Goal: Task Accomplishment & Management: Manage account settings

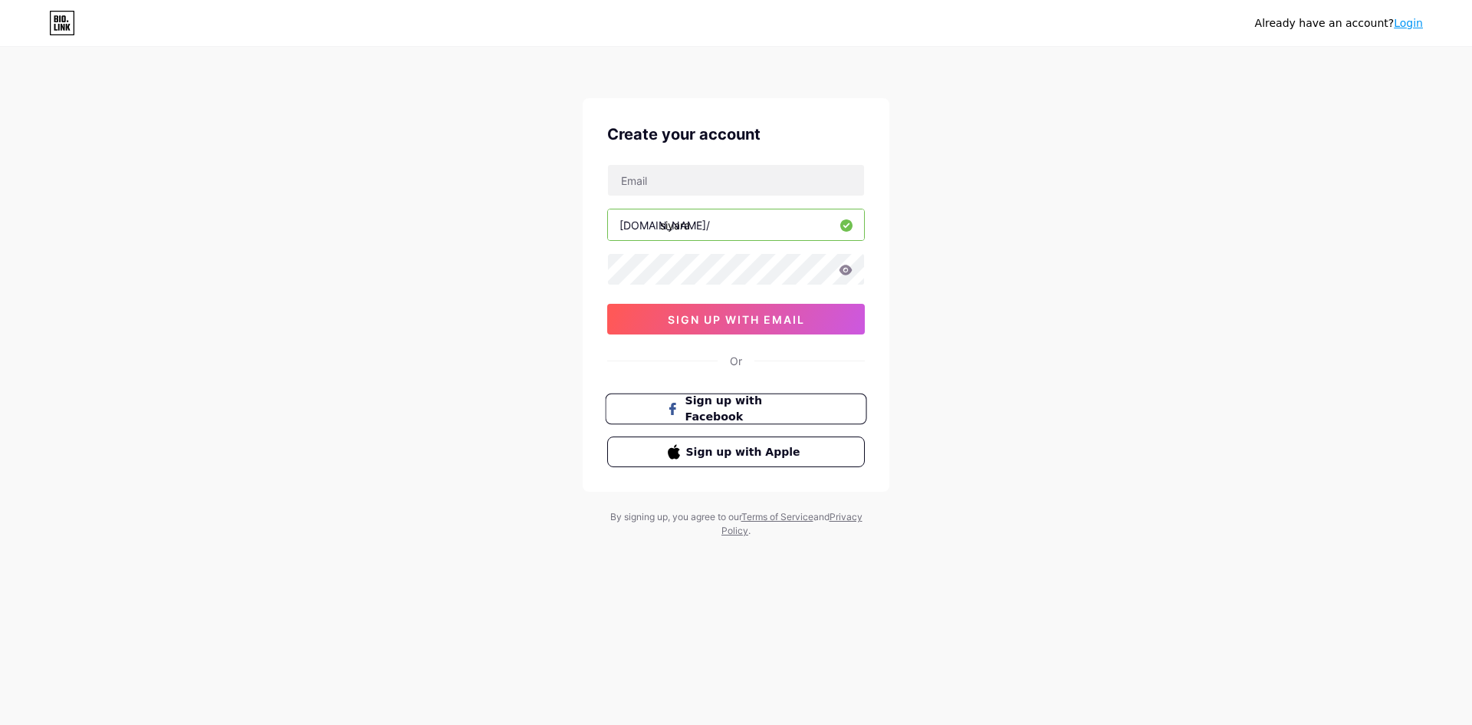
click at [802, 409] on span "Sign up with Facebook" at bounding box center [746, 409] width 120 height 33
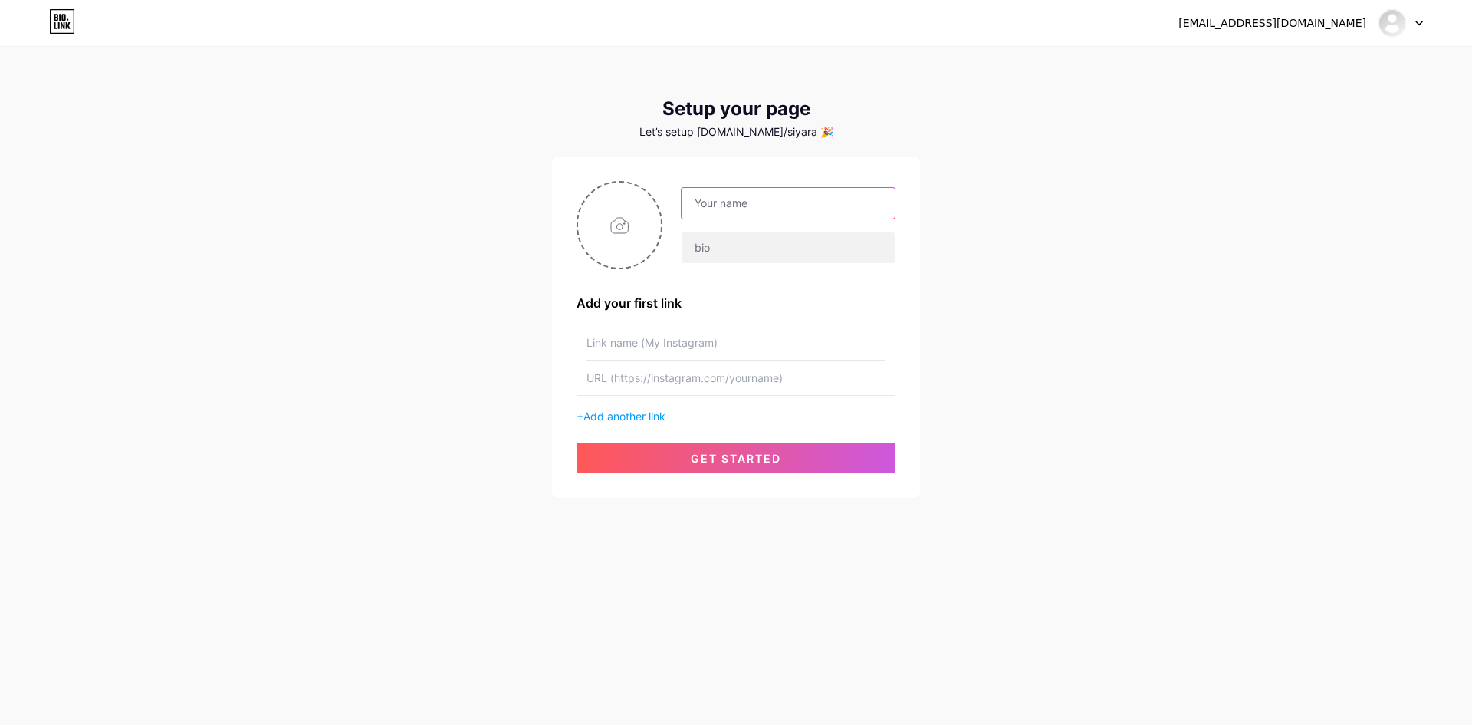
click at [760, 201] on input "text" at bounding box center [788, 203] width 213 height 31
click at [830, 201] on input "text" at bounding box center [788, 203] width 213 height 31
type input "Siyara"
click at [768, 253] on input "text" at bounding box center [788, 247] width 213 height 31
type input "e"
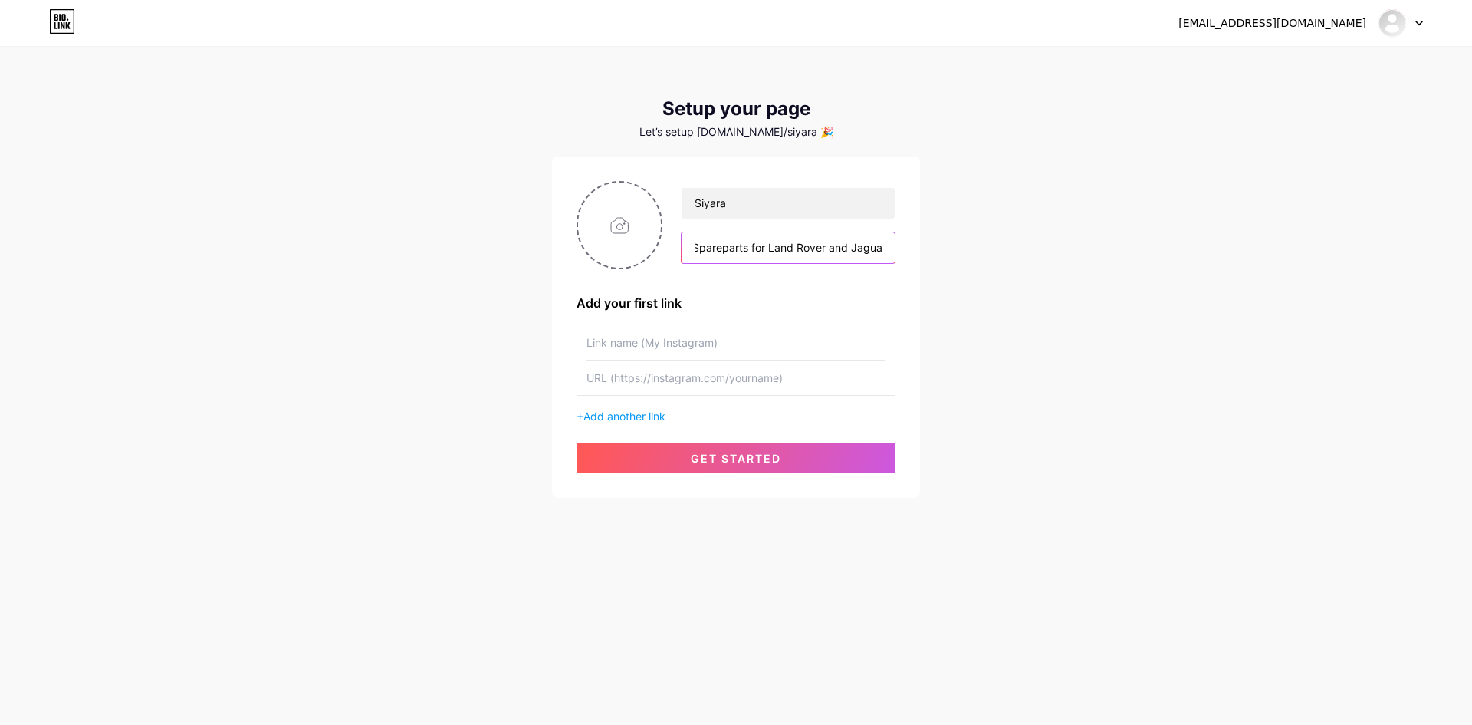
scroll to position [0, 30]
click at [718, 251] on input "Elite Spareparts for Land Rover and Jaguar" at bounding box center [788, 247] width 213 height 31
type input "Elite Spare parts for Land Rover and Jaguar"
click at [801, 286] on div "Siyara Elite Spare parts for Land Rover and Jaguar Add your first link + Add an…" at bounding box center [736, 327] width 319 height 292
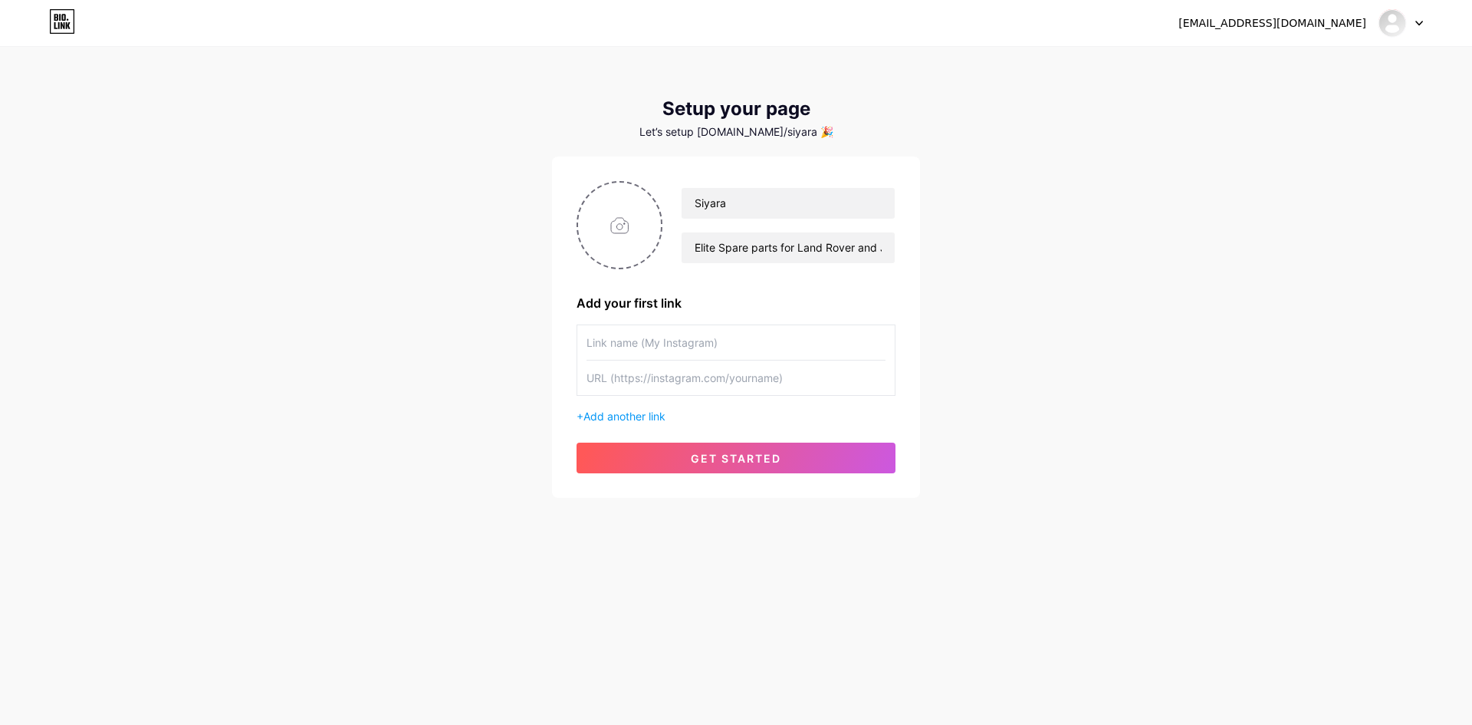
click at [747, 347] on input "text" at bounding box center [736, 342] width 299 height 35
click at [786, 454] on button "get started" at bounding box center [736, 457] width 319 height 31
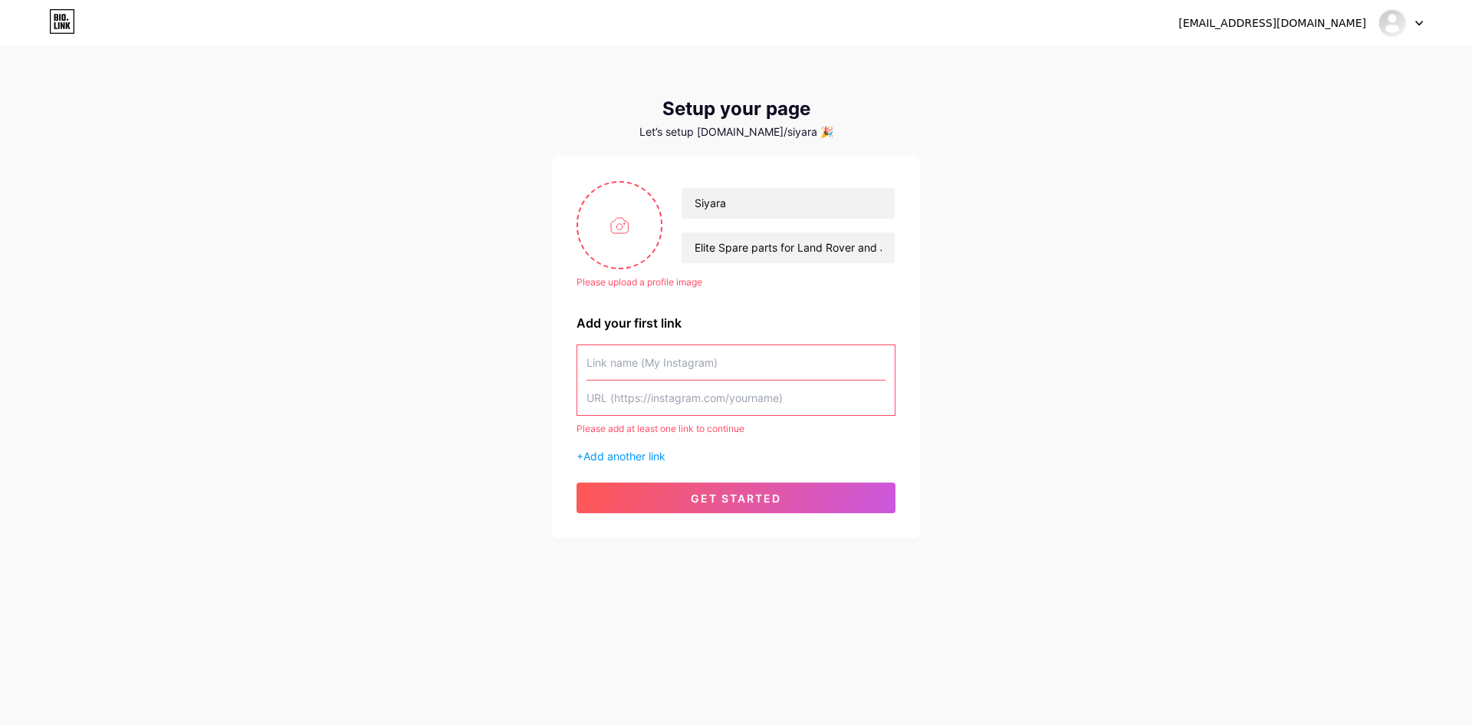
click at [674, 359] on input "text" at bounding box center [736, 362] width 299 height 35
paste input "[URL][DOMAIN_NAME]"
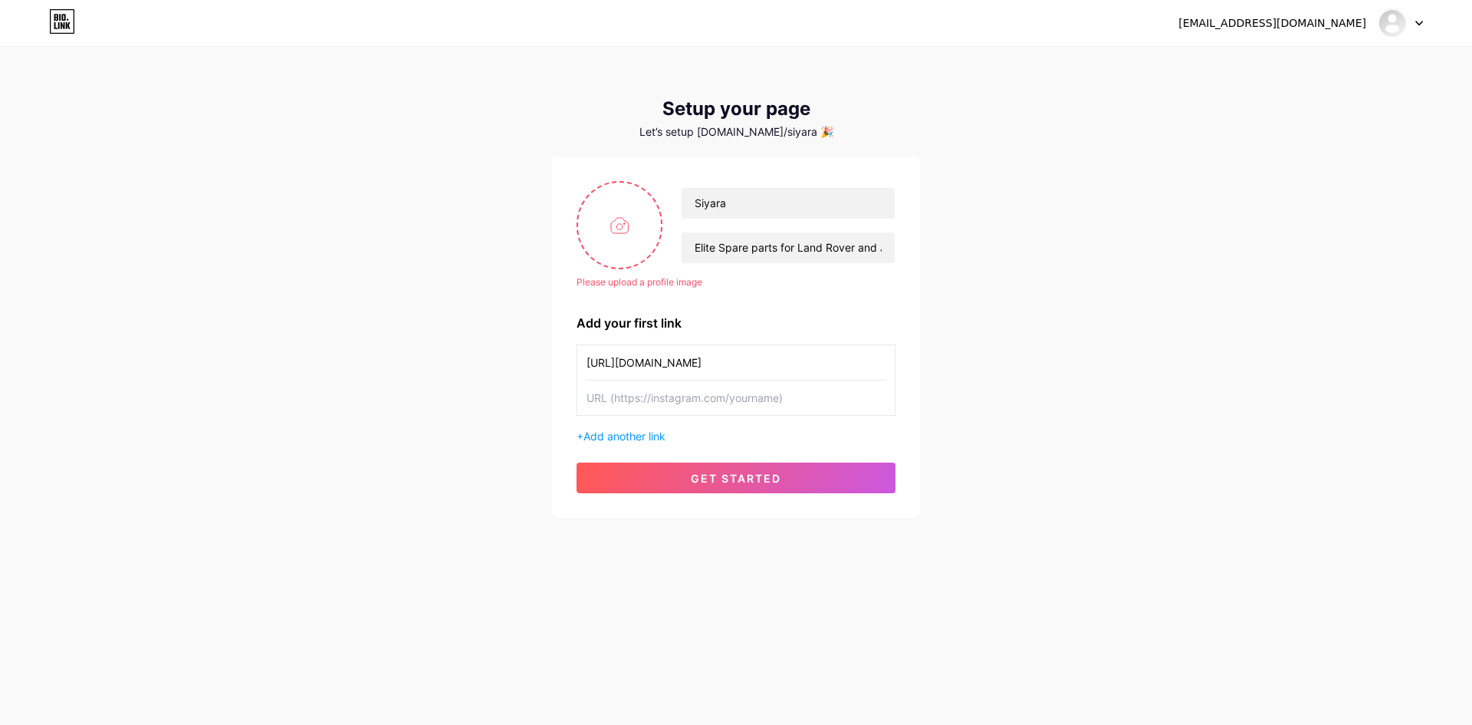
type input "[URL][DOMAIN_NAME]"
click at [643, 428] on div "+ Add another link" at bounding box center [736, 436] width 319 height 16
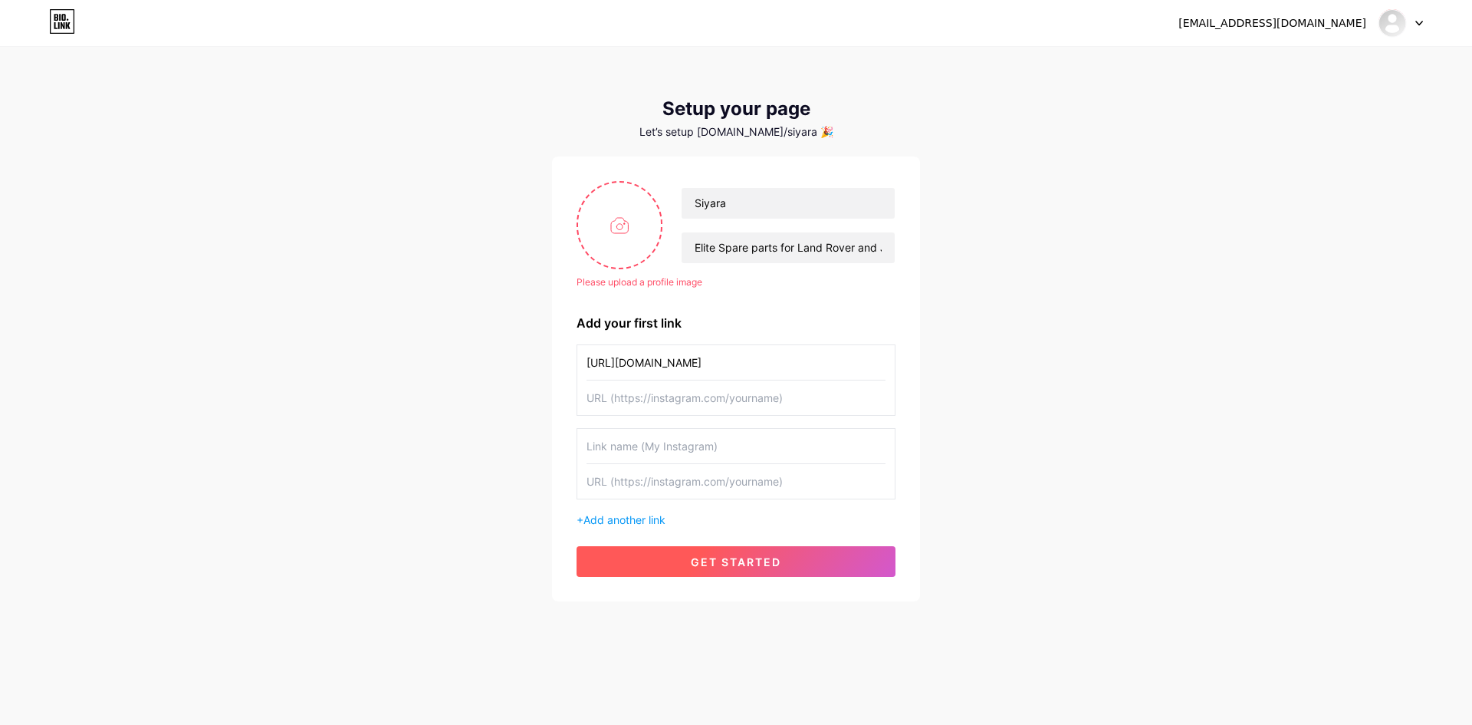
click at [728, 557] on span "get started" at bounding box center [736, 561] width 90 height 13
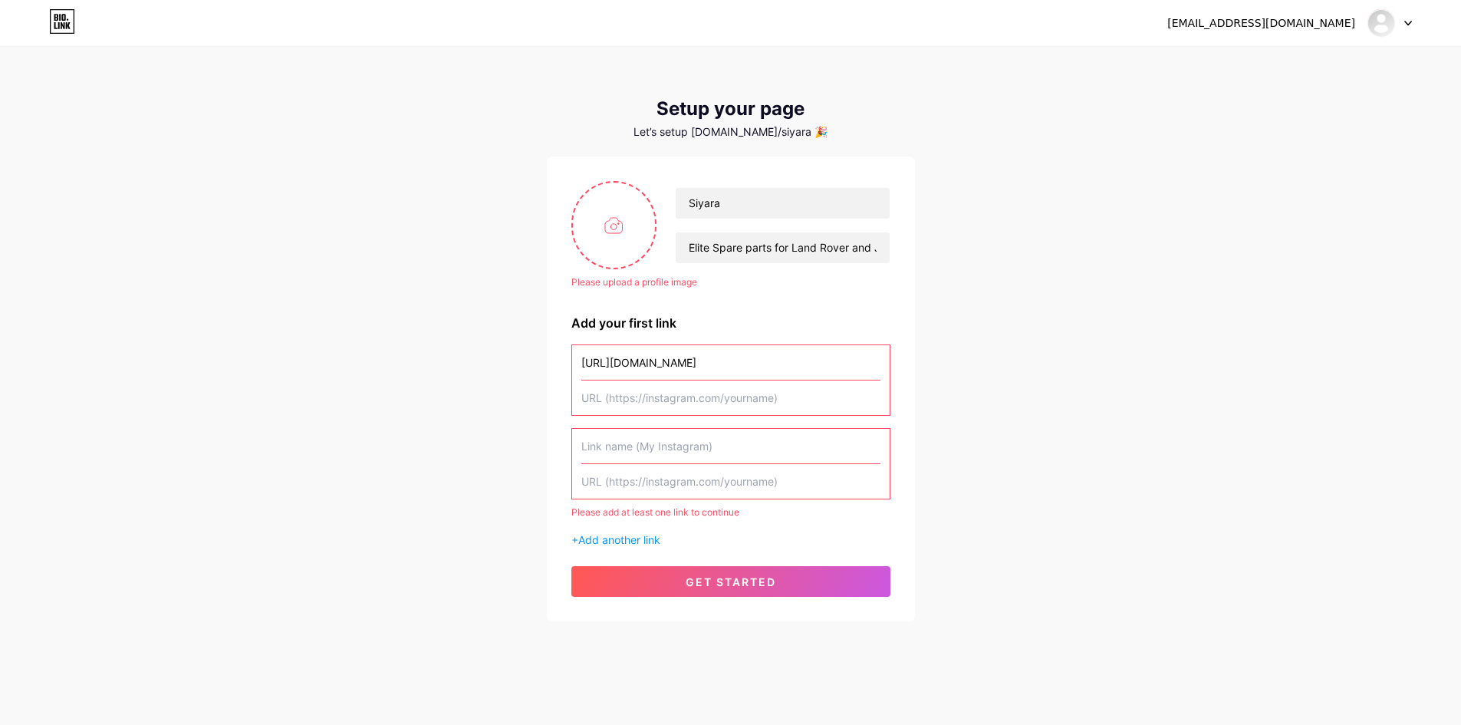
click at [605, 515] on div "Please add at least one link to continue" at bounding box center [730, 512] width 319 height 14
click at [839, 408] on input "text" at bounding box center [730, 397] width 299 height 35
click at [846, 301] on div "Please upload a profile image Siyara Elite Spare parts for Land Rover and Jagua…" at bounding box center [730, 389] width 319 height 416
drag, startPoint x: 788, startPoint y: 390, endPoint x: 790, endPoint y: 382, distance: 8.0
click at [787, 389] on input "text" at bounding box center [730, 397] width 299 height 35
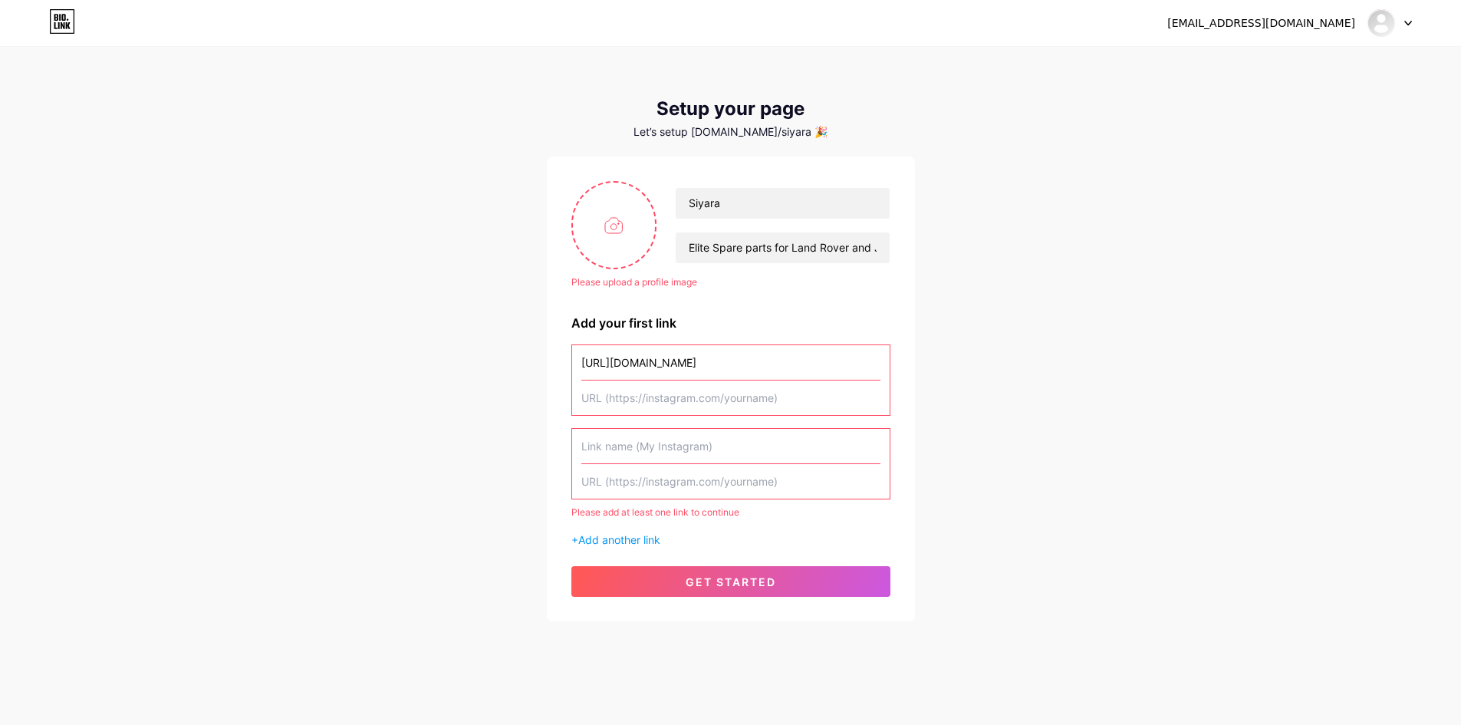
click at [815, 363] on input "[URL][DOMAIN_NAME]" at bounding box center [730, 362] width 299 height 35
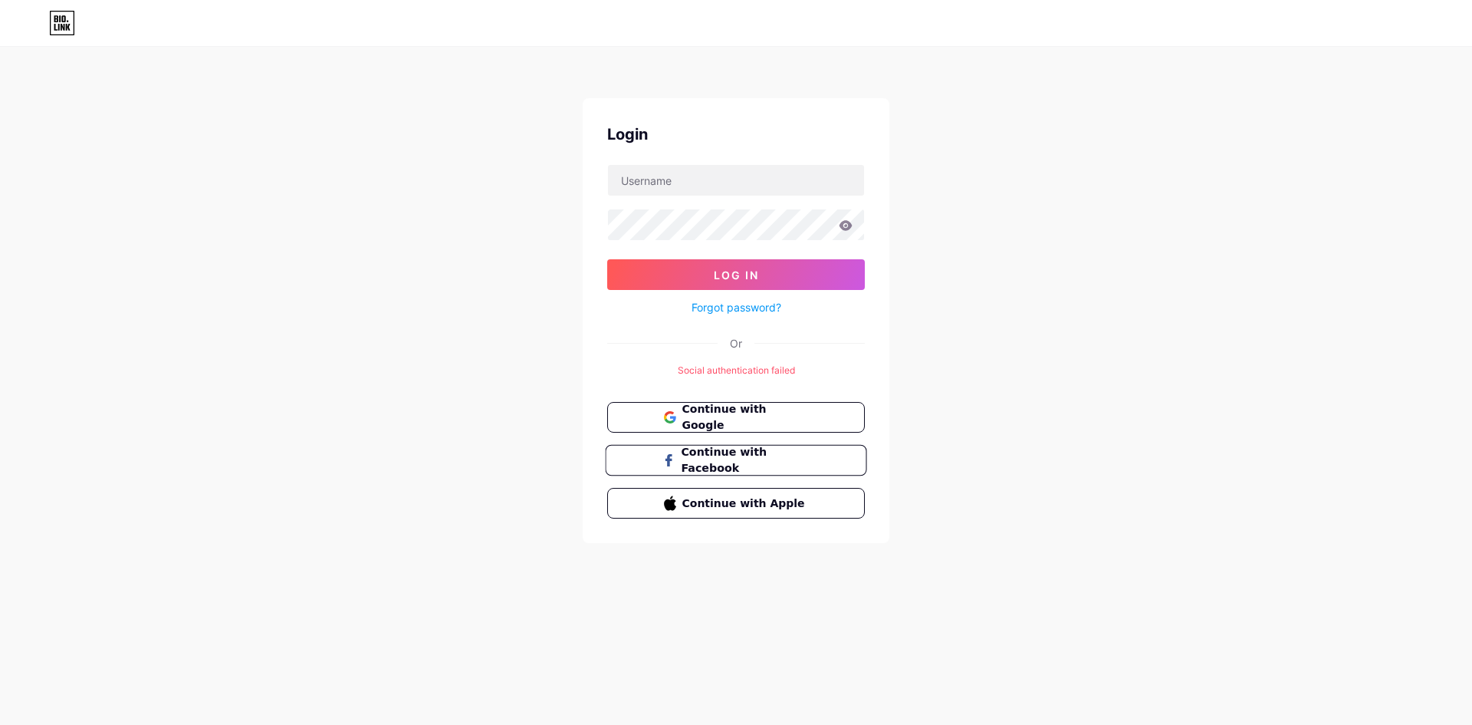
click at [755, 462] on span "Continue with Facebook" at bounding box center [745, 460] width 128 height 33
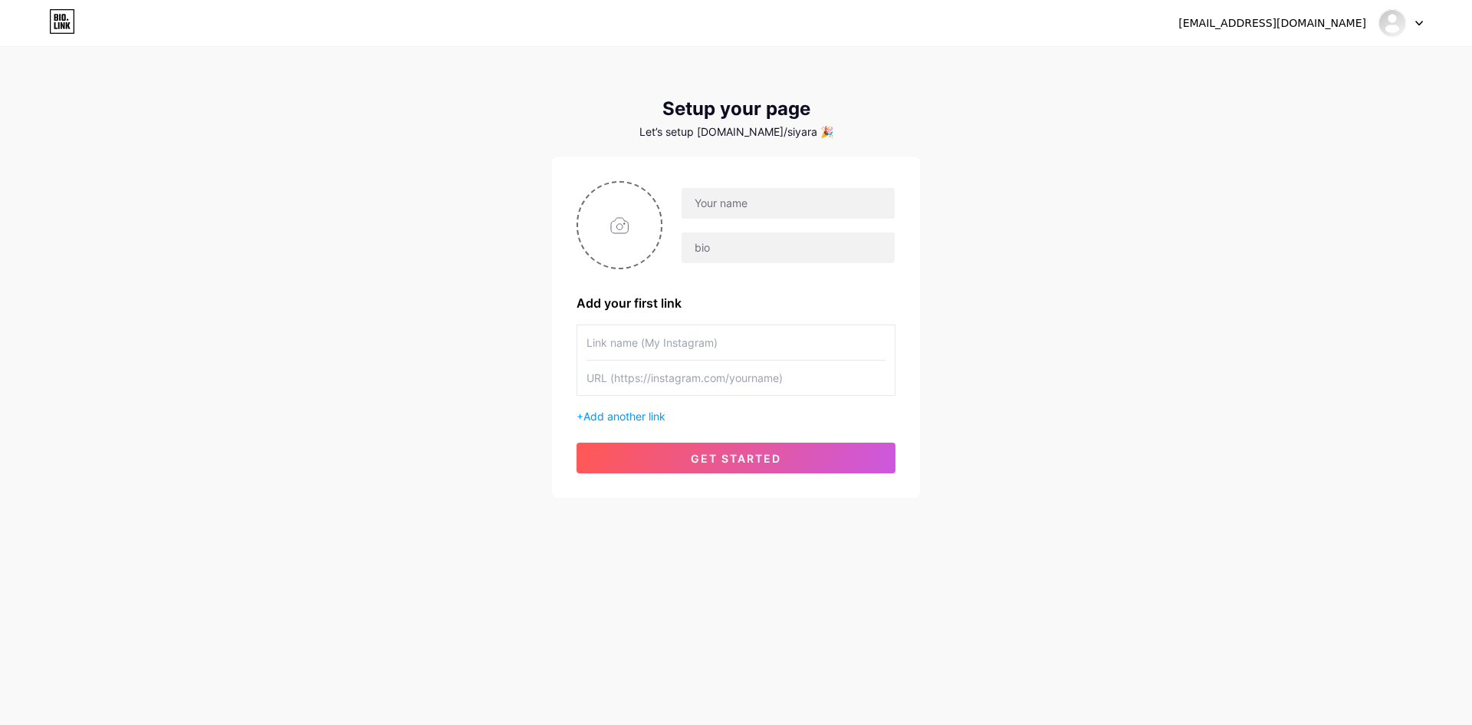
click at [728, 347] on input "text" at bounding box center [736, 342] width 299 height 35
type input "Siyara_eg"
click at [653, 382] on input "text" at bounding box center [736, 377] width 299 height 35
paste input "[URL][DOMAIN_NAME]"
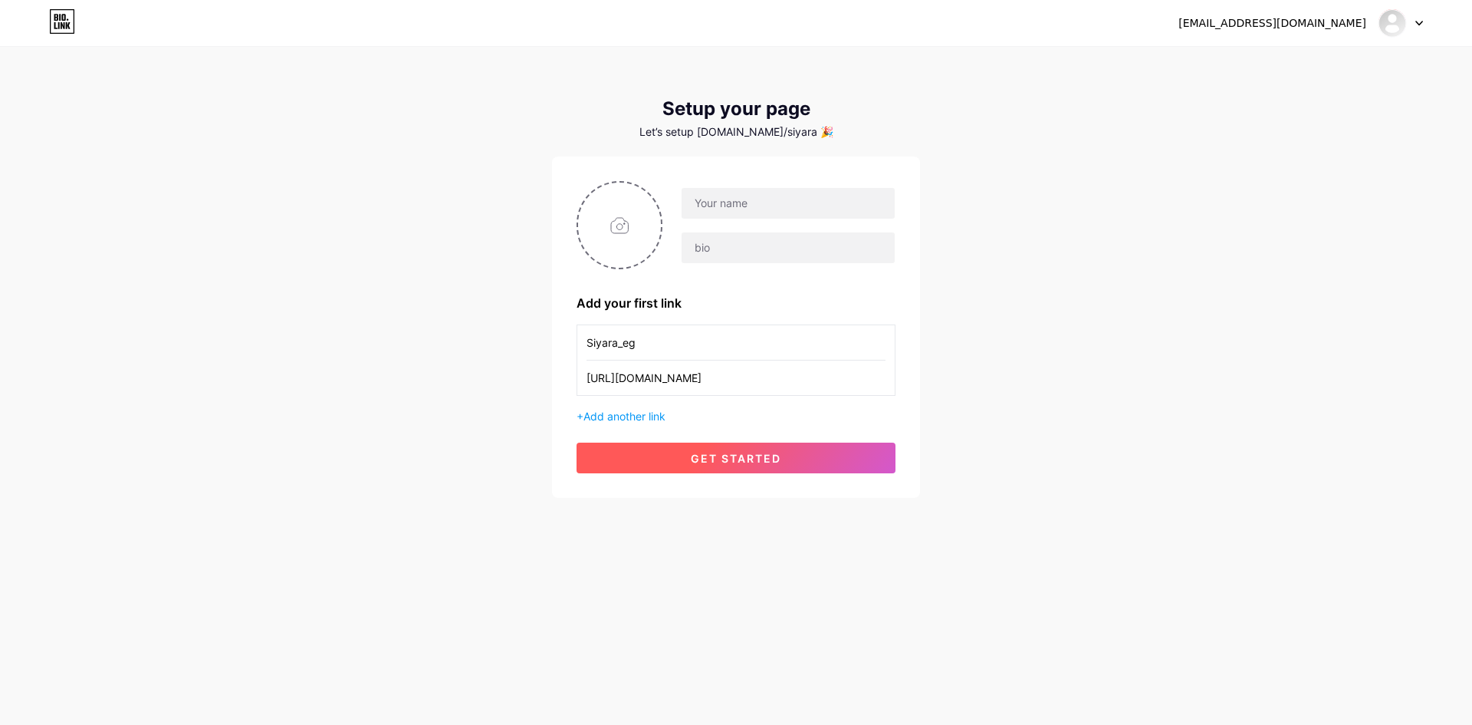
type input "[URL][DOMAIN_NAME]"
click at [716, 456] on span "get started" at bounding box center [736, 458] width 90 height 13
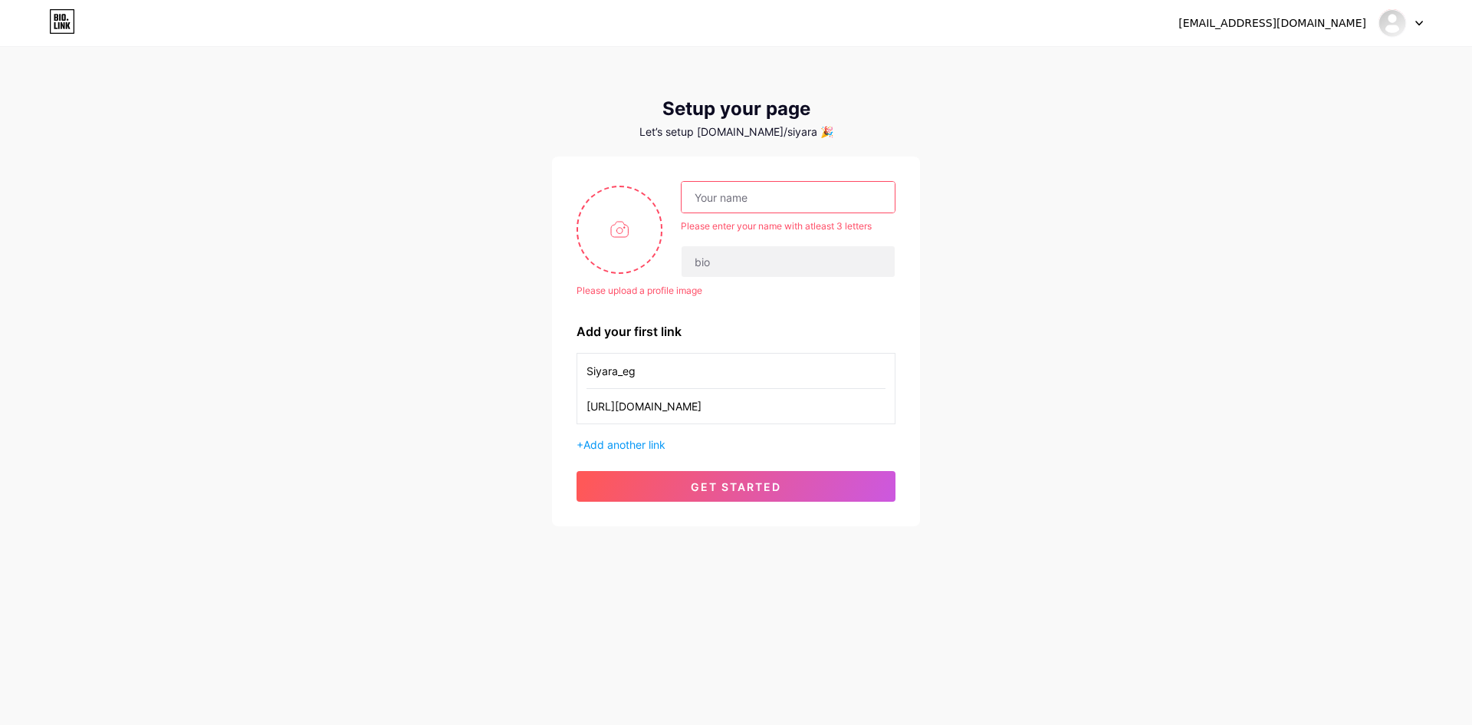
click at [726, 197] on input "text" at bounding box center [788, 197] width 213 height 31
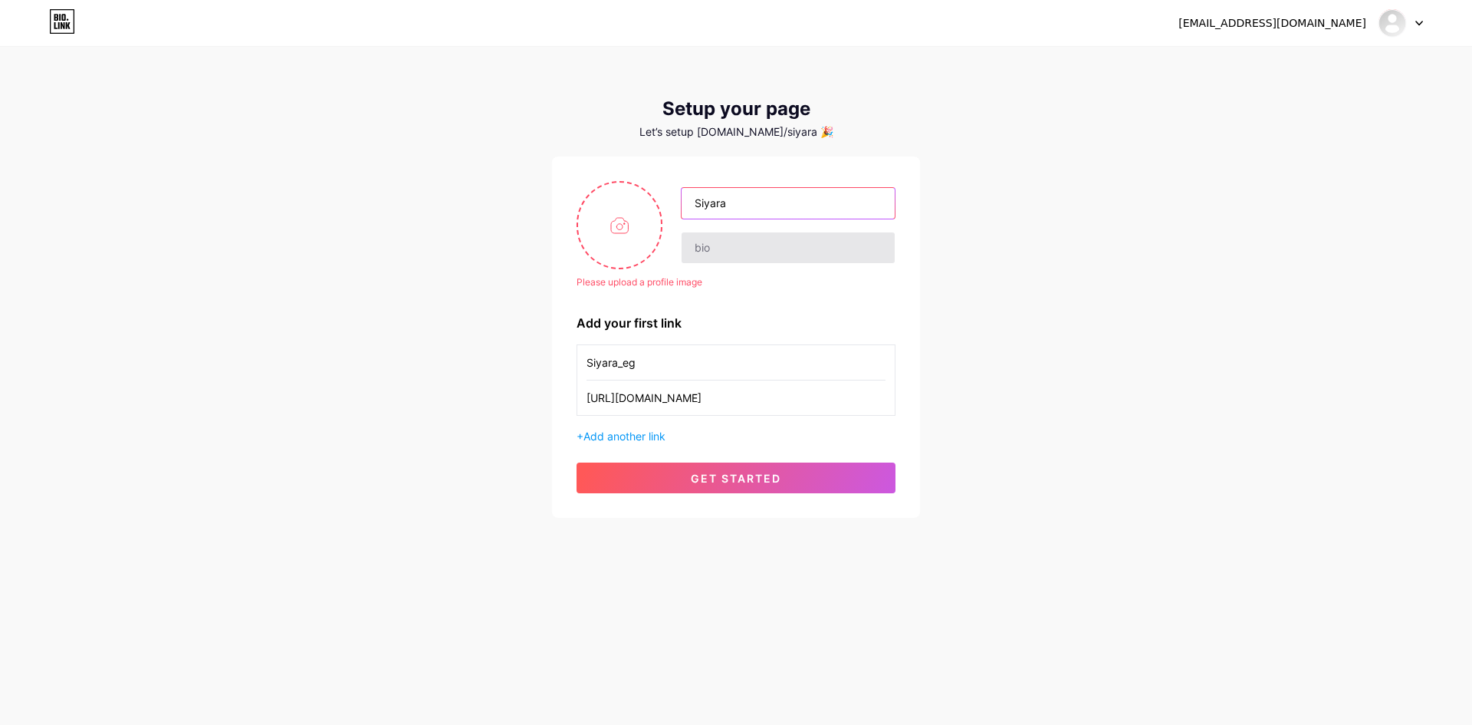
type input "Siyara"
click at [738, 248] on input "text" at bounding box center [788, 247] width 213 height 31
type input "Elite Spare parts for Land Rover and Jaguar"
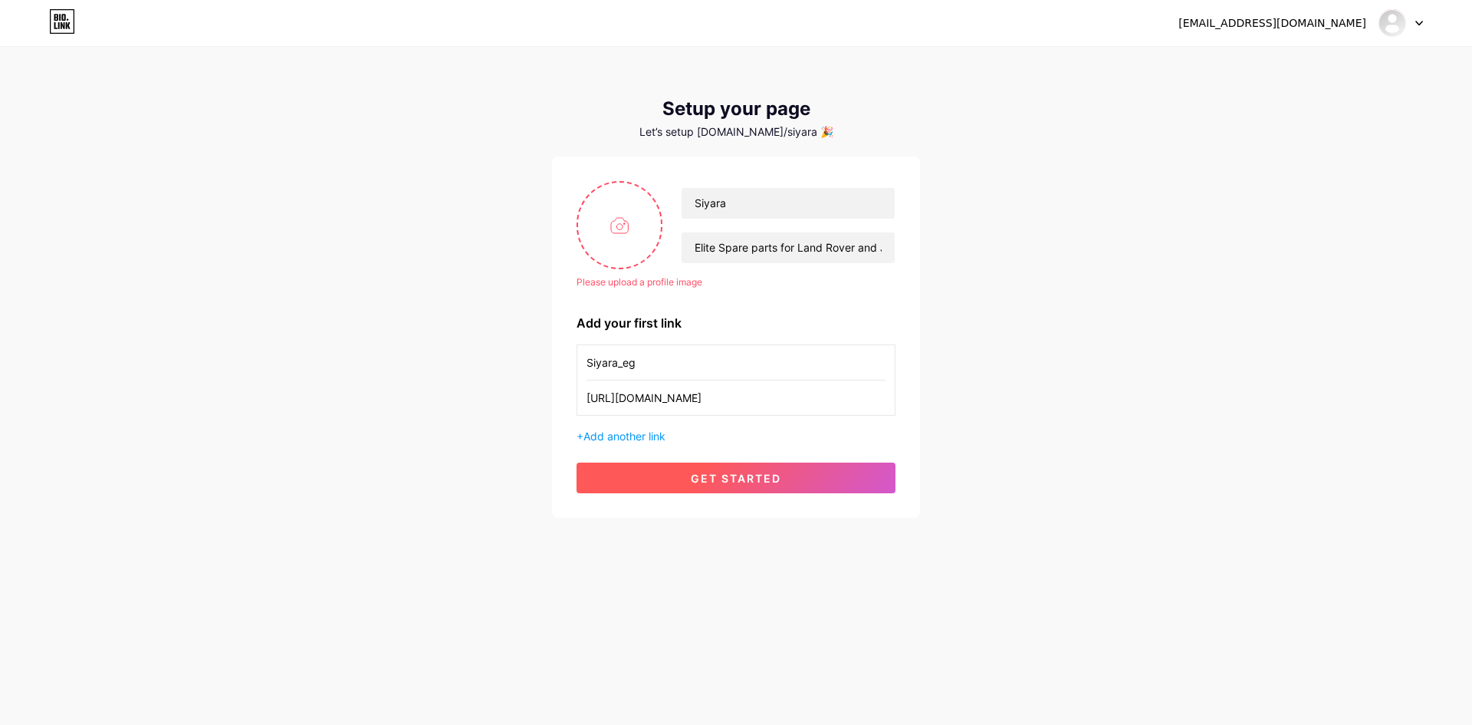
click at [769, 481] on span "get started" at bounding box center [736, 478] width 90 height 13
click at [690, 485] on button "get started" at bounding box center [736, 477] width 319 height 31
click at [610, 262] on input "file" at bounding box center [619, 224] width 83 height 85
type input "C:\fakepath\fb pp.png"
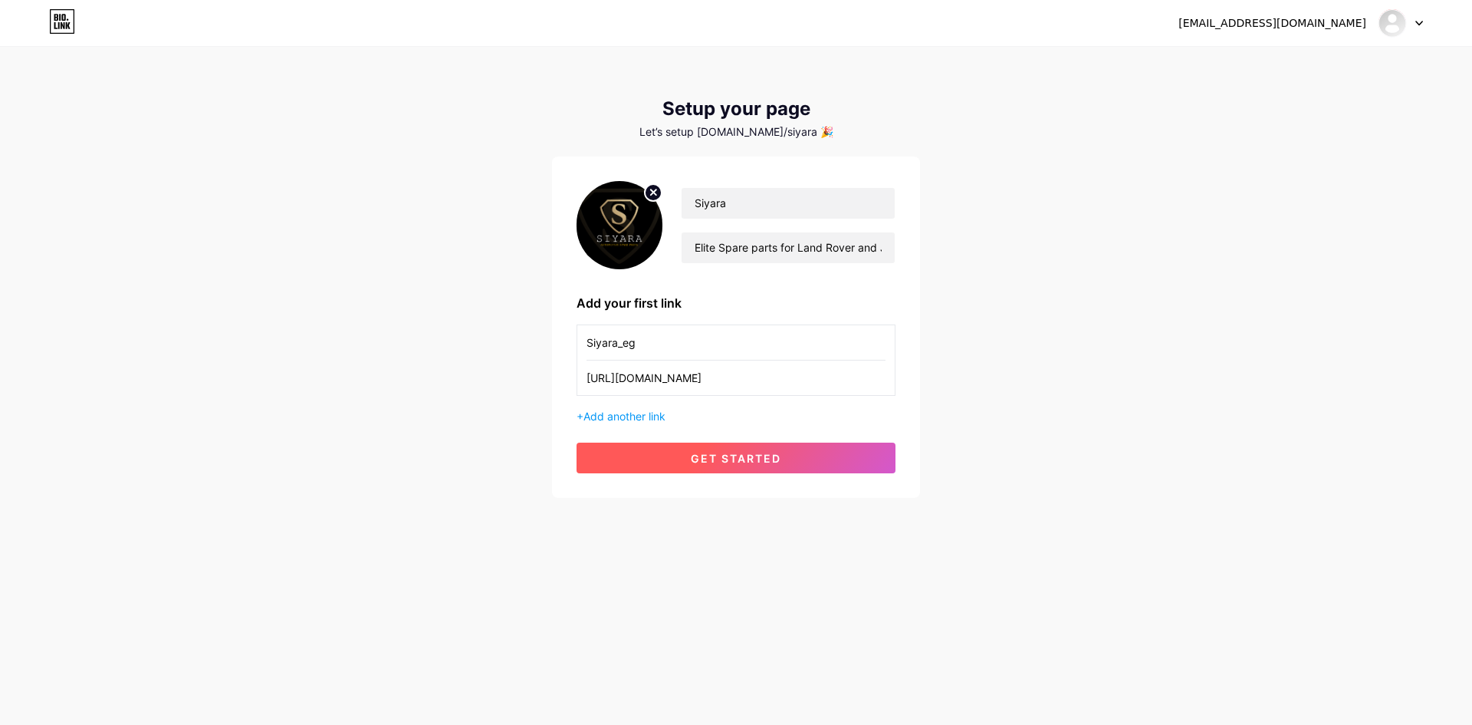
click at [741, 459] on span "get started" at bounding box center [736, 458] width 90 height 13
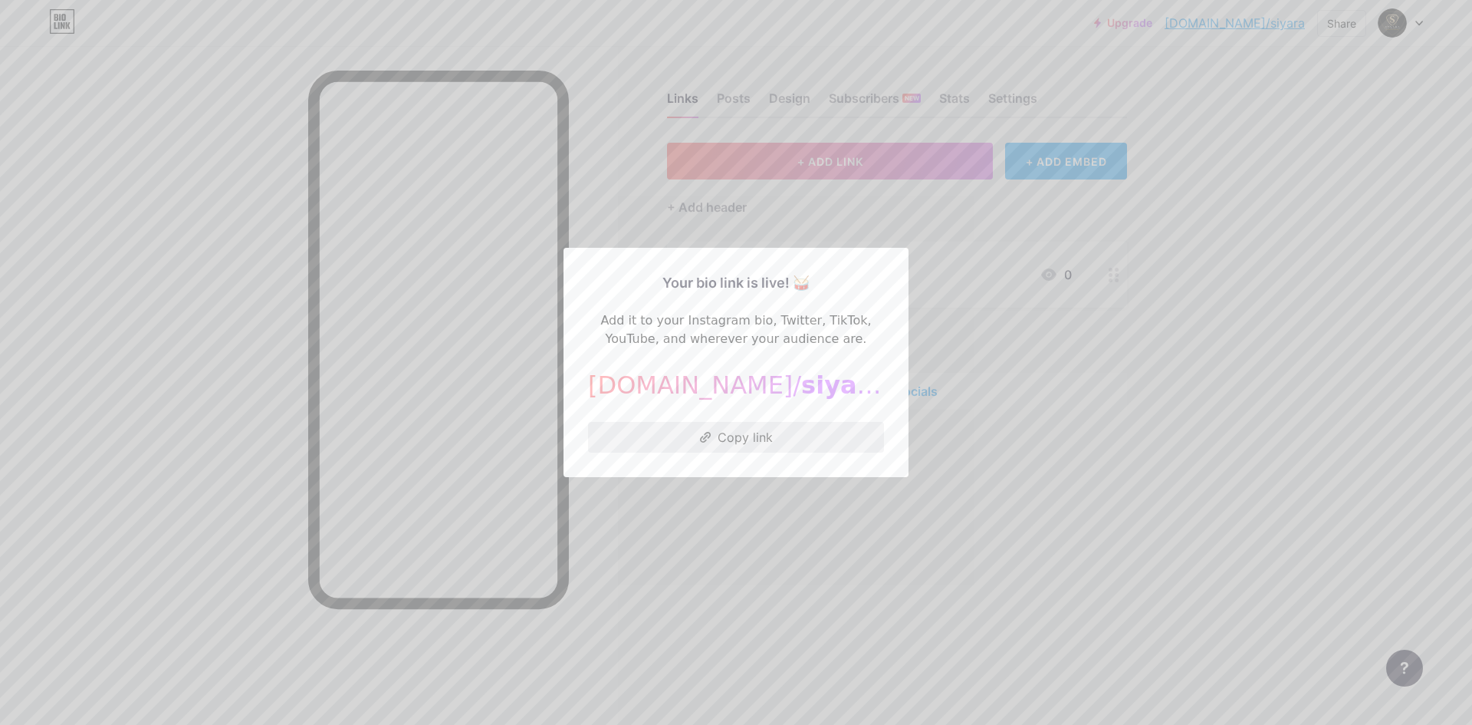
click at [761, 428] on button "Copy link" at bounding box center [736, 437] width 296 height 31
click at [1025, 483] on div at bounding box center [736, 362] width 1472 height 725
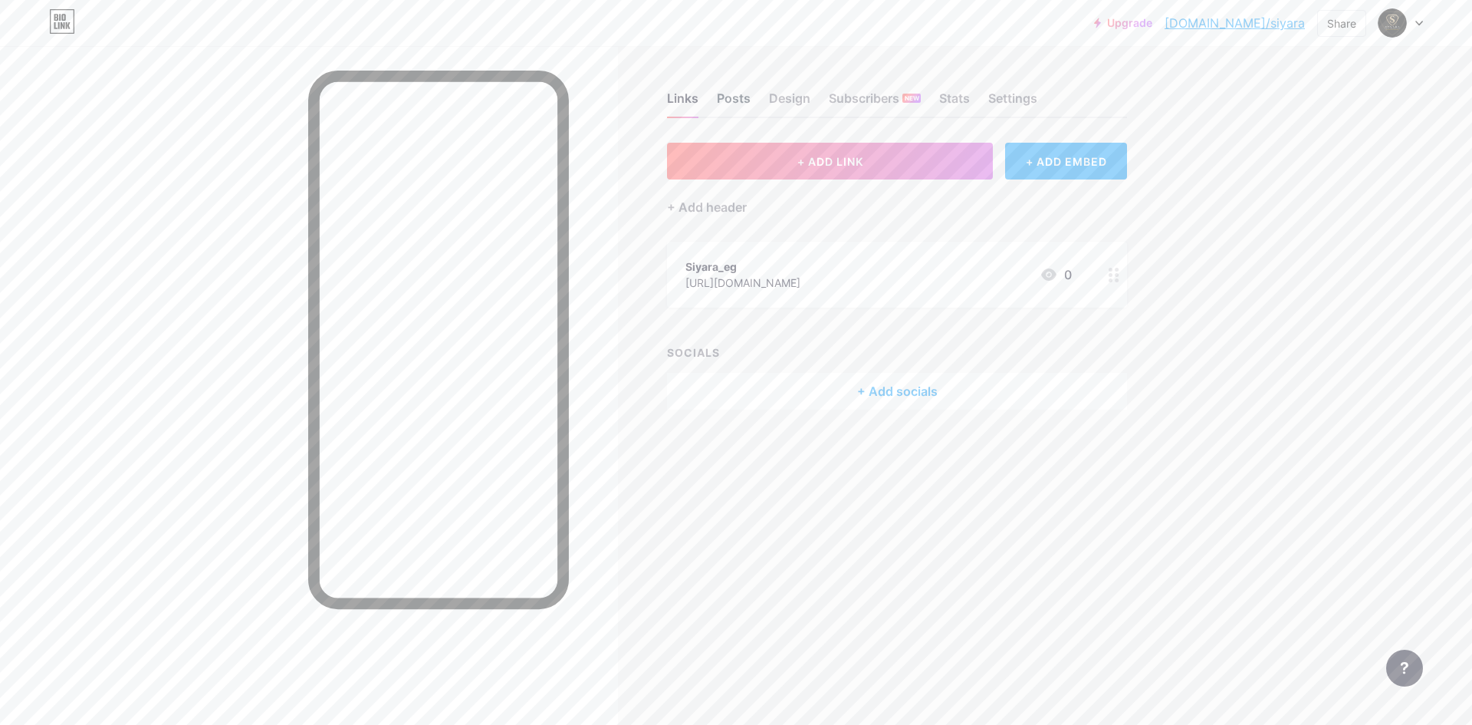
click at [735, 106] on div "Posts" at bounding box center [734, 103] width 34 height 28
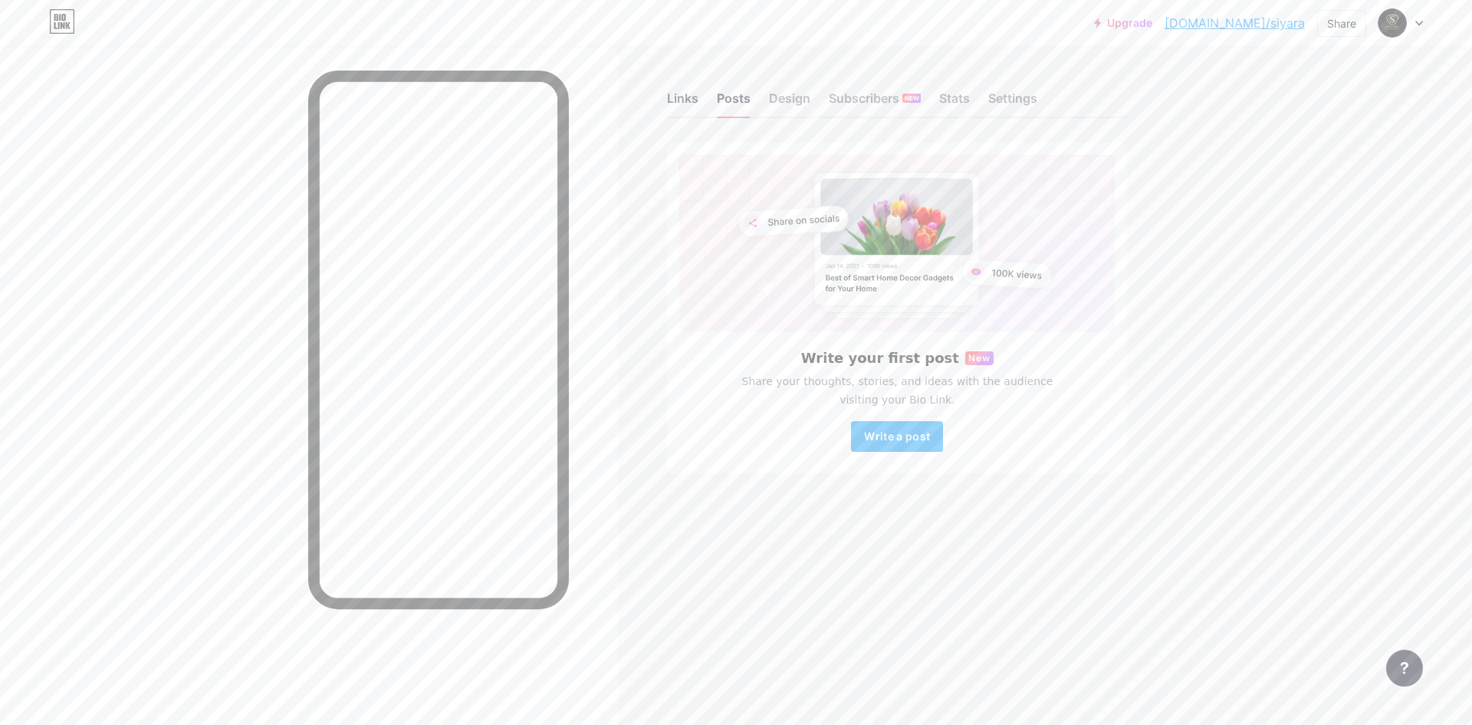
click at [686, 108] on div "Links" at bounding box center [682, 103] width 31 height 28
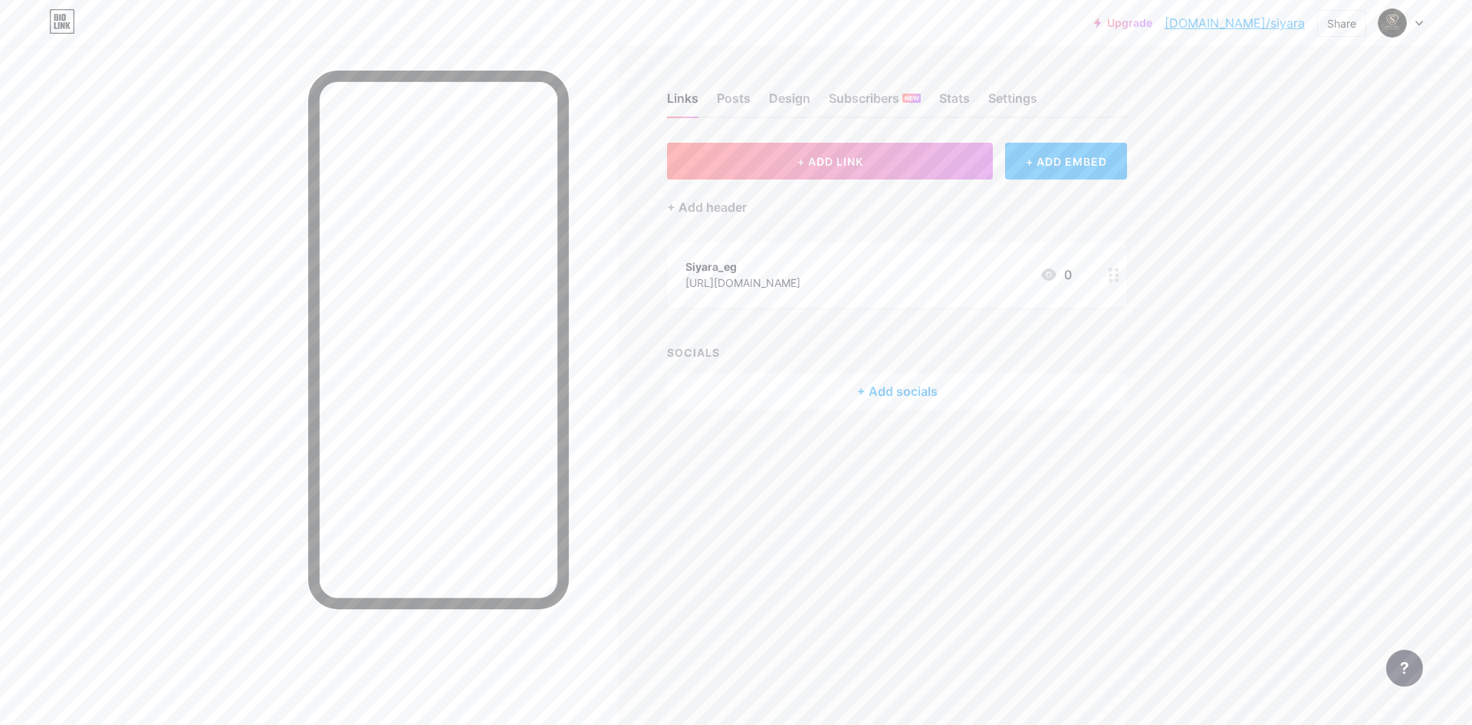
click at [900, 383] on div "+ Add socials" at bounding box center [897, 391] width 460 height 37
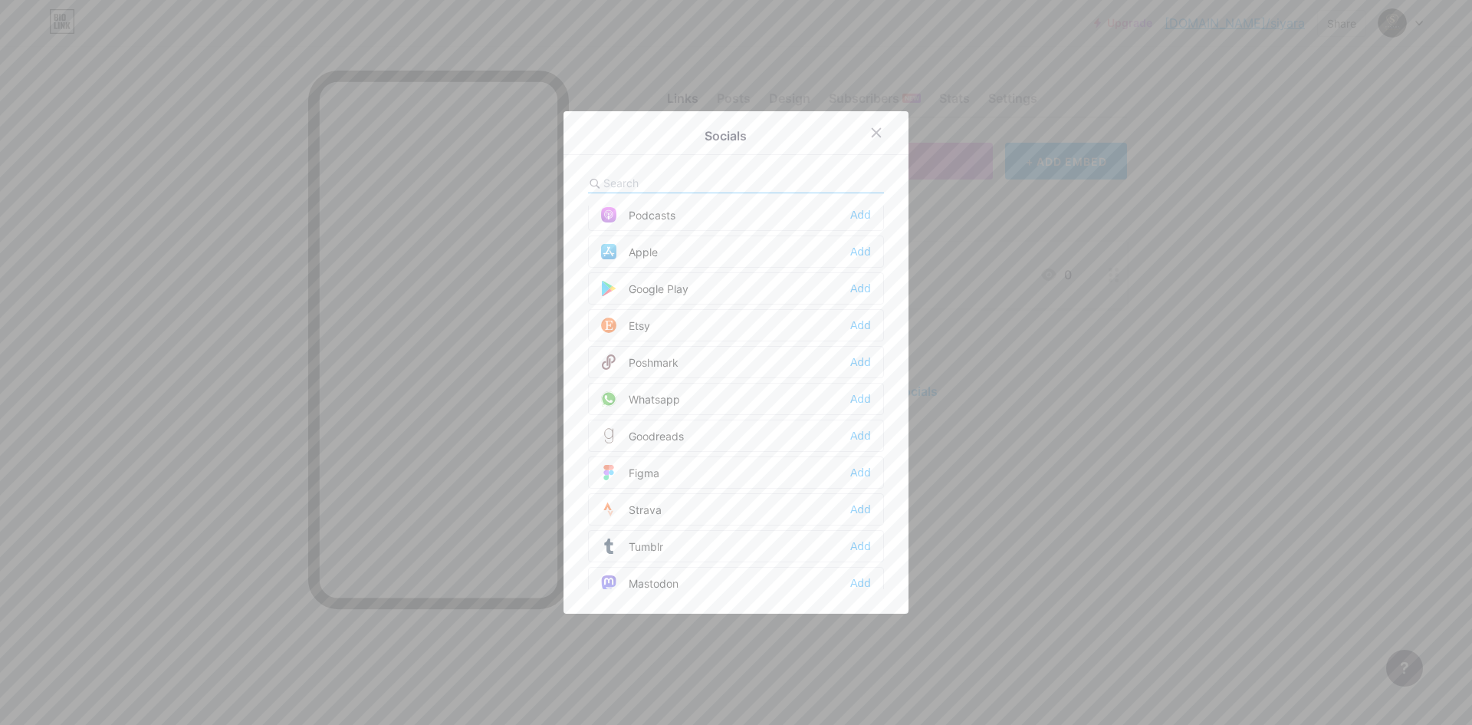
scroll to position [1150, 0]
click at [790, 402] on div "Whatsapp Add" at bounding box center [736, 396] width 296 height 32
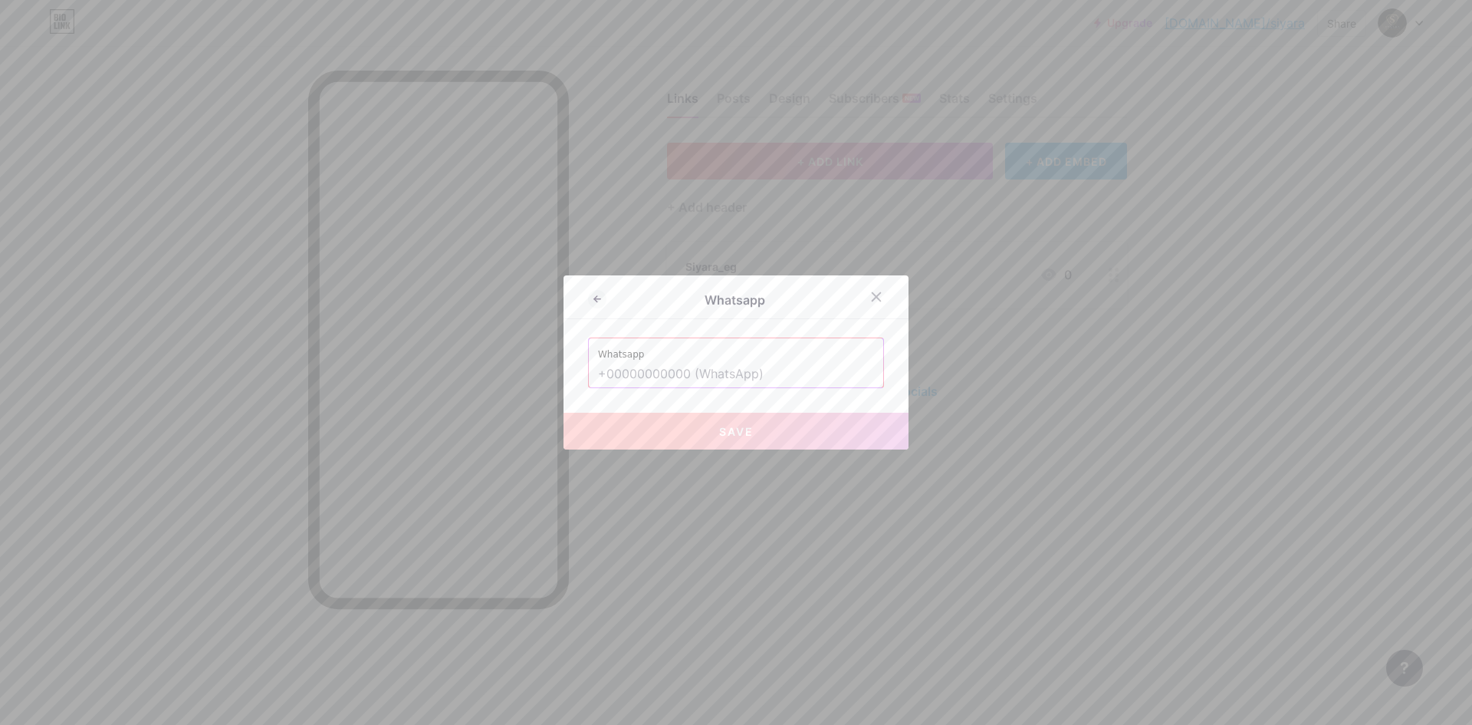
click at [621, 375] on input "text" at bounding box center [736, 374] width 276 height 26
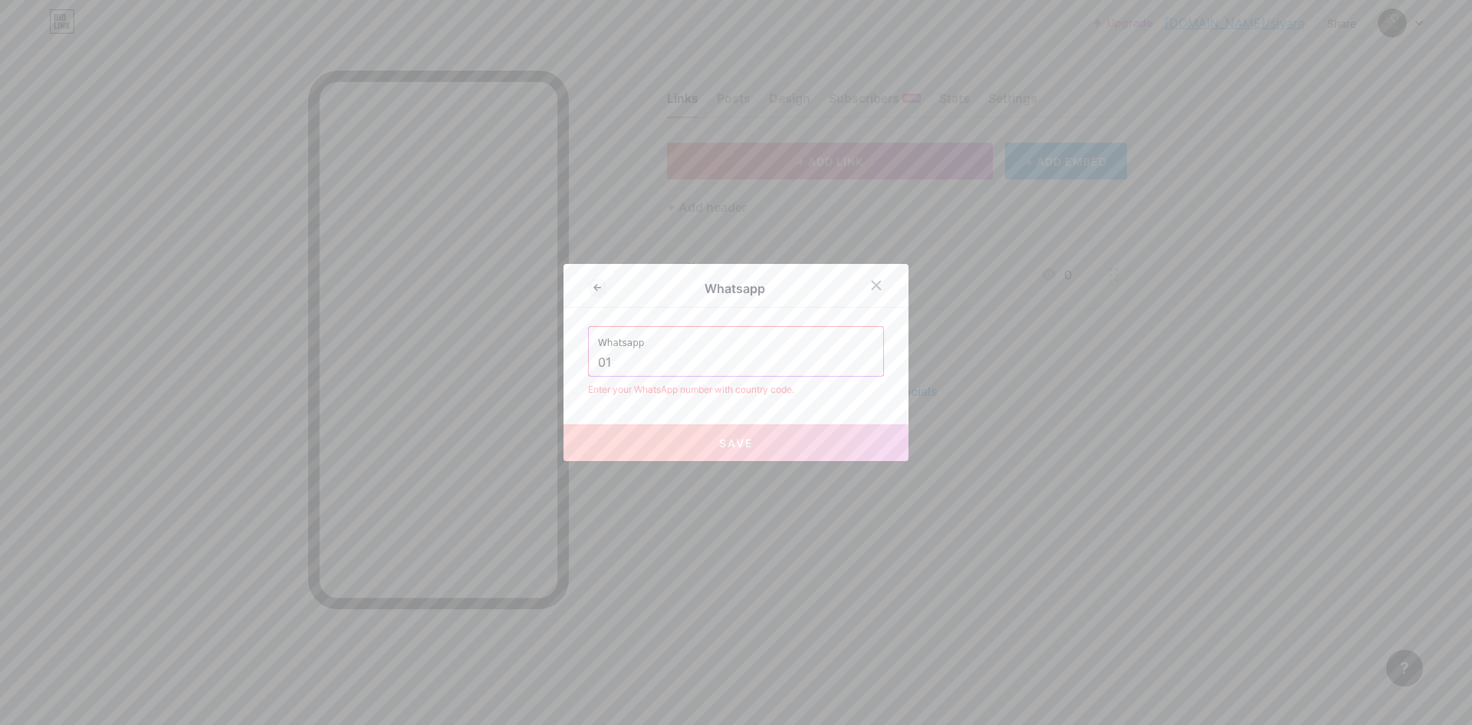
type input "0"
click at [598, 363] on input "201060787353" at bounding box center [736, 363] width 276 height 26
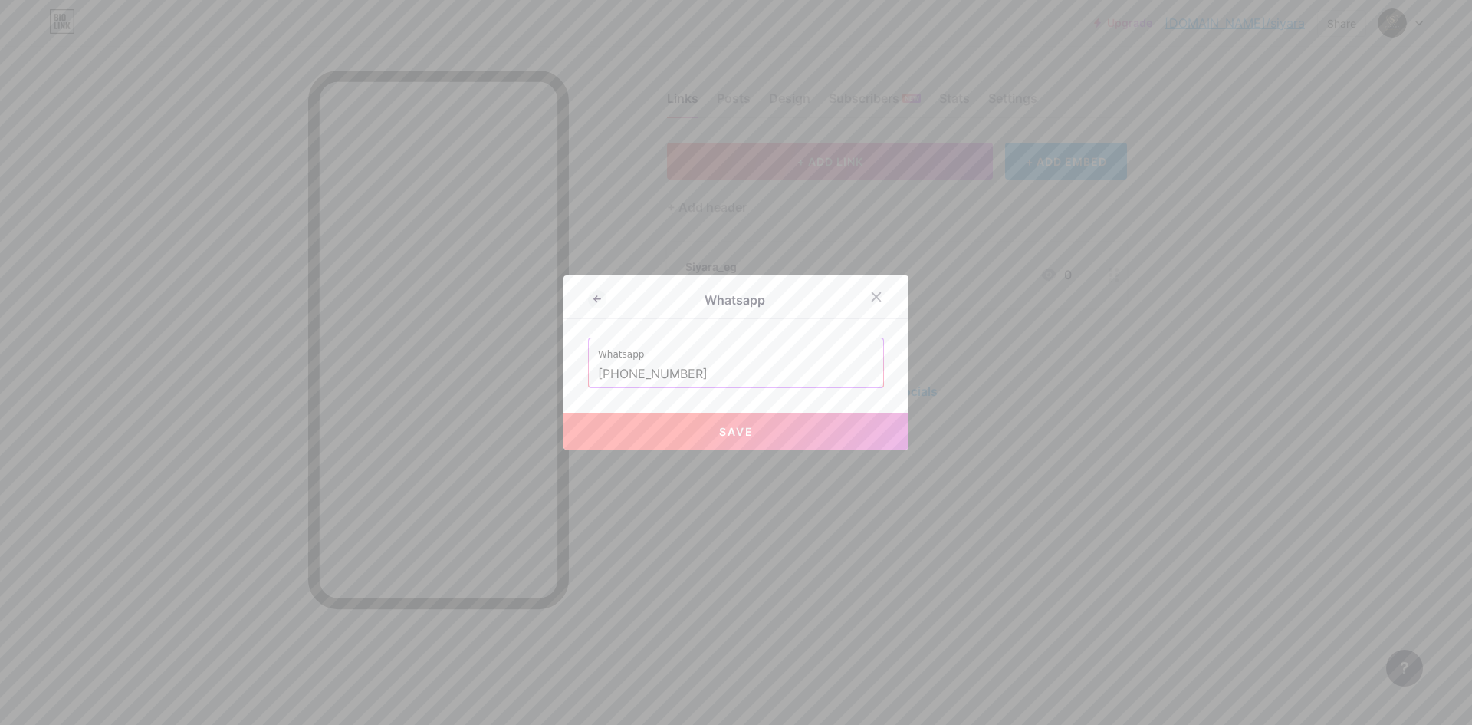
click at [750, 432] on button "Save" at bounding box center [736, 431] width 345 height 37
type input "[URL][DOMAIN_NAME][PHONE_NUMBER]"
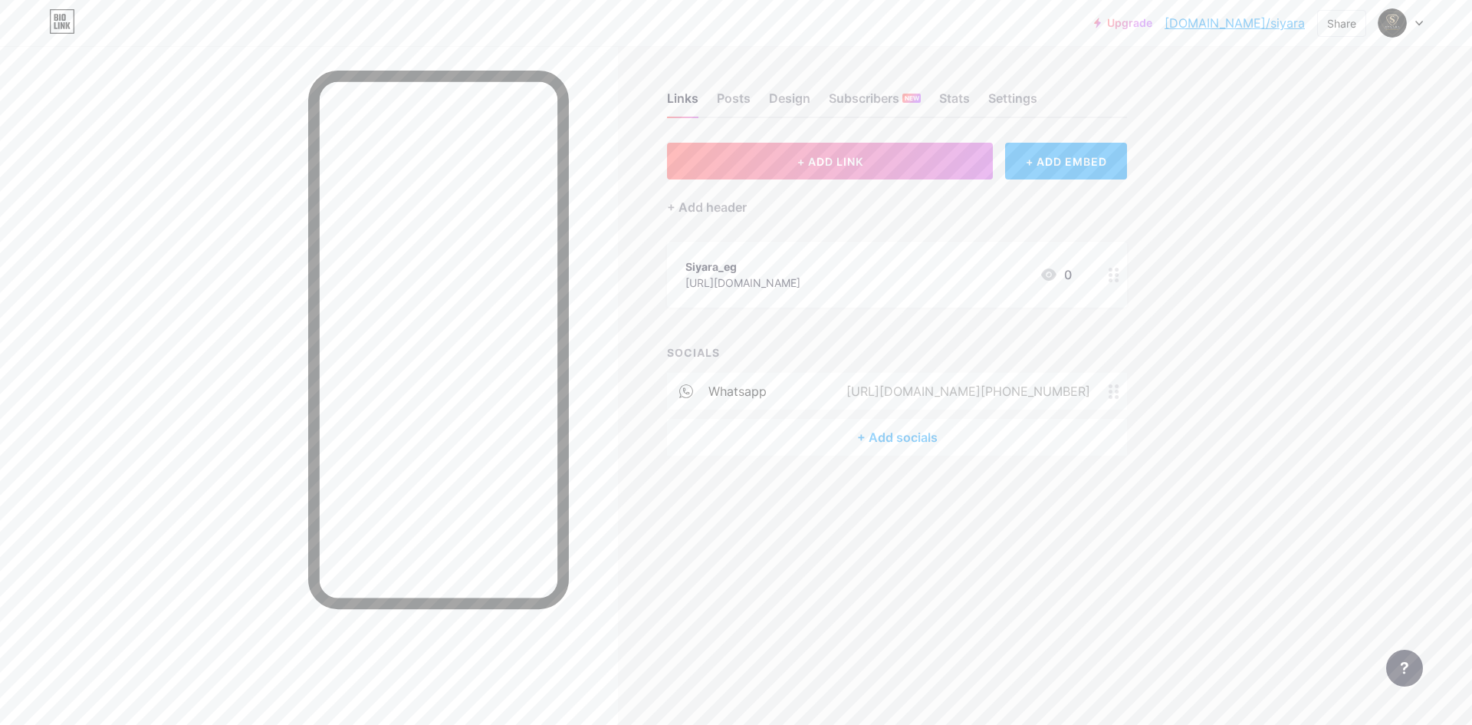
click at [913, 436] on div "+ Add socials" at bounding box center [897, 437] width 460 height 37
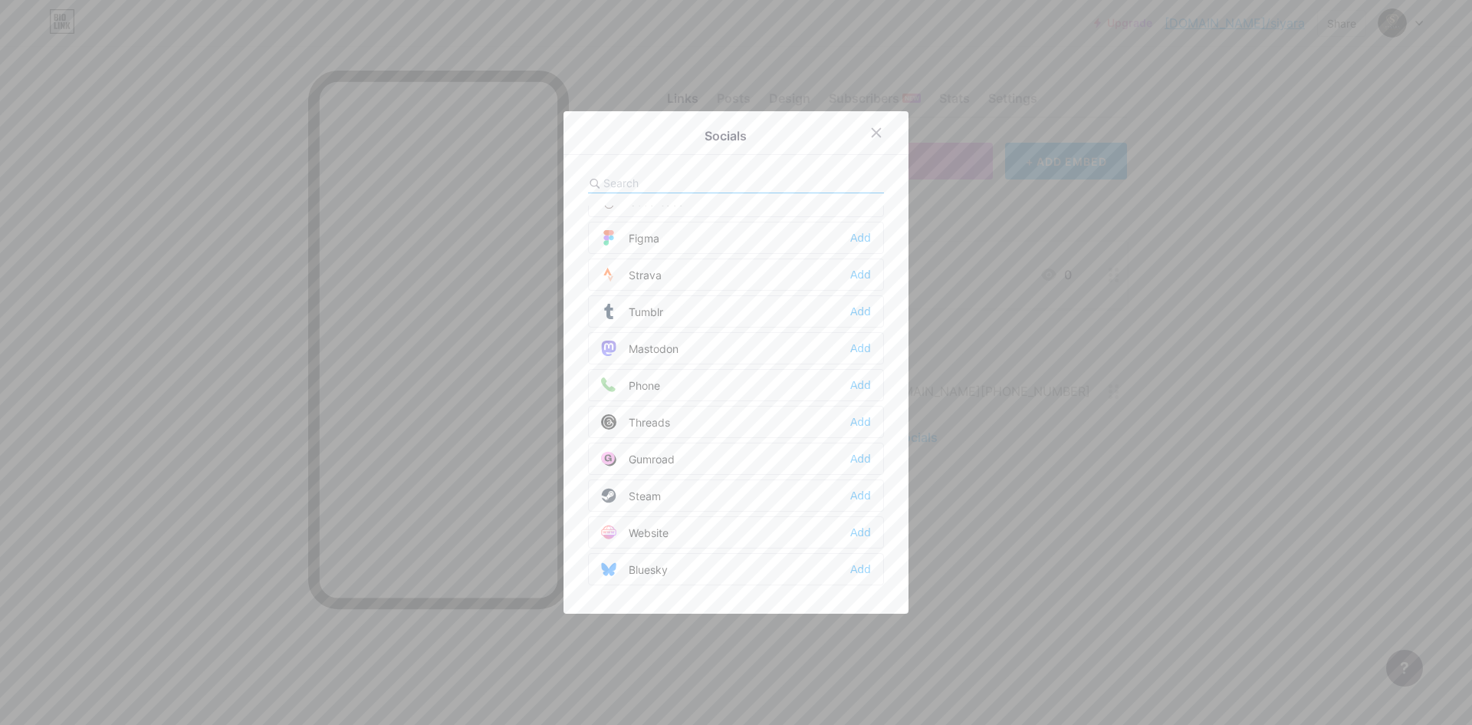
scroll to position [1383, 0]
click at [676, 387] on div "Phone Add" at bounding box center [736, 384] width 296 height 32
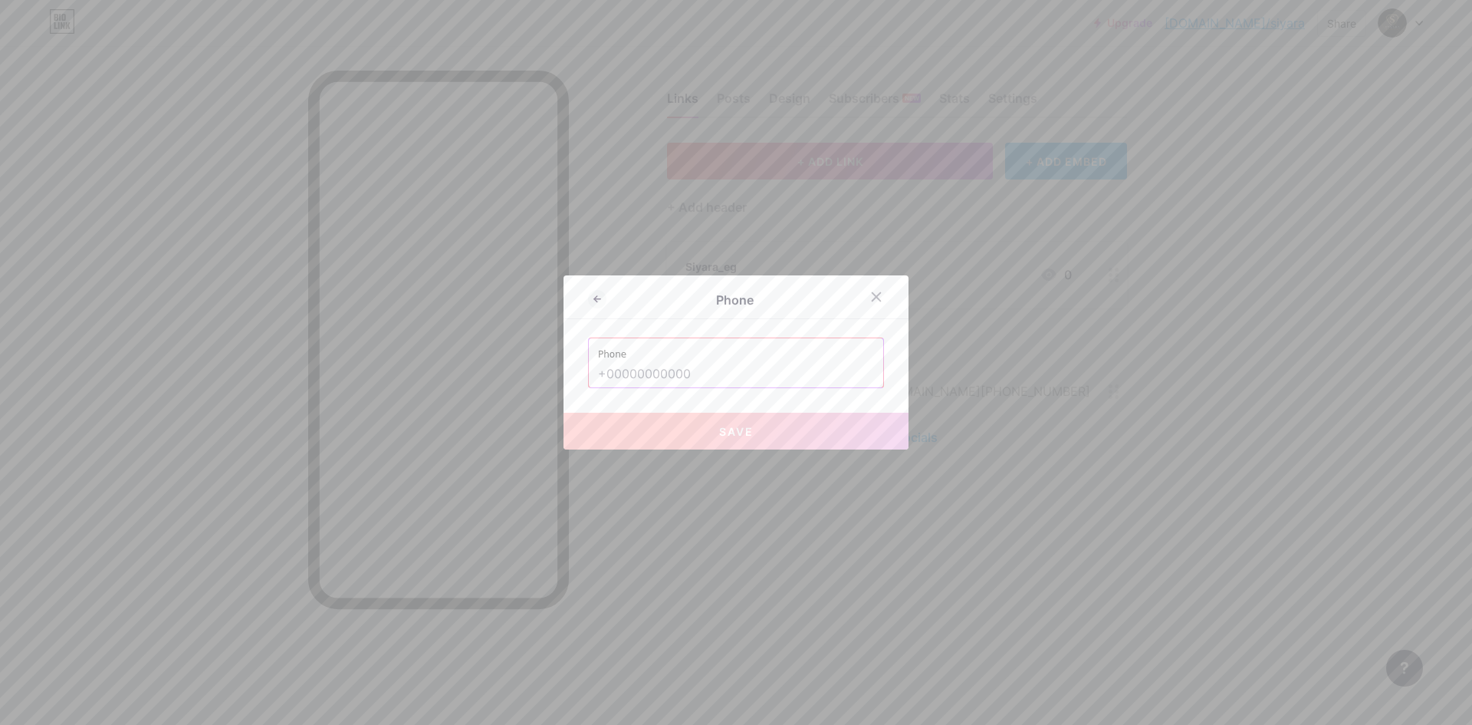
click at [711, 370] on input "text" at bounding box center [736, 374] width 276 height 26
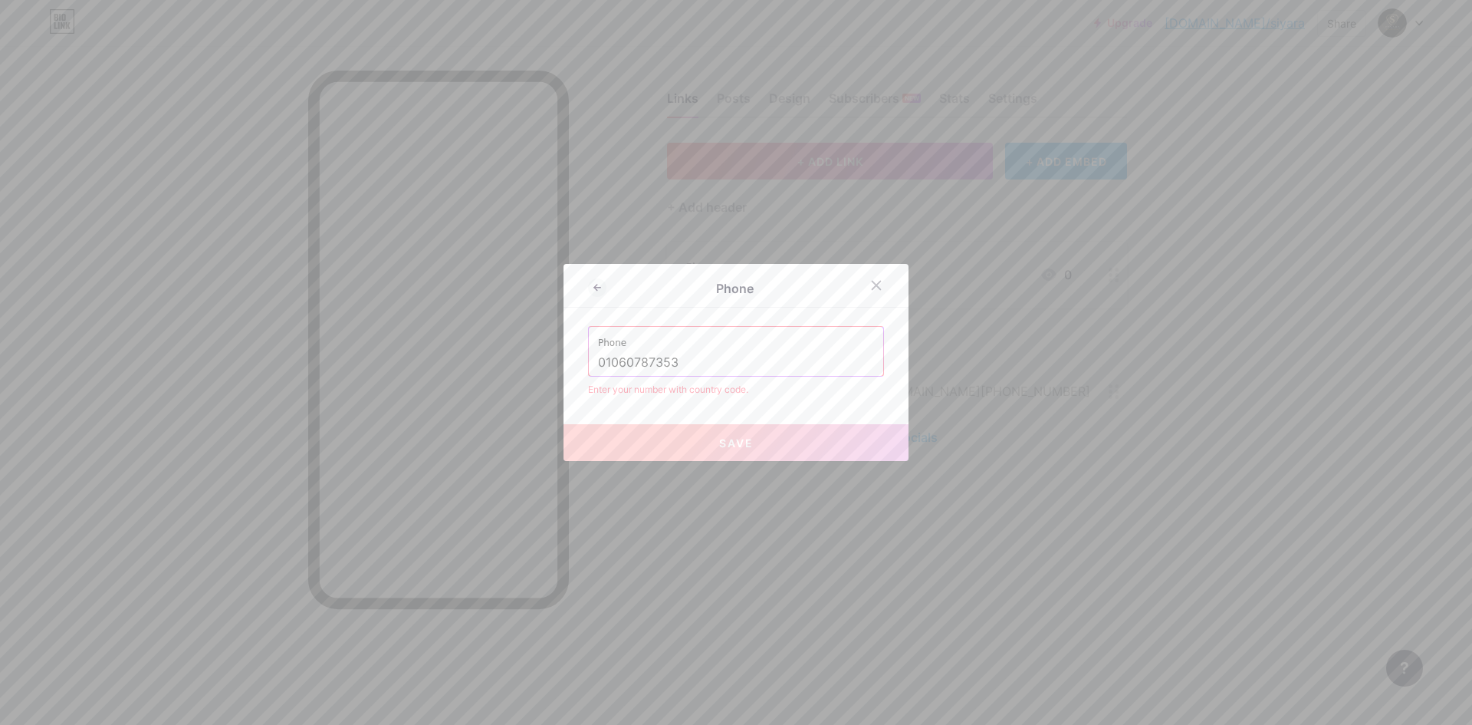
click at [589, 361] on div "Phone 01060787353" at bounding box center [736, 351] width 294 height 49
click at [598, 362] on input "01060787353" at bounding box center [736, 363] width 276 height 26
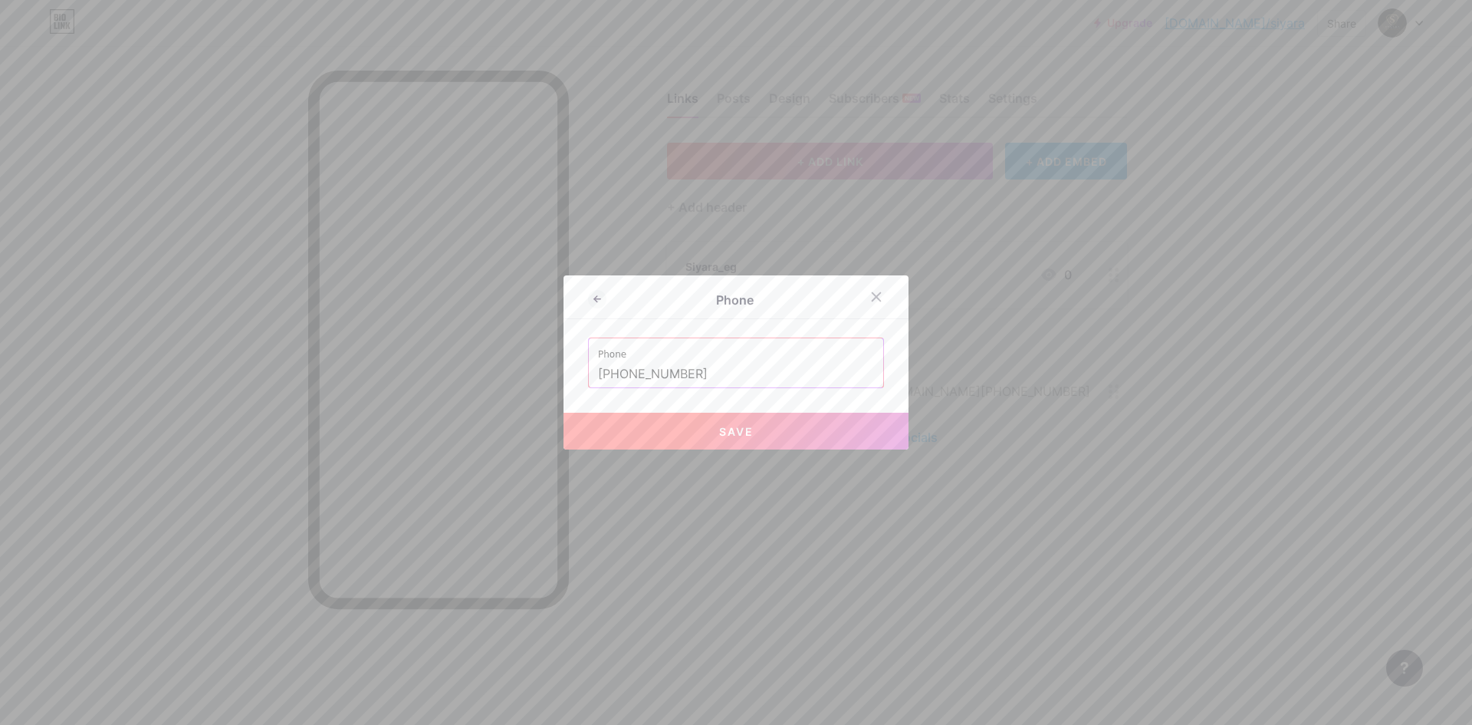
click at [788, 431] on button "Save" at bounding box center [736, 431] width 345 height 37
type input "tel:[PHONE_NUMBER]"
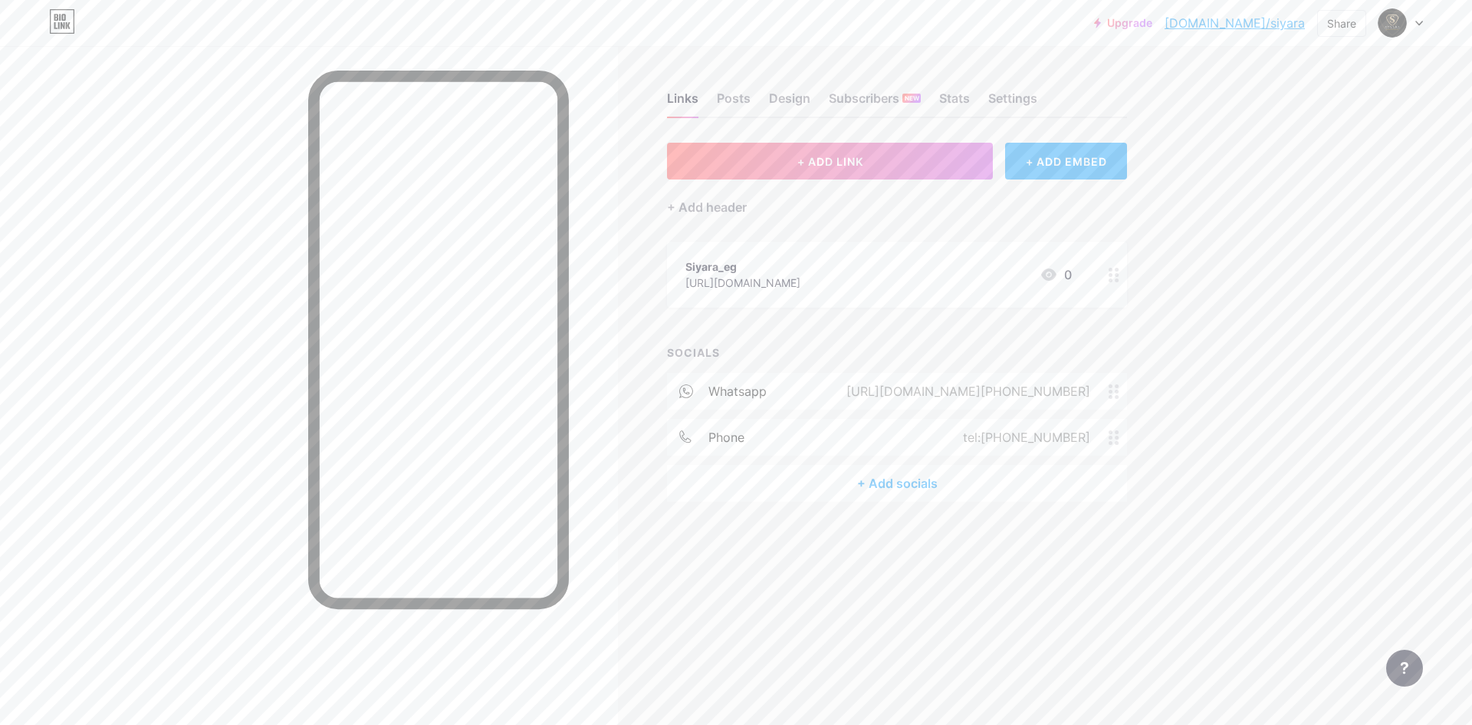
click at [883, 491] on div "+ Add socials" at bounding box center [897, 483] width 460 height 37
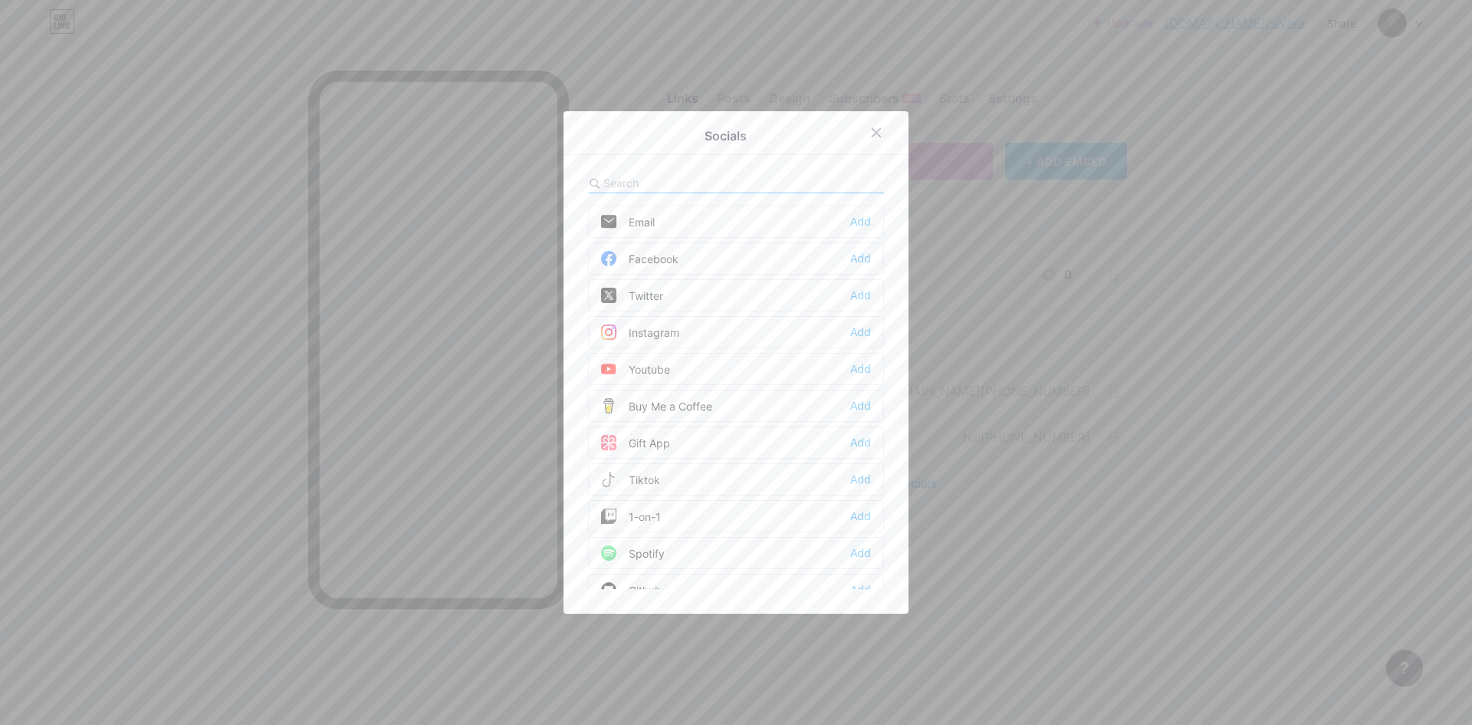
click at [827, 255] on div "Facebook Add" at bounding box center [736, 258] width 296 height 32
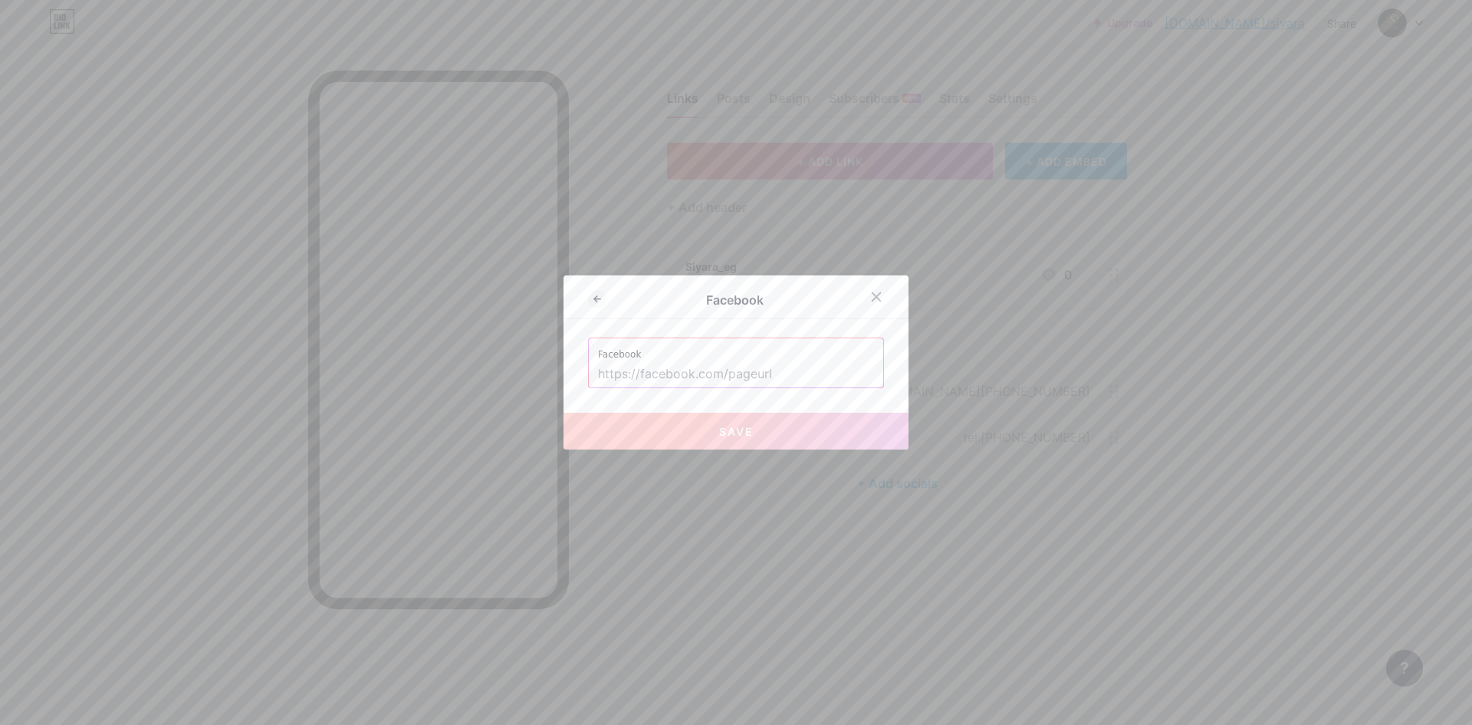
click at [688, 373] on input "text" at bounding box center [736, 374] width 276 height 26
paste input "[URL][DOMAIN_NAME]"
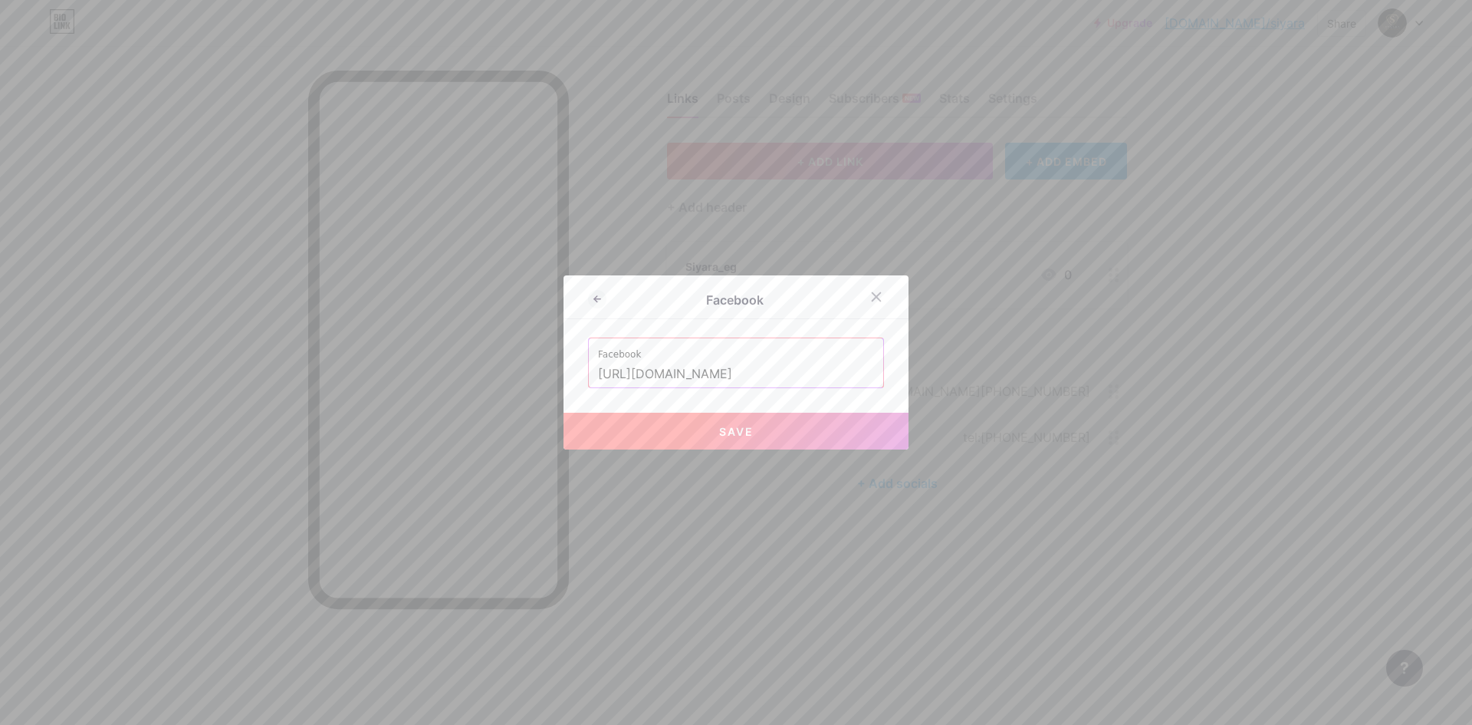
type input "[URL][DOMAIN_NAME]"
click at [752, 429] on button "Save" at bounding box center [736, 431] width 345 height 37
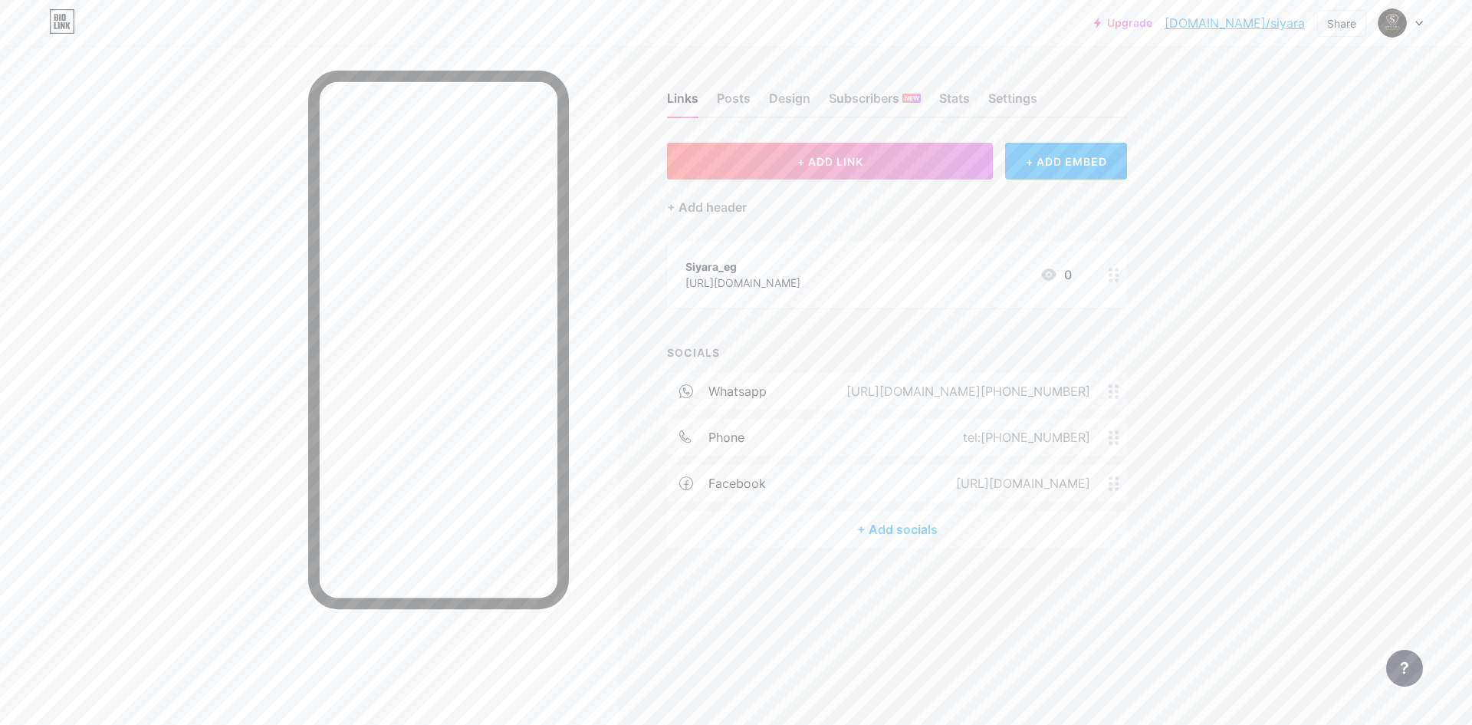
click at [881, 530] on div "+ Add socials" at bounding box center [897, 529] width 460 height 37
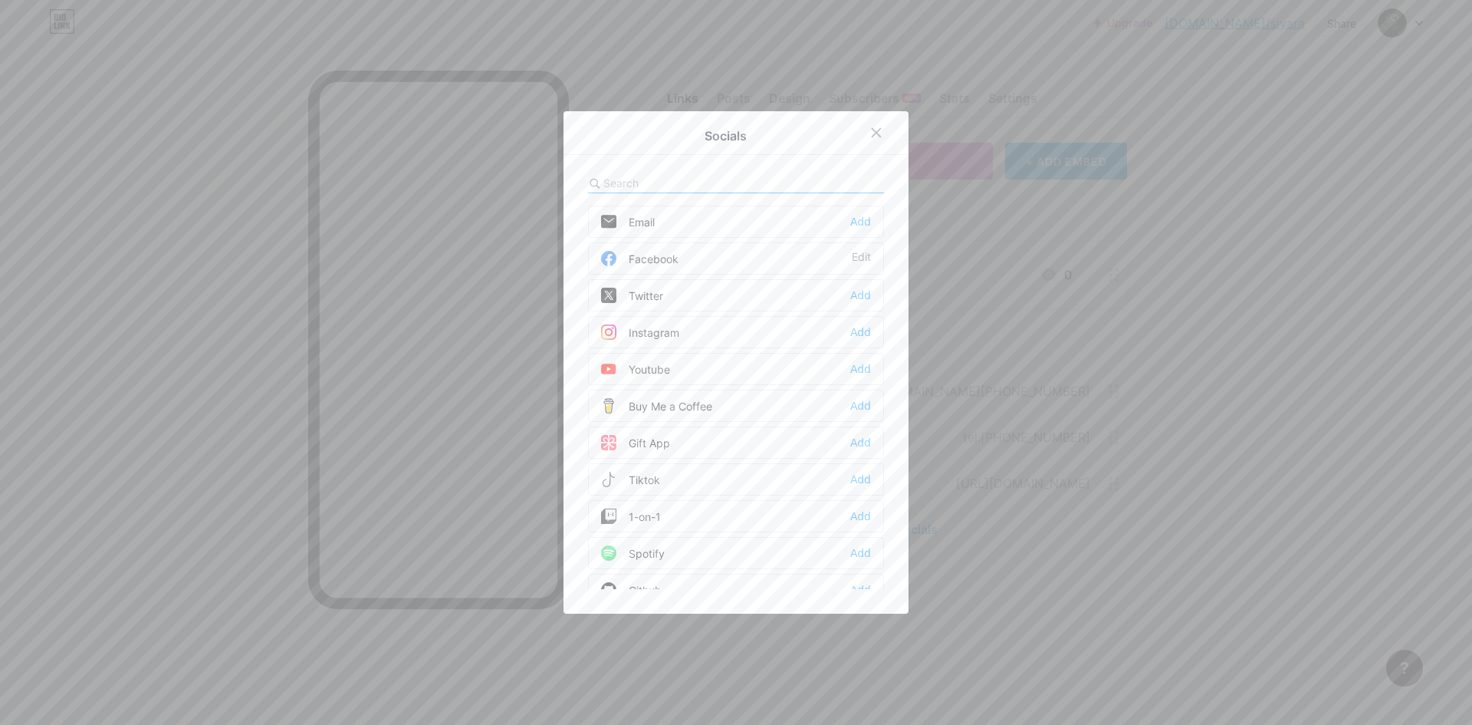
click at [696, 179] on input "text" at bounding box center [687, 183] width 169 height 16
type input "ins"
click at [860, 227] on div "Add" at bounding box center [860, 221] width 21 height 15
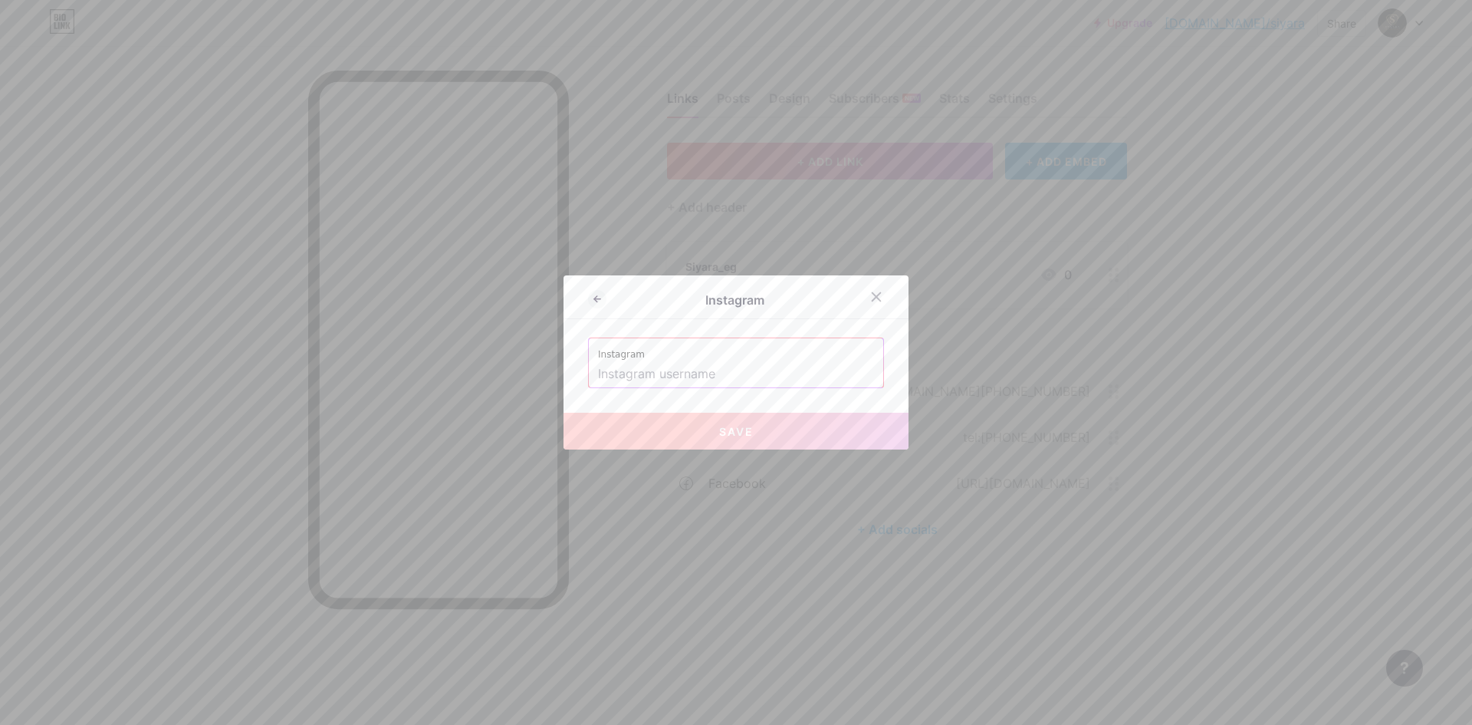
click at [672, 376] on input "text" at bounding box center [736, 374] width 276 height 26
paste input "[URL][DOMAIN_NAME]"
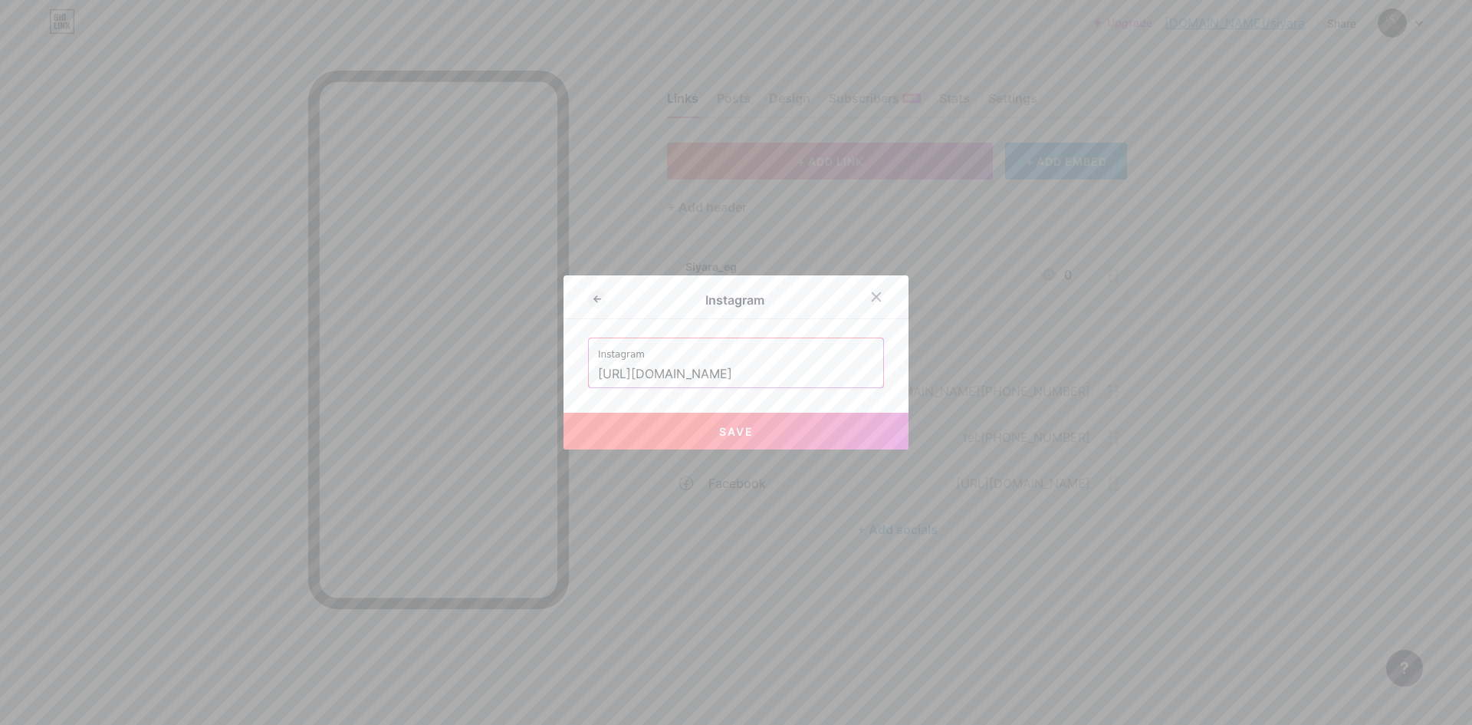
click at [727, 436] on span "Save" at bounding box center [736, 431] width 35 height 13
type input "https://instagram.com/https://www.instagram.com/siyara_eg/"
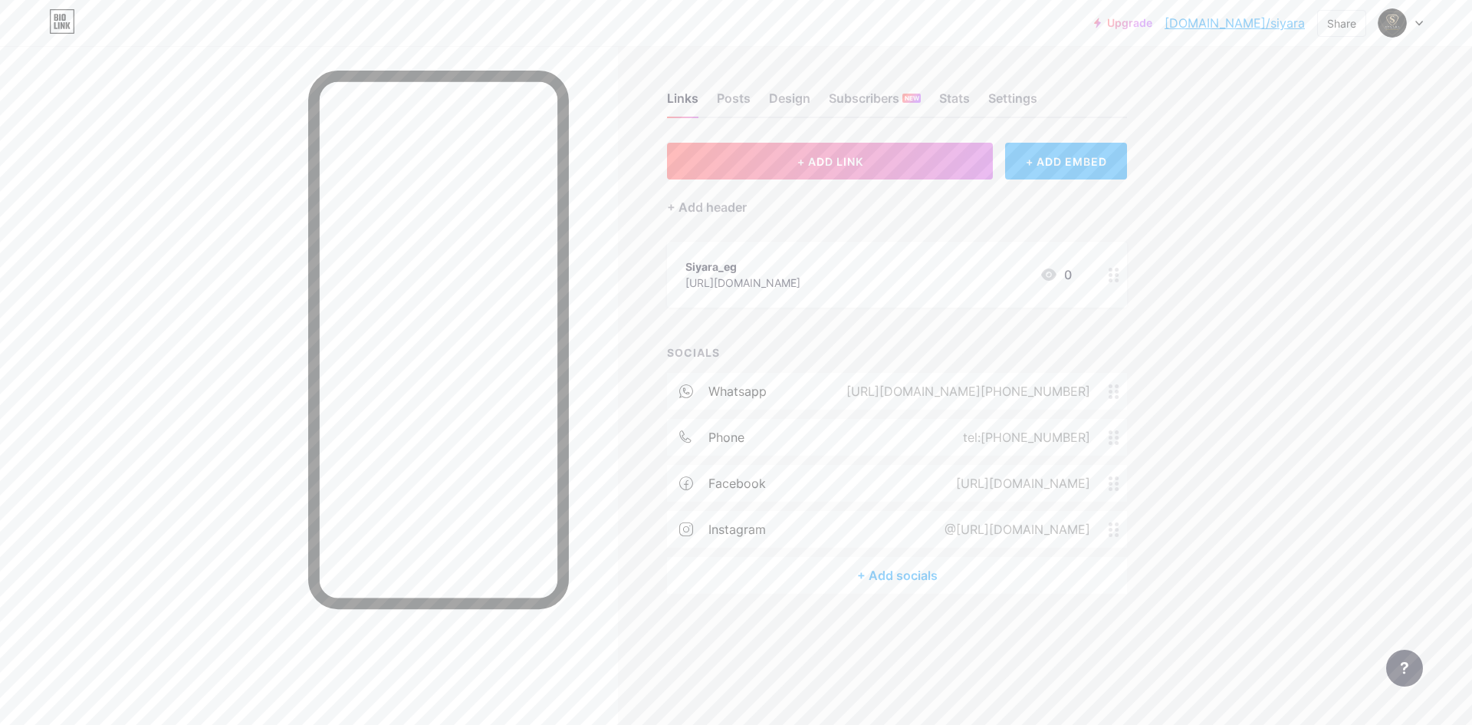
click at [1053, 158] on div "+ ADD EMBED" at bounding box center [1066, 161] width 122 height 37
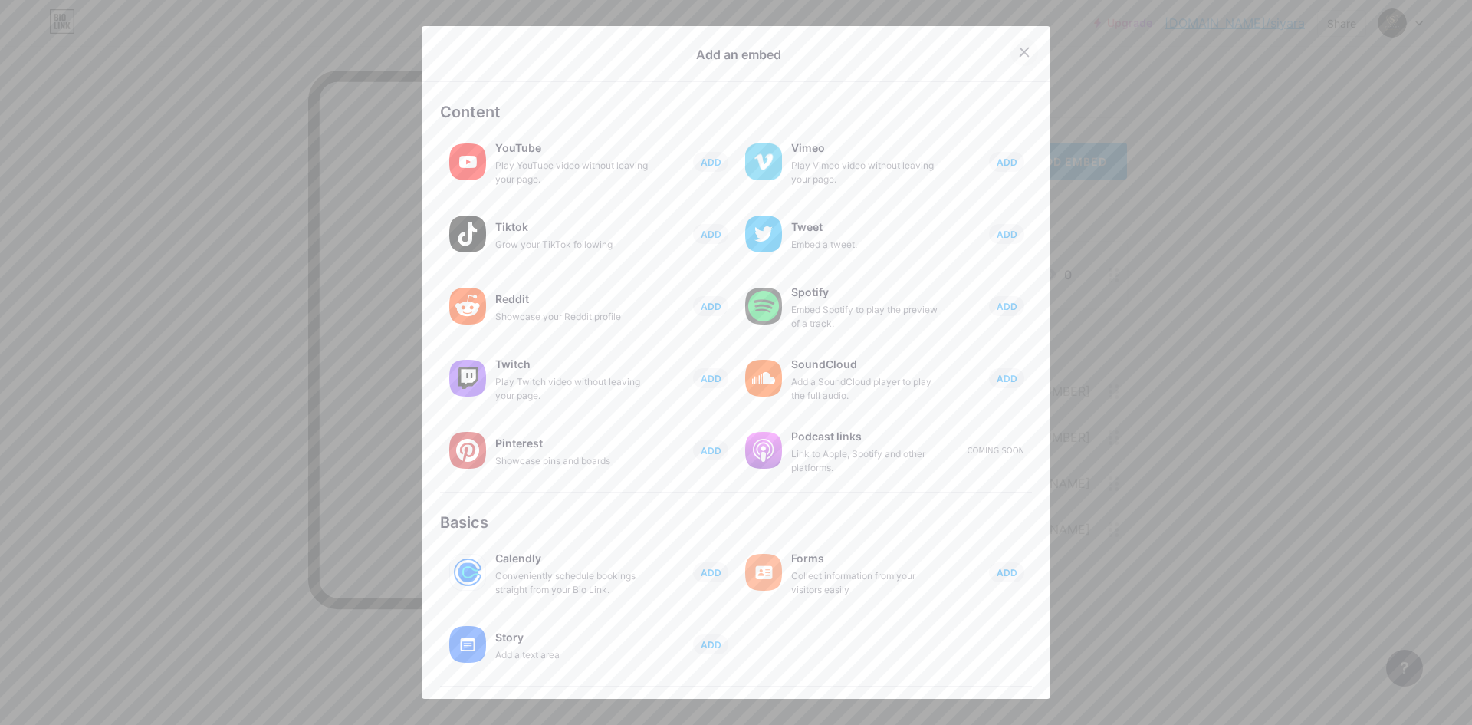
click at [1021, 46] on div at bounding box center [1025, 52] width 28 height 28
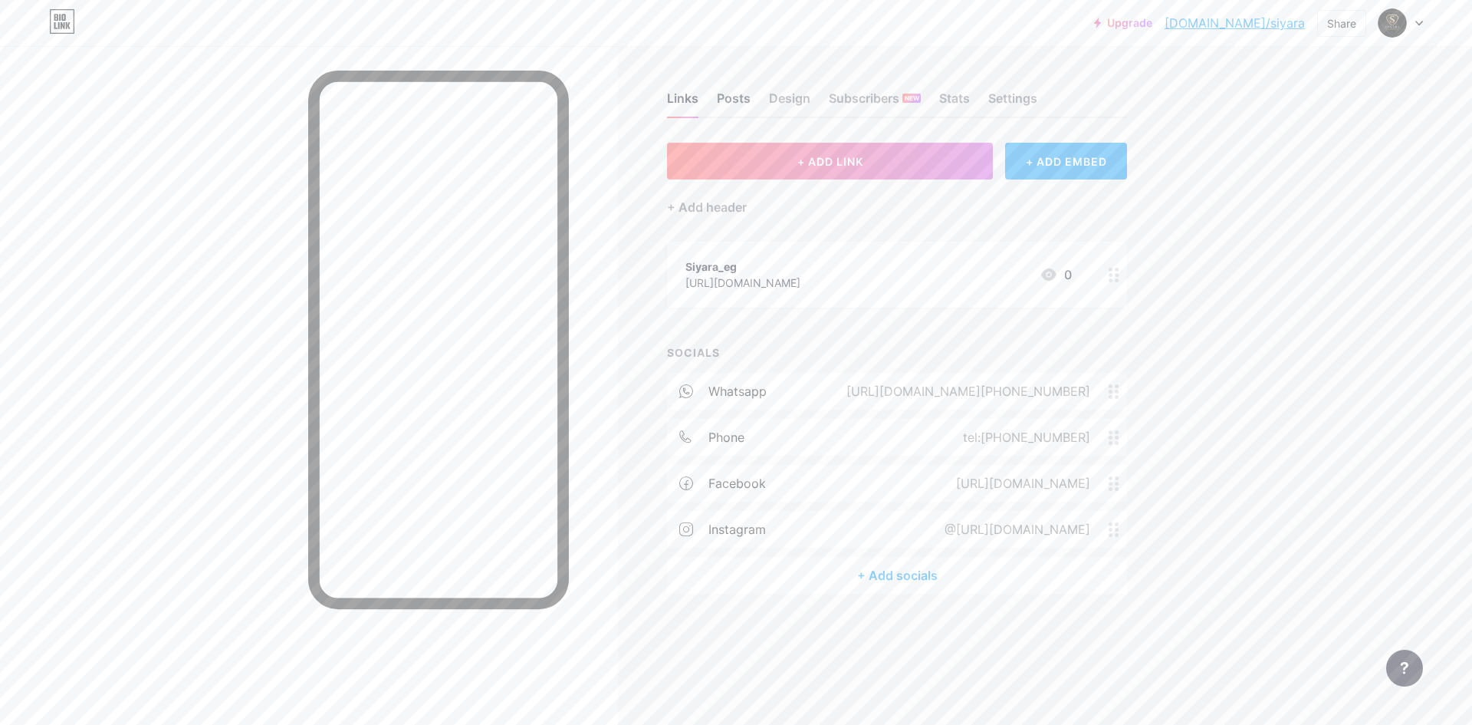
click at [745, 87] on div "Links Posts Design Subscribers NEW Stats Settings" at bounding box center [897, 91] width 460 height 54
click at [743, 98] on div "Posts" at bounding box center [734, 103] width 34 height 28
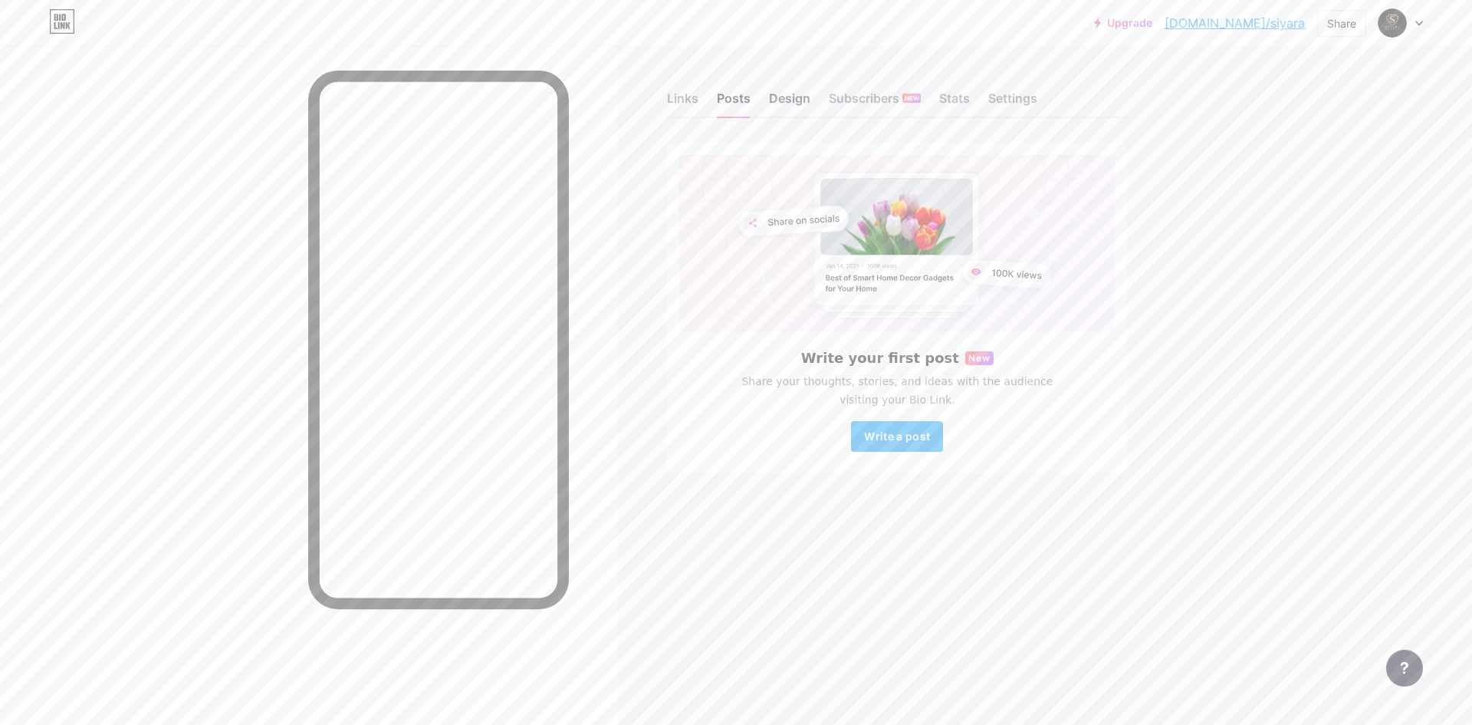
click at [792, 104] on div "Design" at bounding box center [789, 103] width 41 height 28
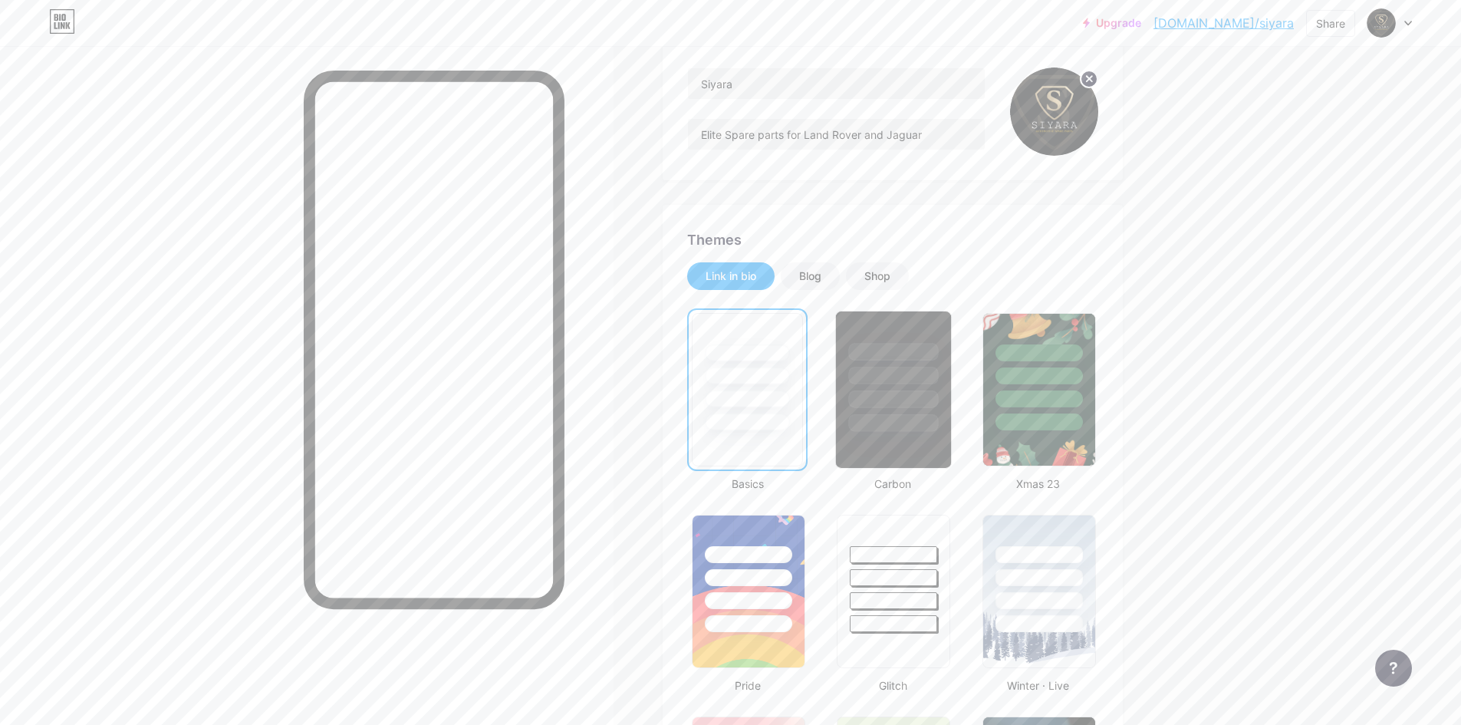
scroll to position [153, 0]
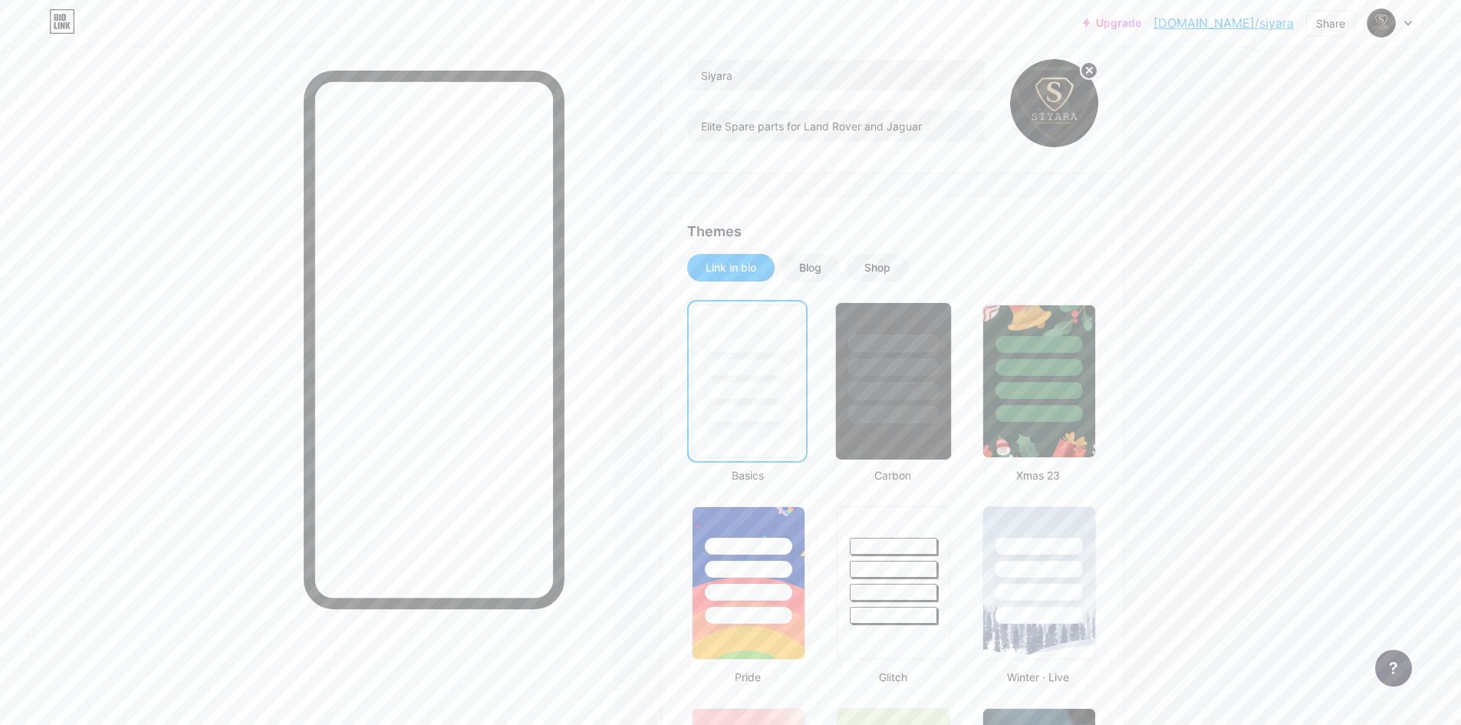
click at [912, 403] on div at bounding box center [893, 363] width 115 height 120
click at [821, 275] on div "Blog" at bounding box center [810, 267] width 22 height 15
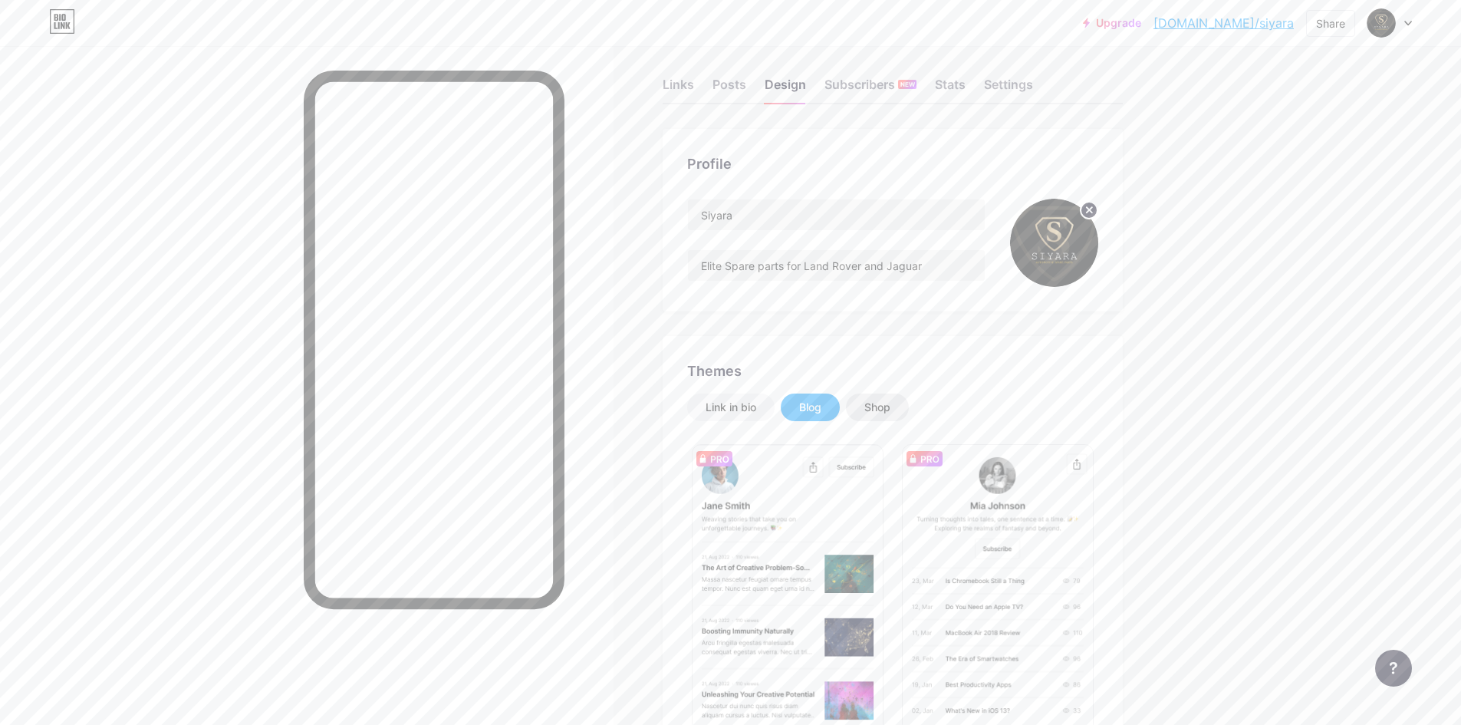
scroll to position [0, 0]
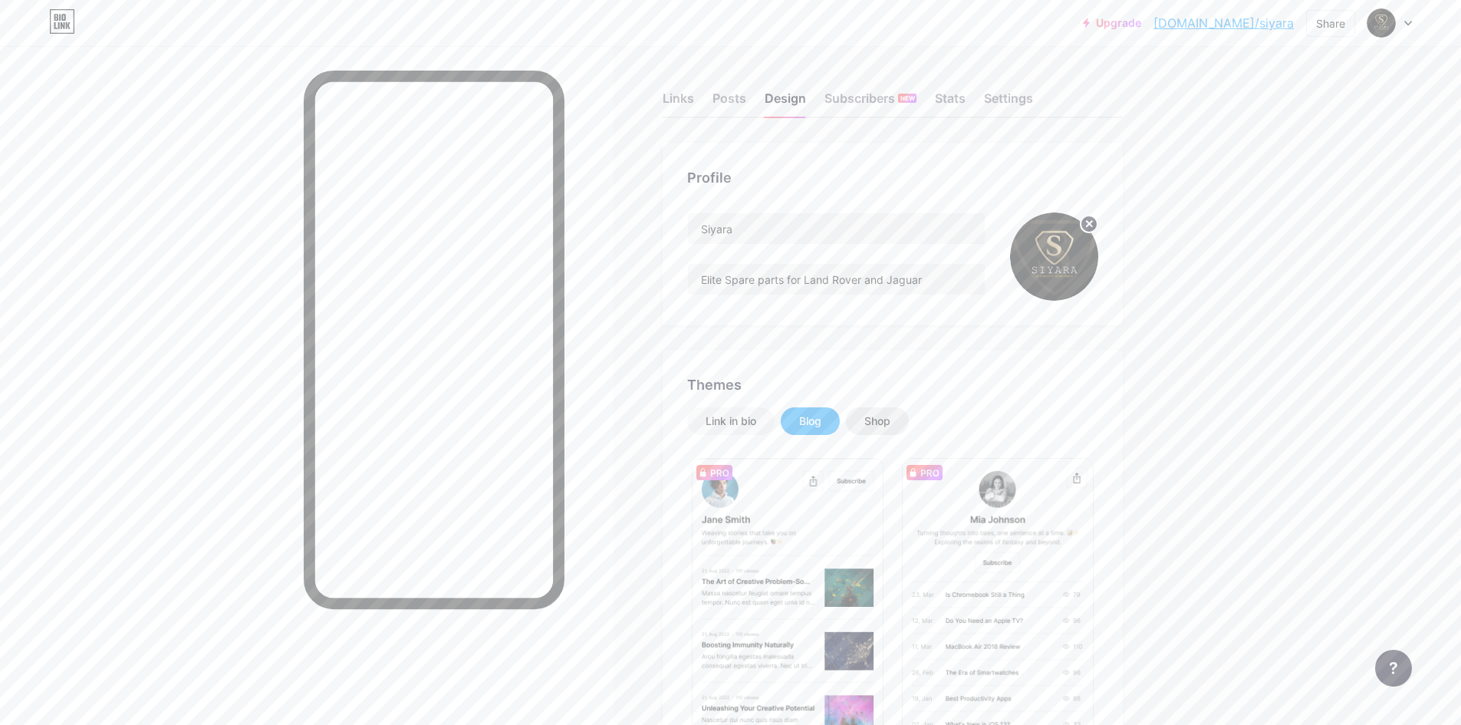
click at [904, 415] on div "Shop" at bounding box center [877, 421] width 63 height 28
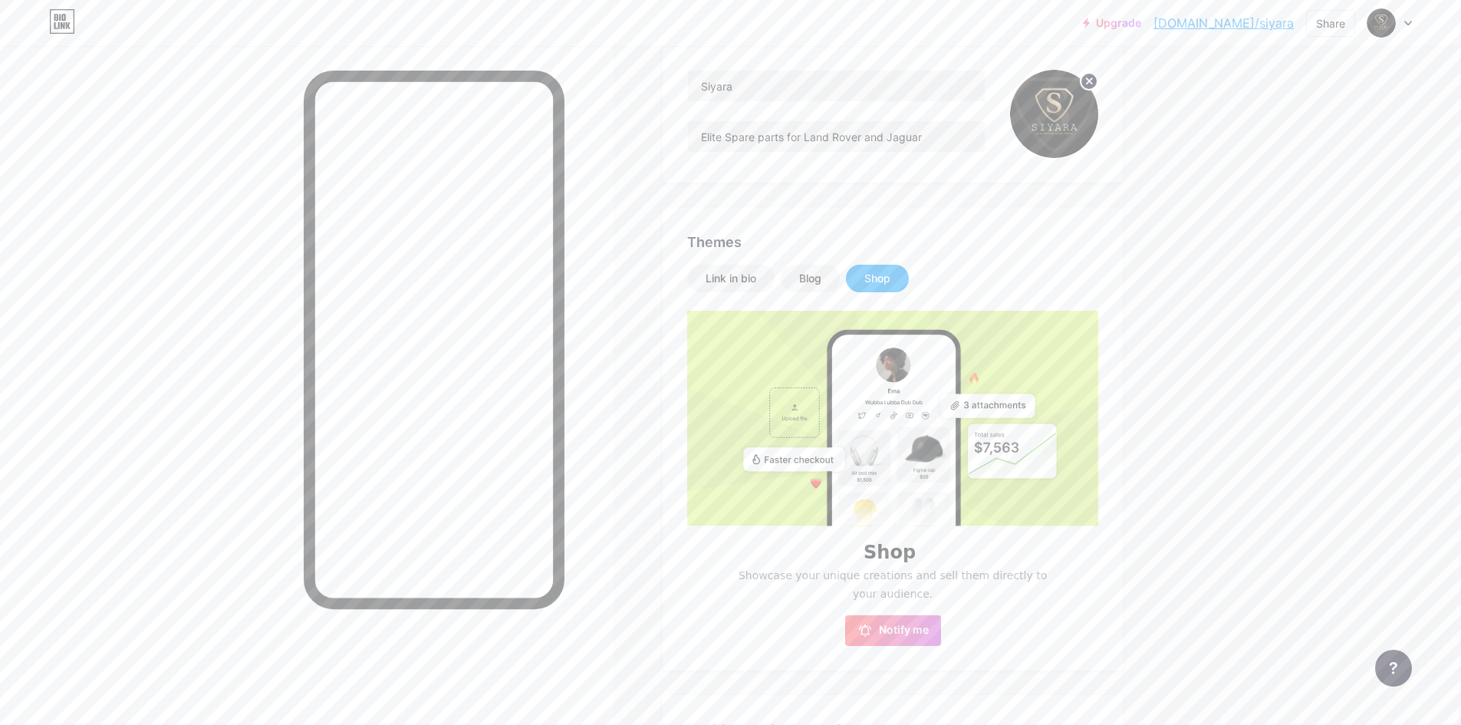
scroll to position [153, 0]
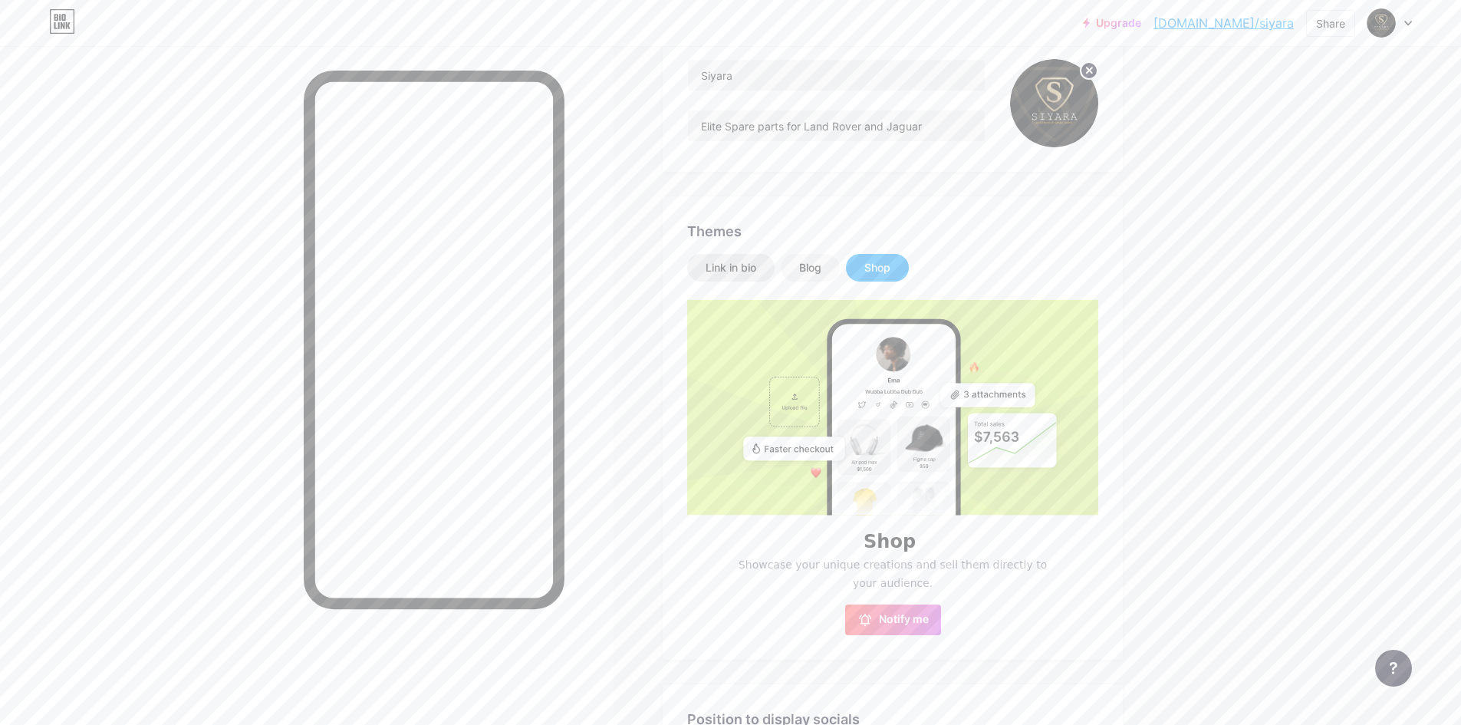
click at [731, 273] on div "Link in bio" at bounding box center [730, 267] width 51 height 15
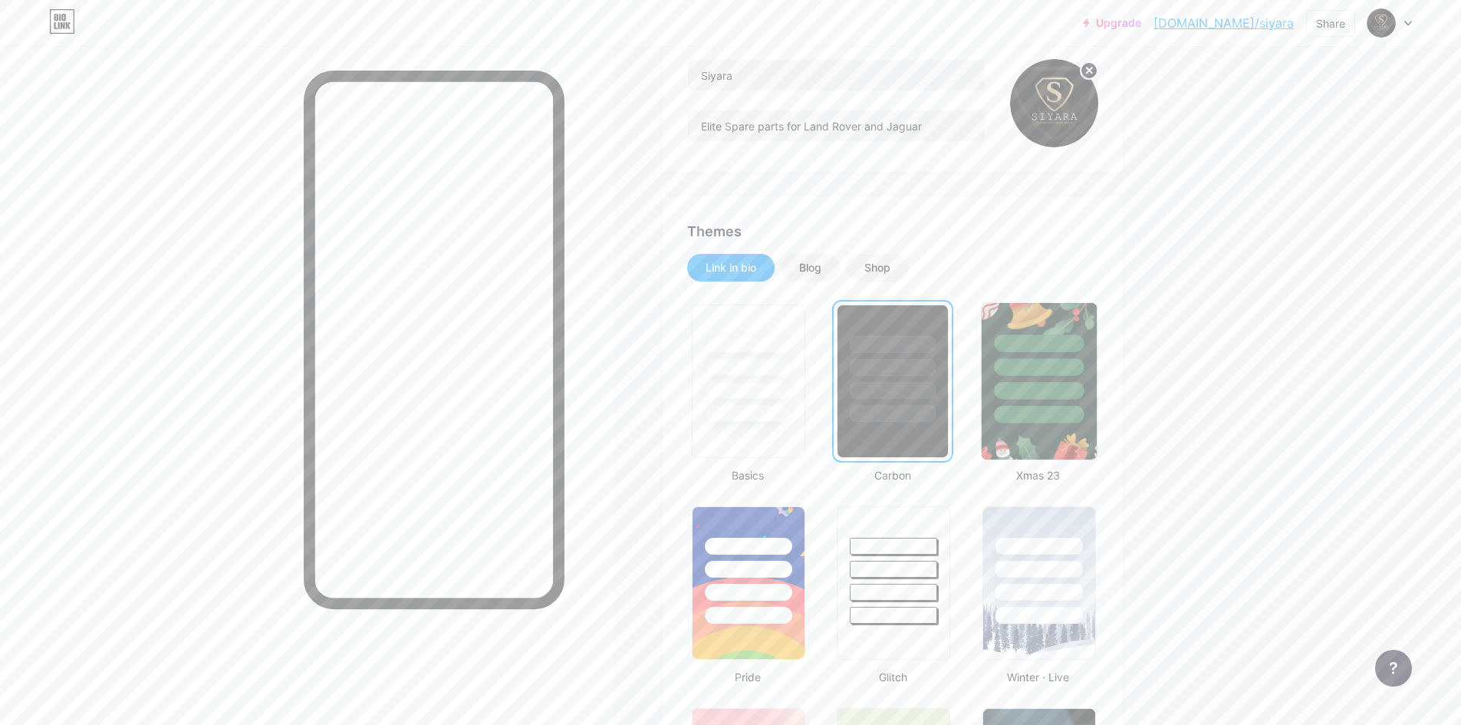
click at [1051, 396] on div at bounding box center [1039, 391] width 90 height 18
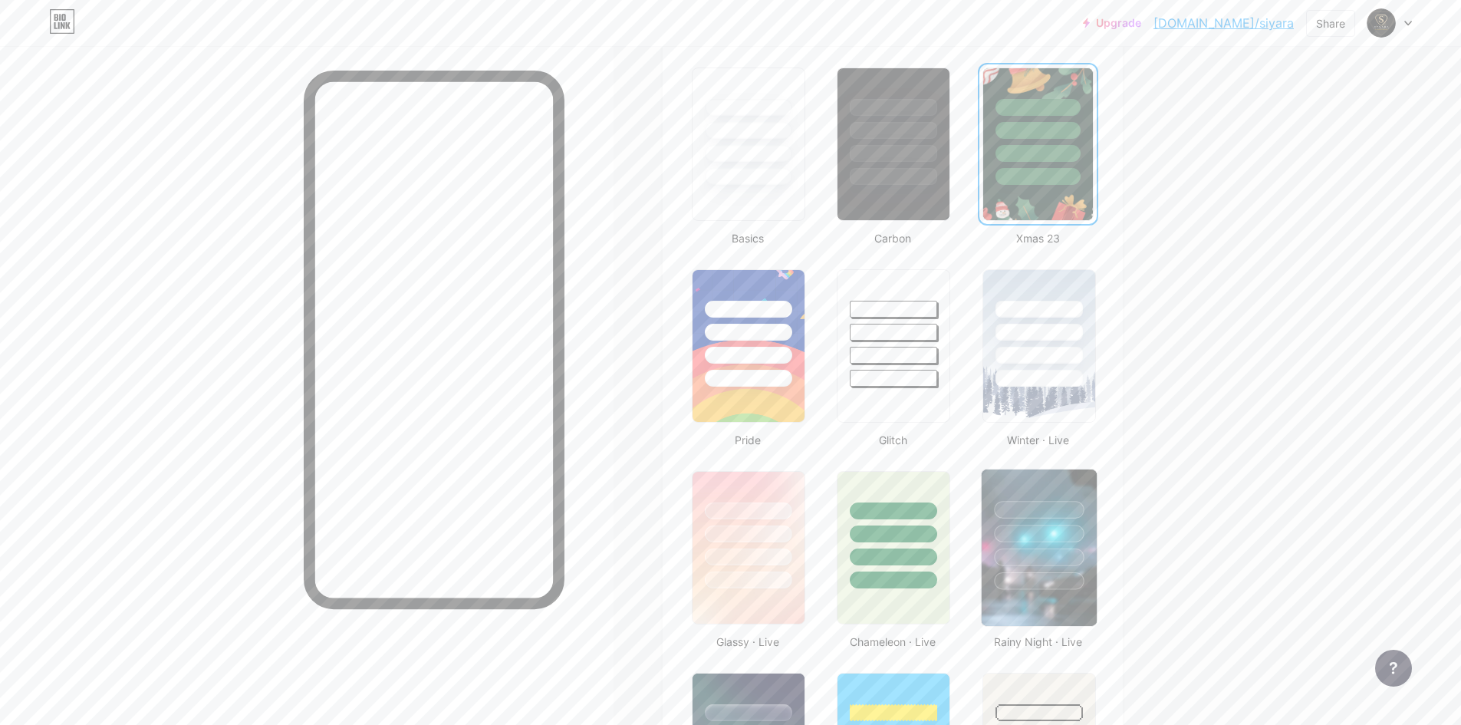
scroll to position [460, 0]
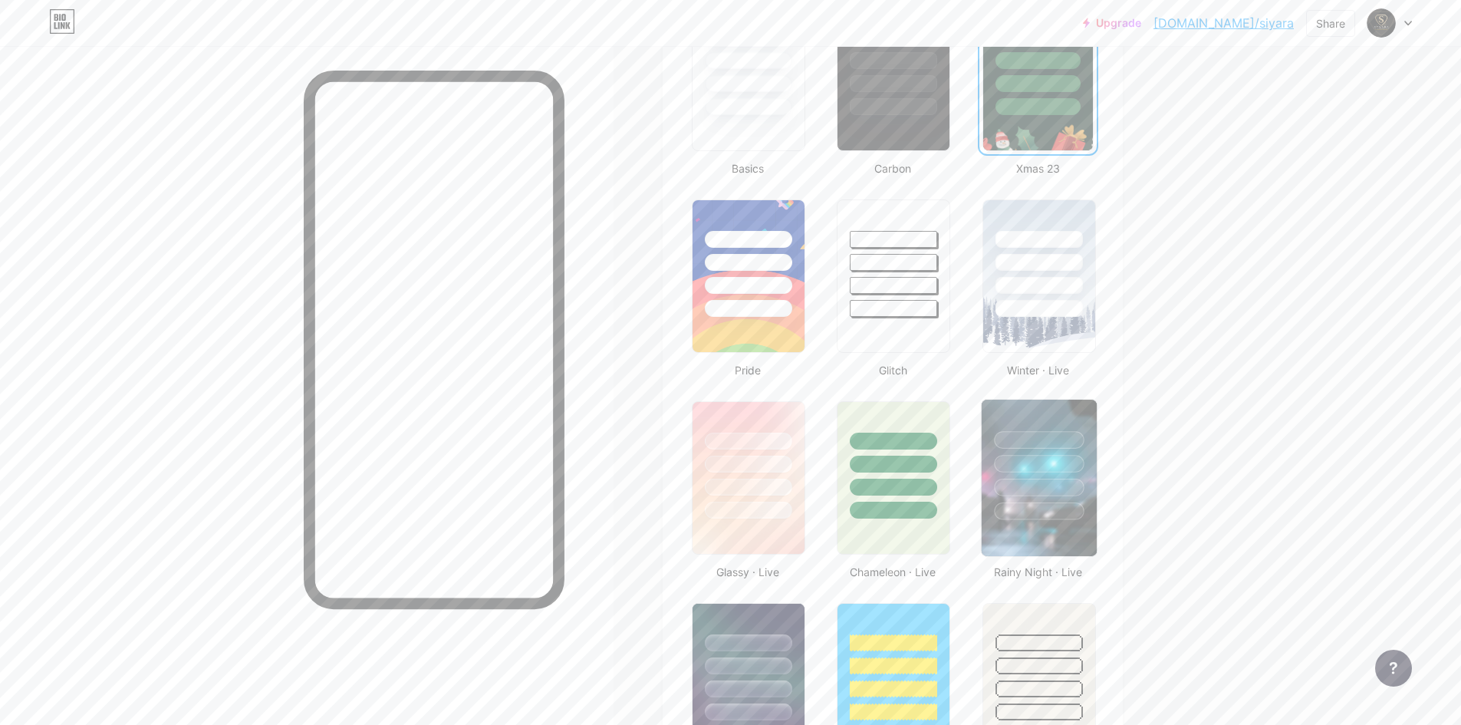
click at [1054, 531] on img at bounding box center [1039, 478] width 115 height 156
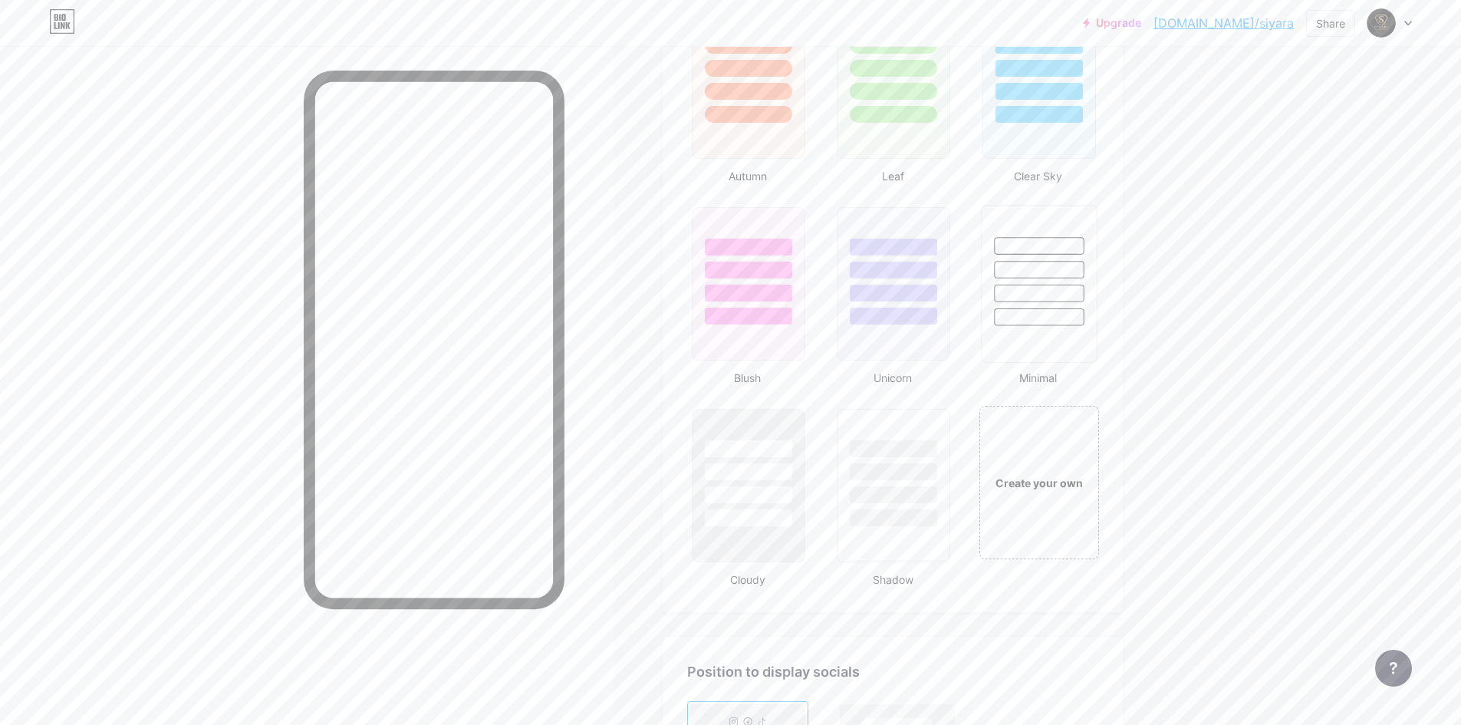
scroll to position [1610, 0]
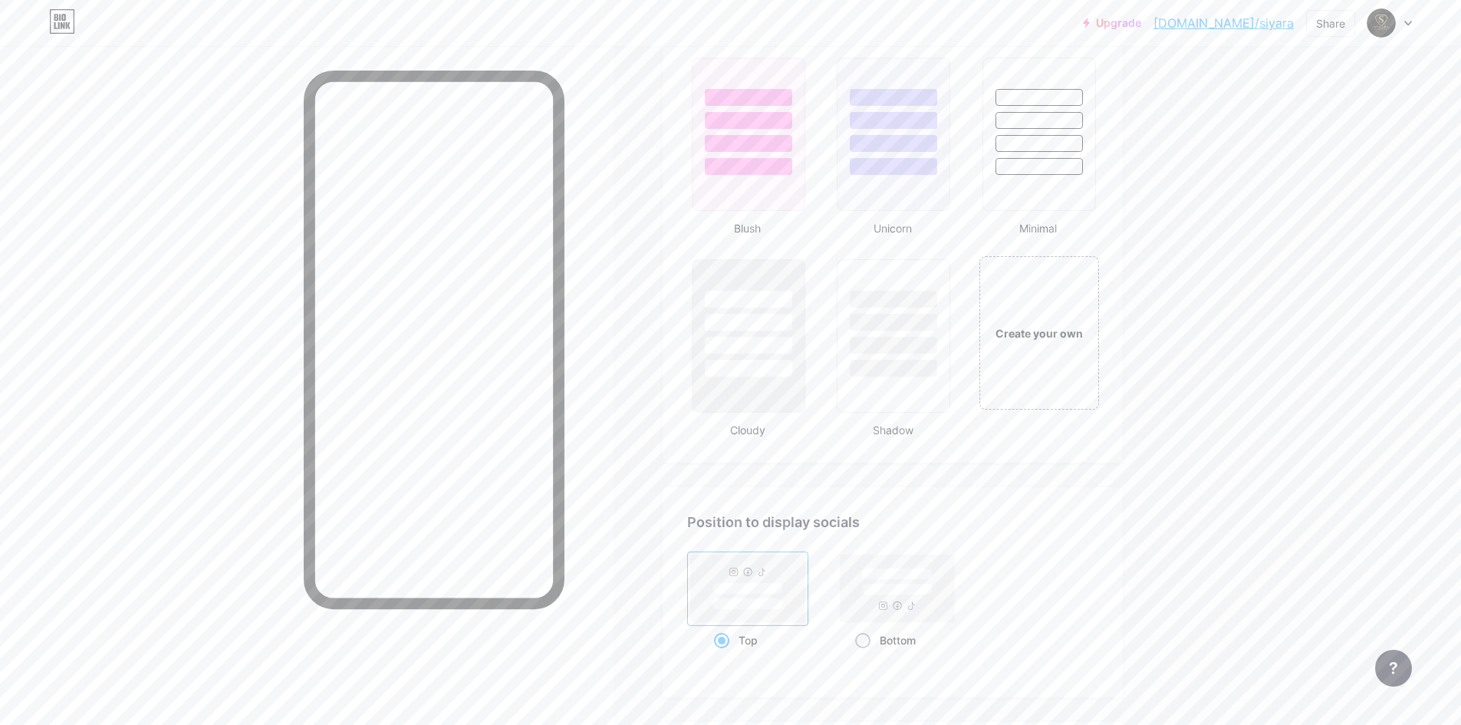
click at [939, 598] on rect at bounding box center [897, 587] width 114 height 67
click at [865, 654] on input "Bottom" at bounding box center [860, 659] width 10 height 10
radio input "true"
click at [1031, 369] on div "Create your own" at bounding box center [1038, 332] width 123 height 158
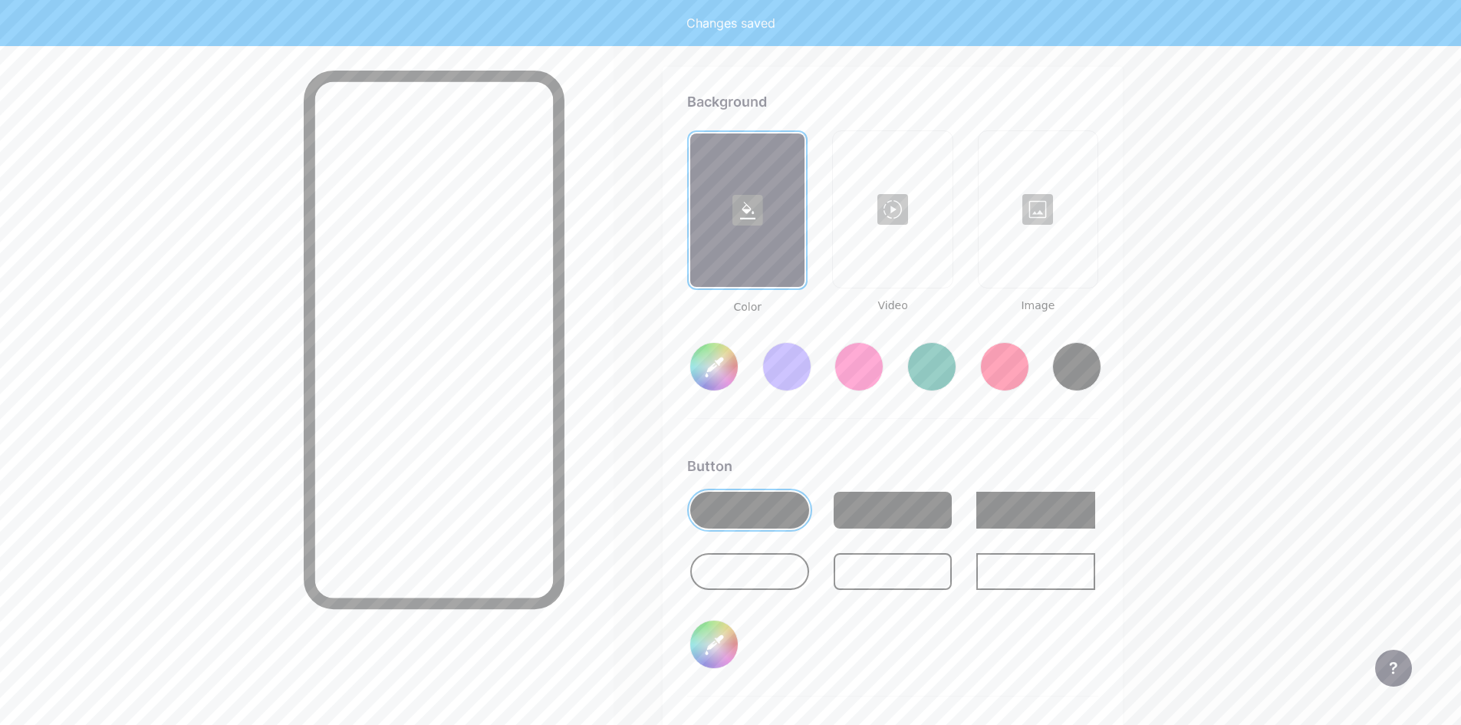
scroll to position [2036, 0]
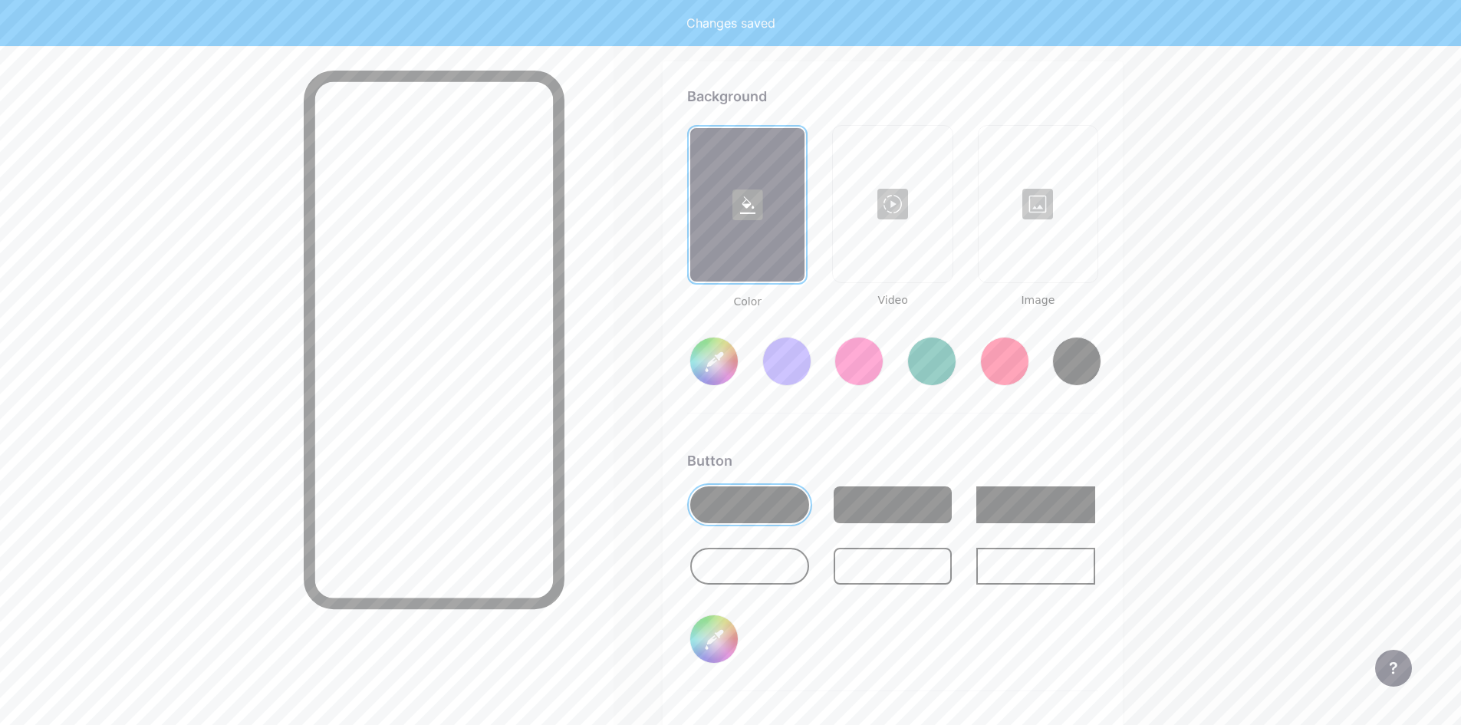
type input "#ffffff"
type input "#000000"
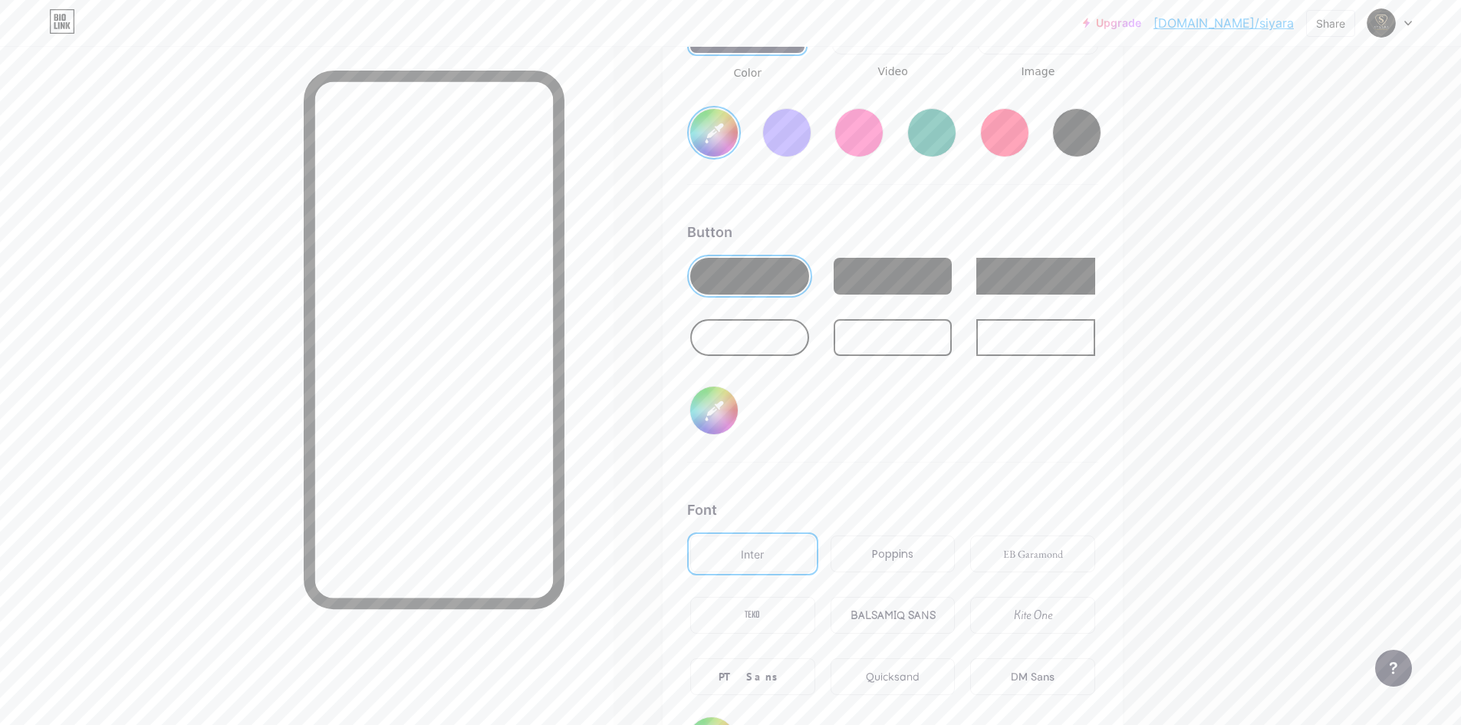
scroll to position [2189, 0]
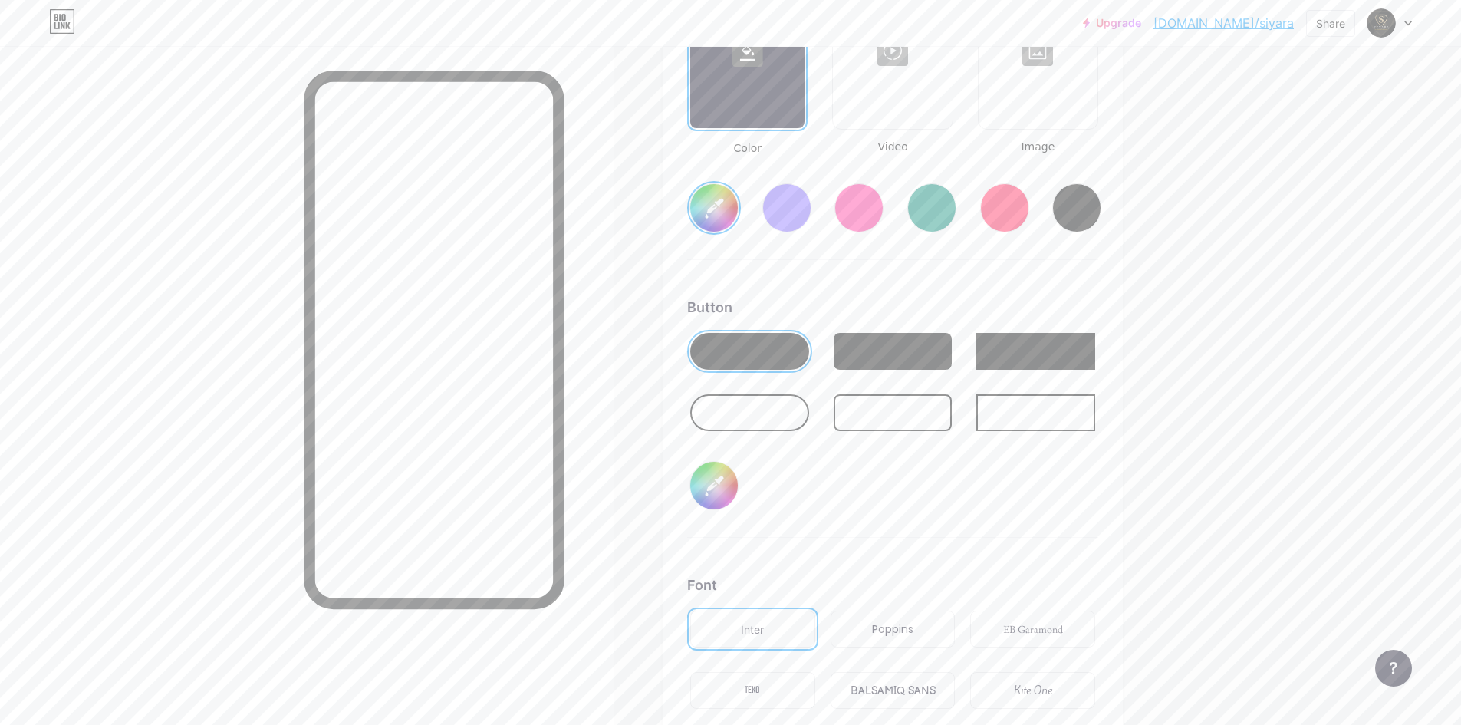
click at [889, 359] on div at bounding box center [893, 351] width 119 height 37
click at [787, 360] on div at bounding box center [749, 351] width 119 height 37
click at [801, 213] on div at bounding box center [786, 207] width 49 height 49
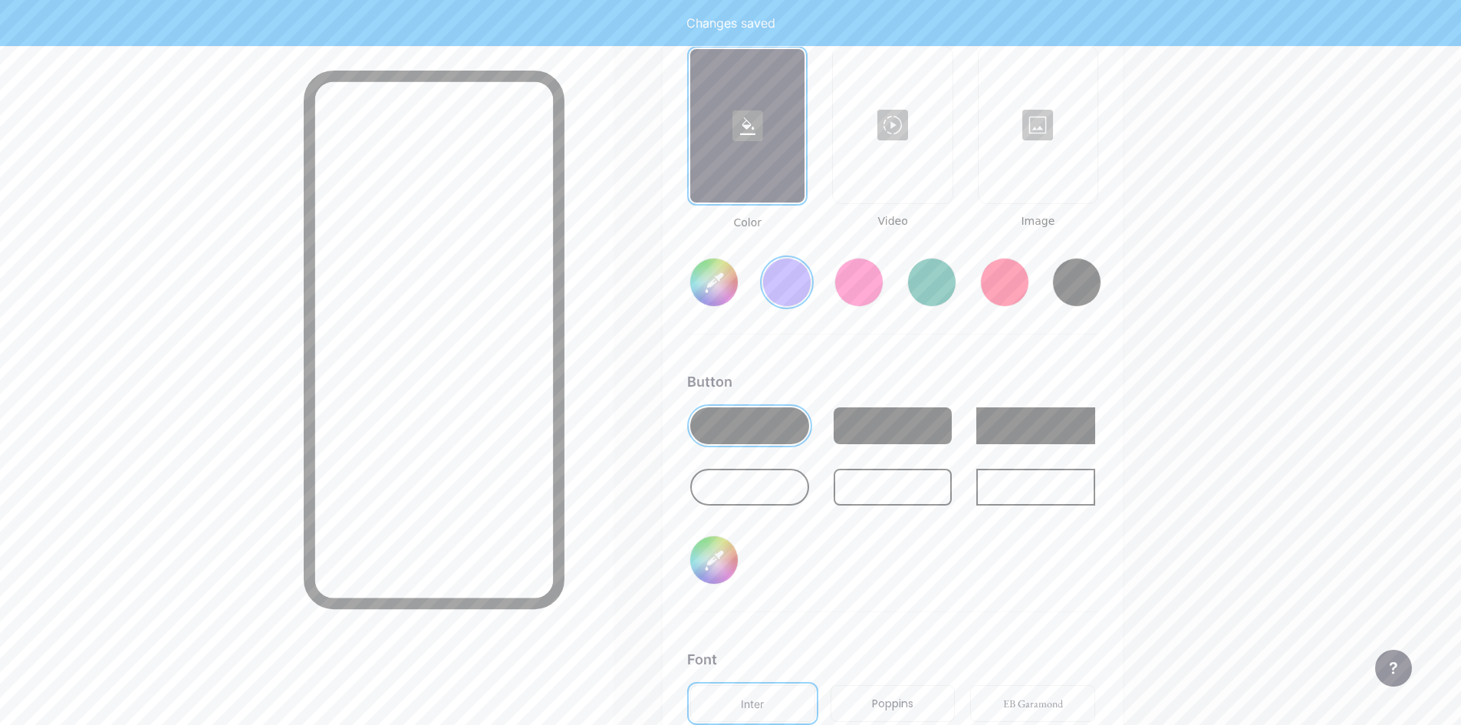
scroll to position [2113, 0]
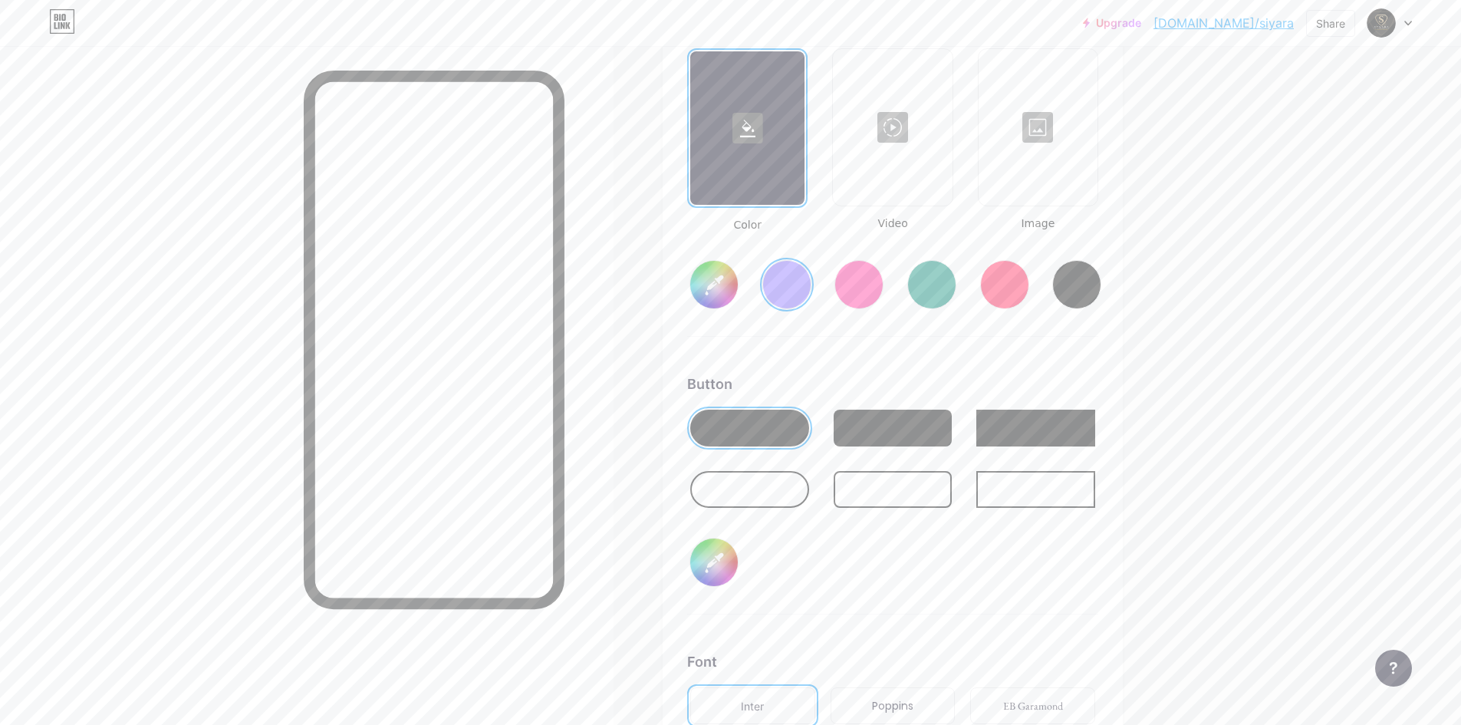
click at [725, 287] on input "#856bff" at bounding box center [714, 285] width 48 height 48
click at [1065, 288] on div at bounding box center [1076, 284] width 49 height 49
click at [934, 287] on div at bounding box center [931, 284] width 49 height 49
type input "#008873"
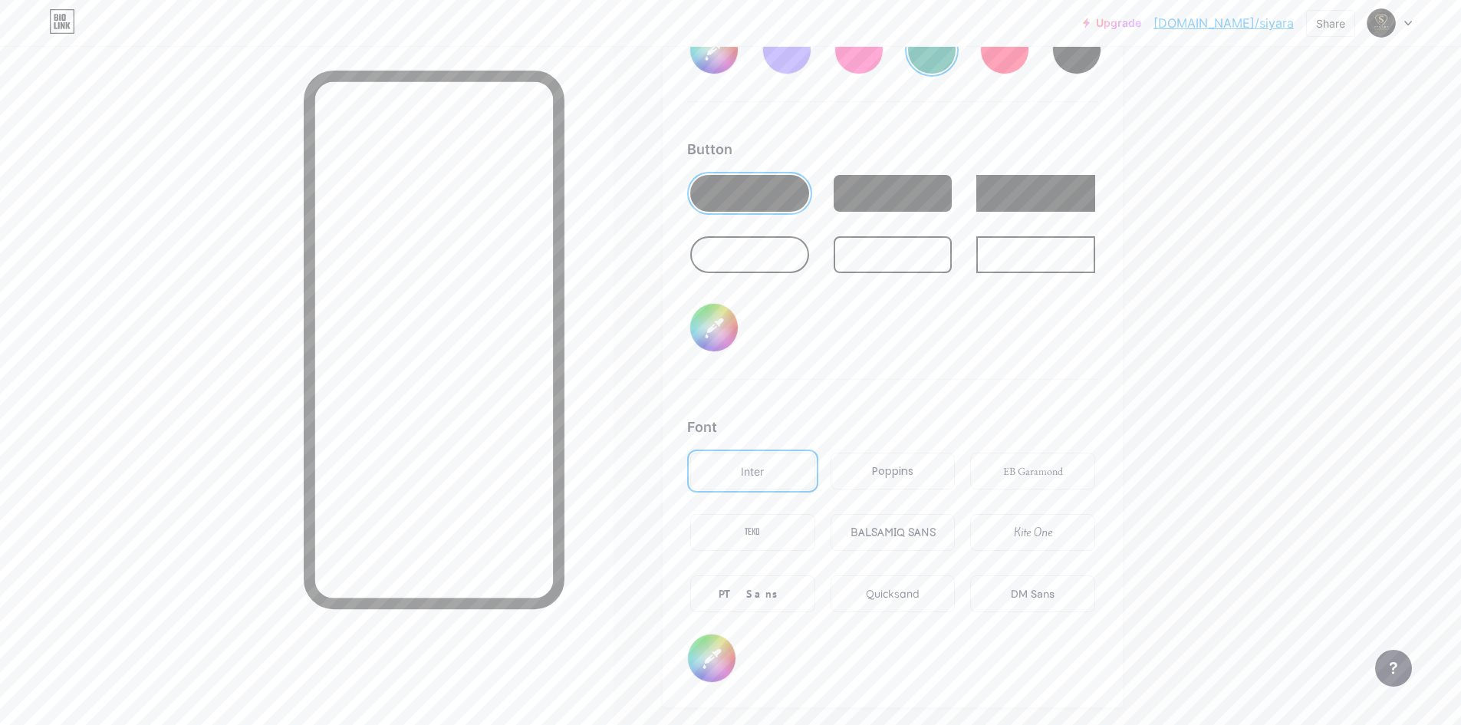
scroll to position [2419, 0]
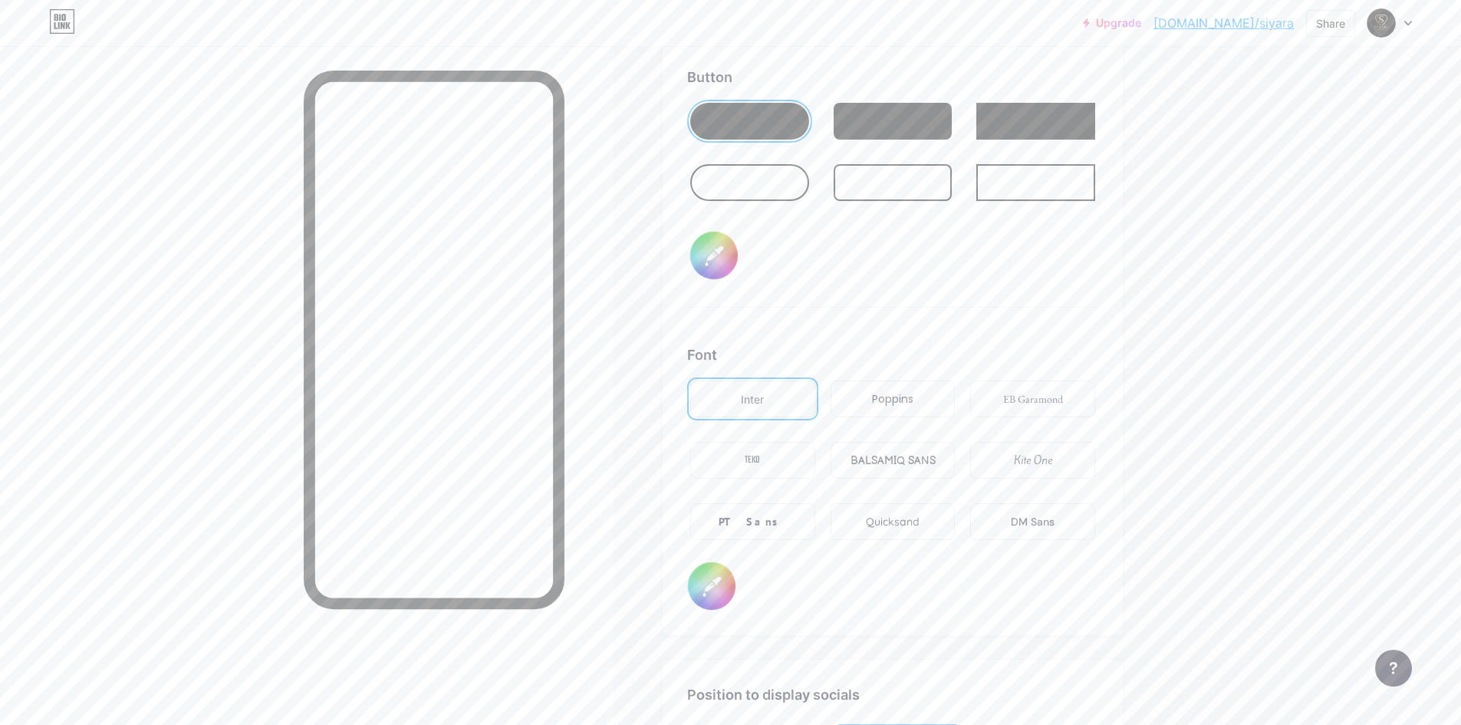
click at [785, 524] on div "PT Sans" at bounding box center [752, 521] width 125 height 37
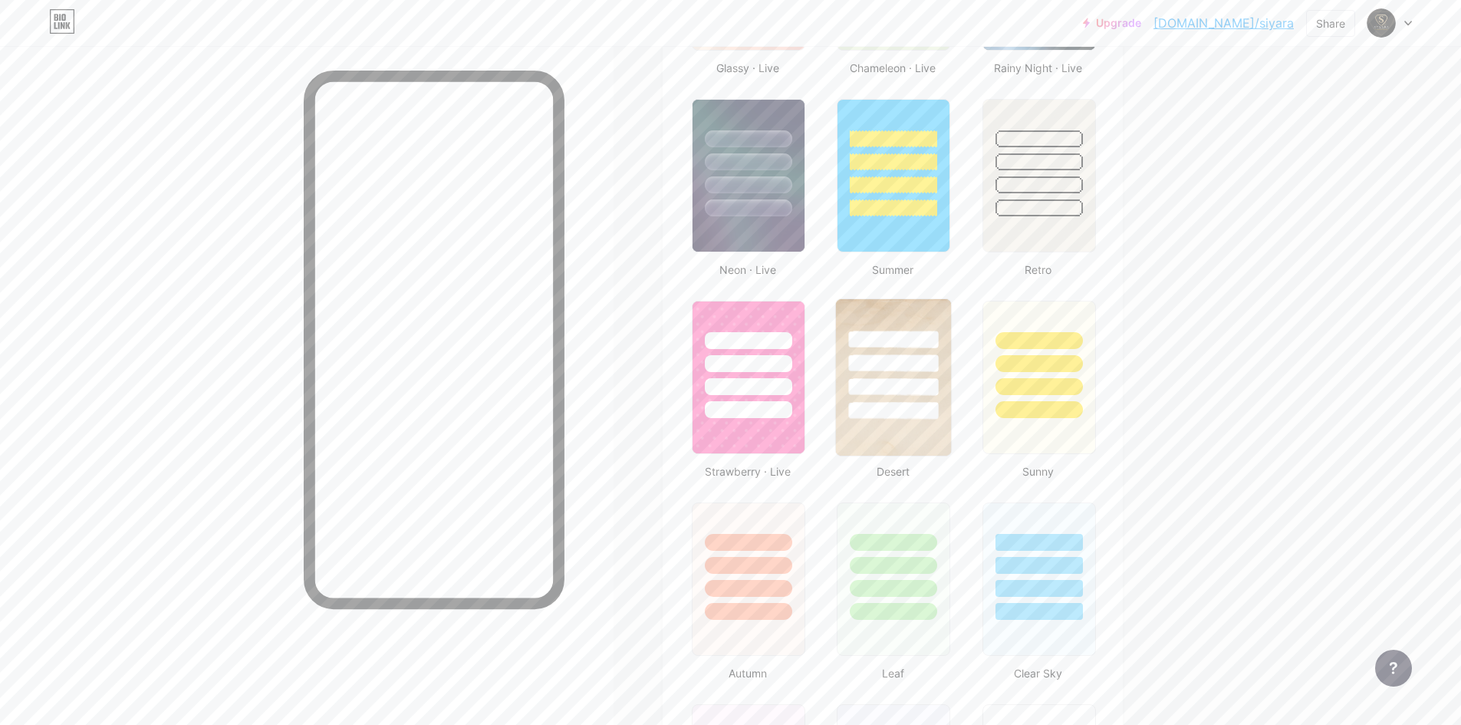
scroll to position [945, 0]
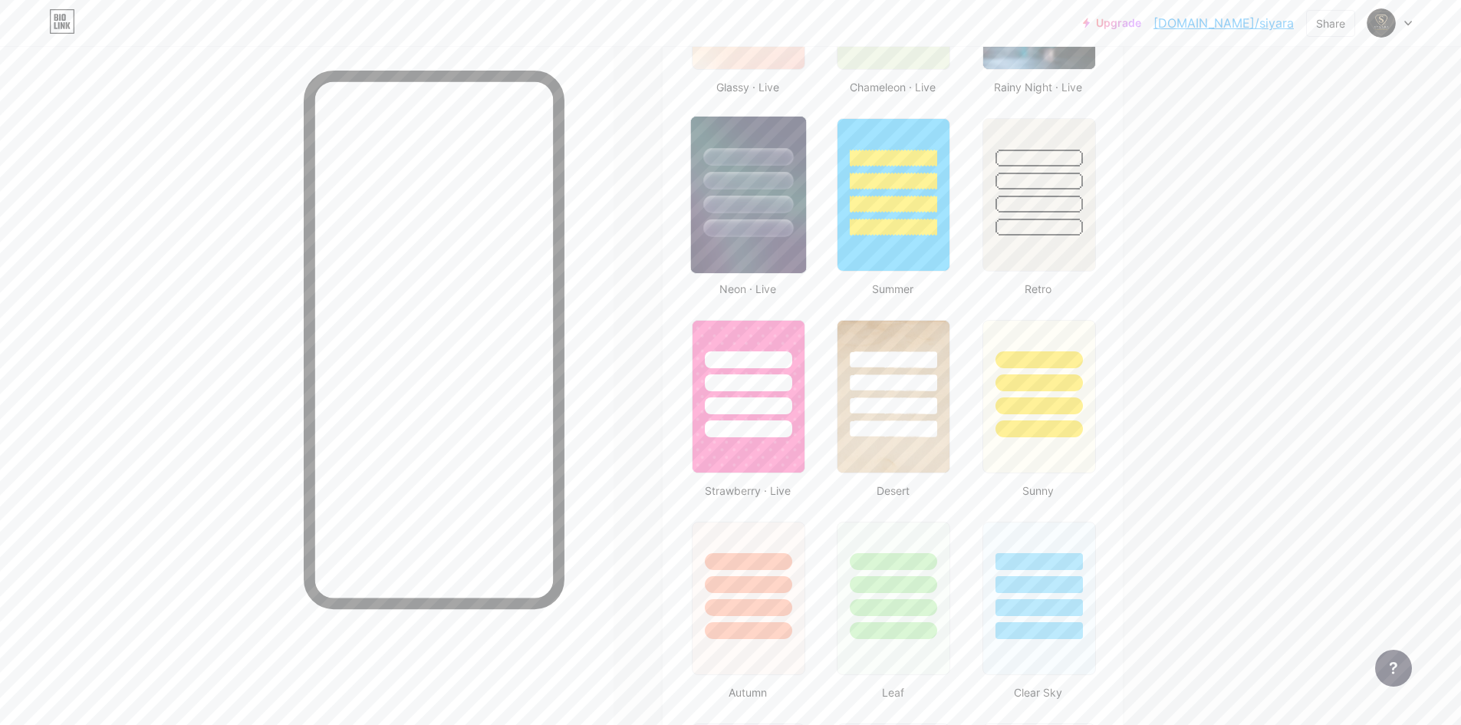
click at [787, 229] on div at bounding box center [748, 228] width 90 height 18
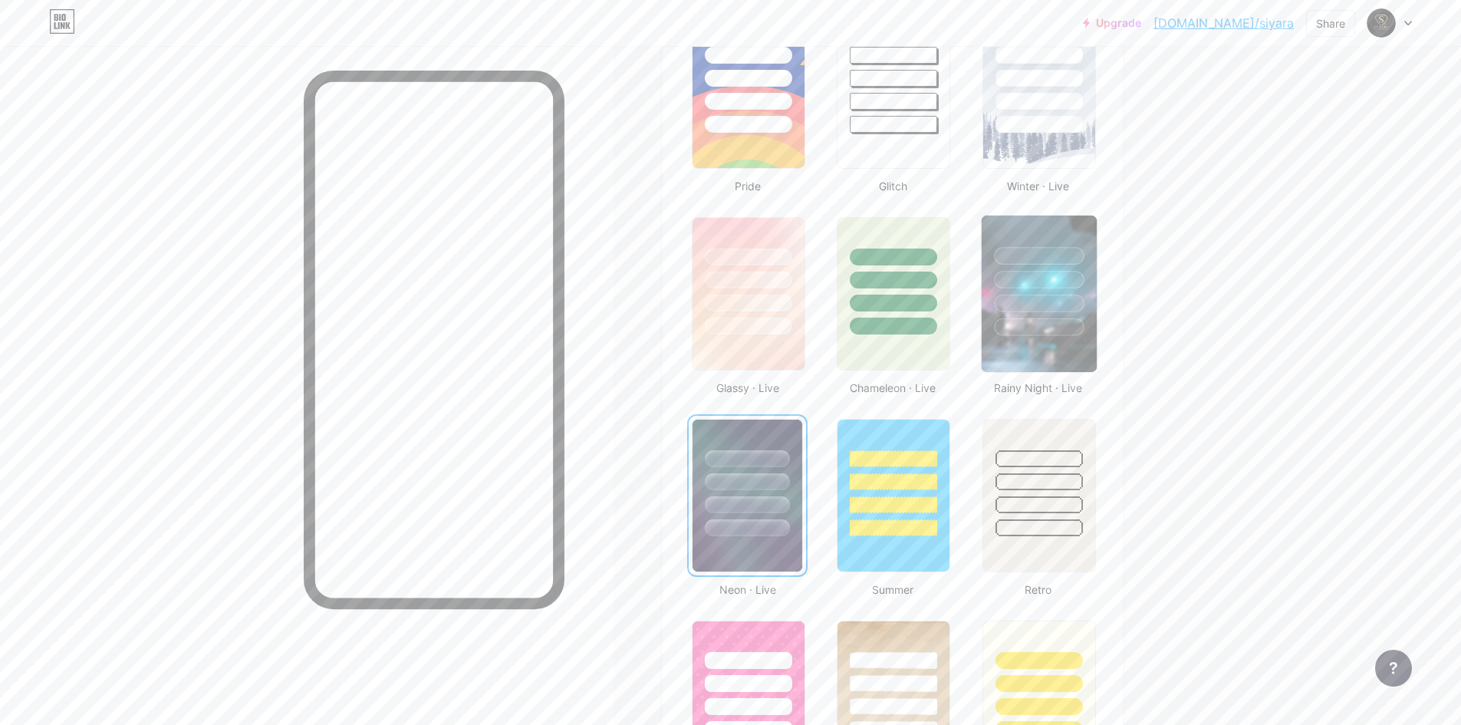
scroll to position [638, 0]
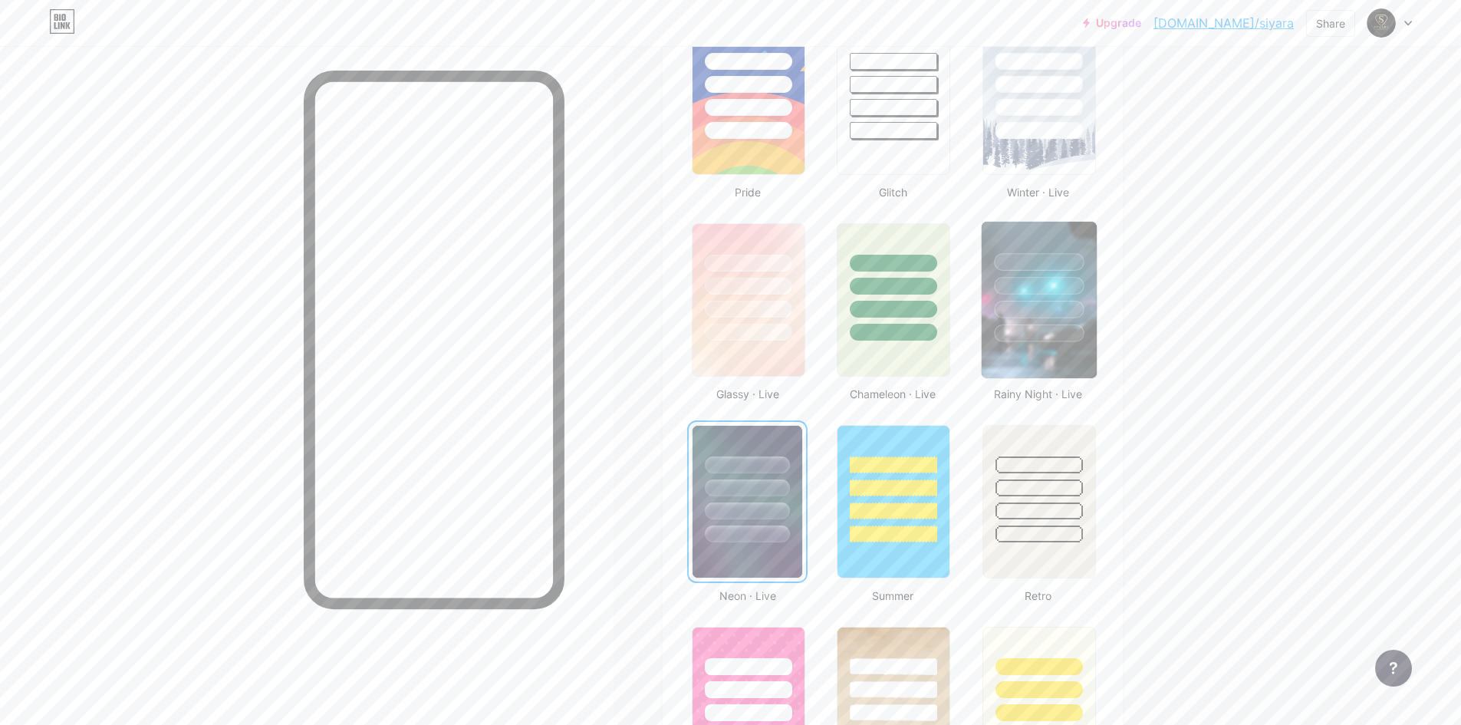
click at [1057, 327] on div at bounding box center [1039, 333] width 90 height 18
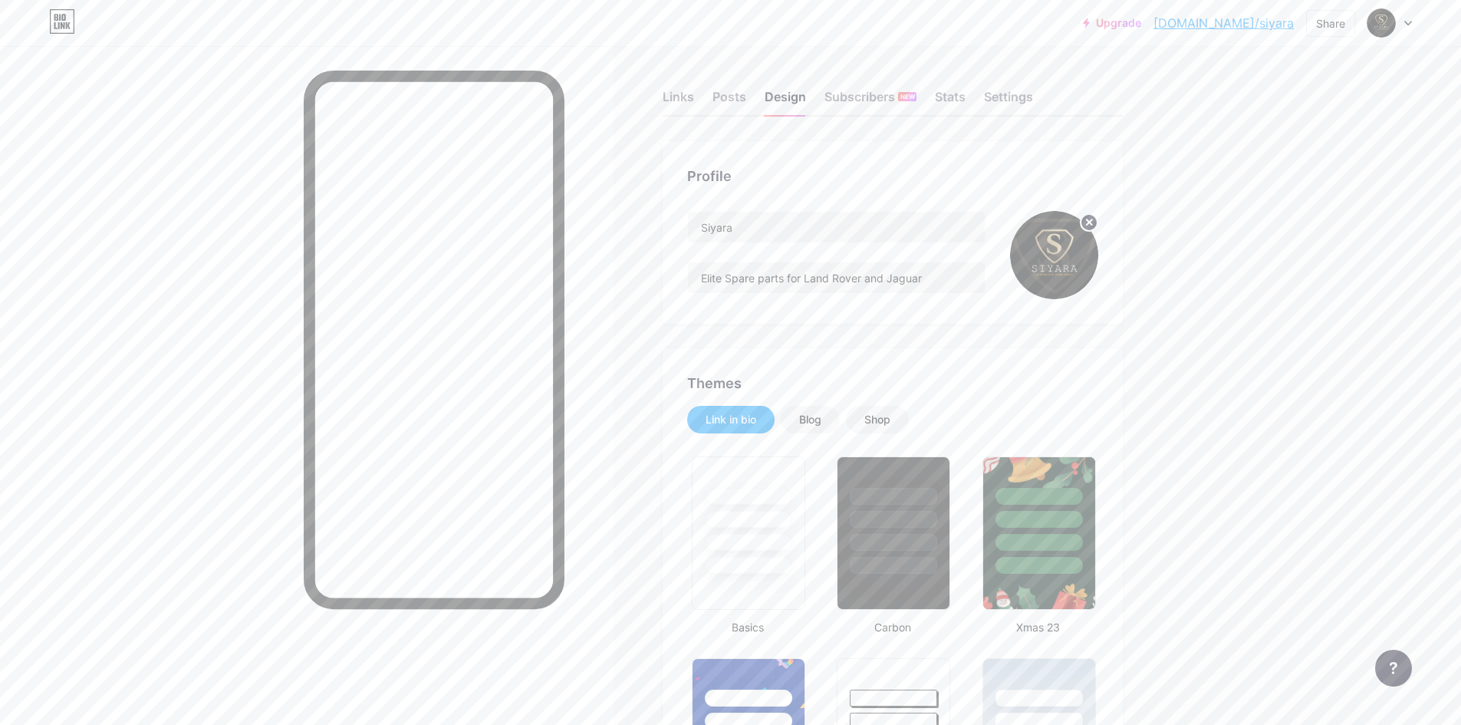
scroll to position [0, 0]
click at [1321, 25] on div "Share" at bounding box center [1330, 23] width 29 height 16
click at [1298, 156] on div "Add to my socials" at bounding box center [1240, 152] width 229 height 37
click at [1311, 151] on div "Instagram" at bounding box center [1240, 146] width 229 height 37
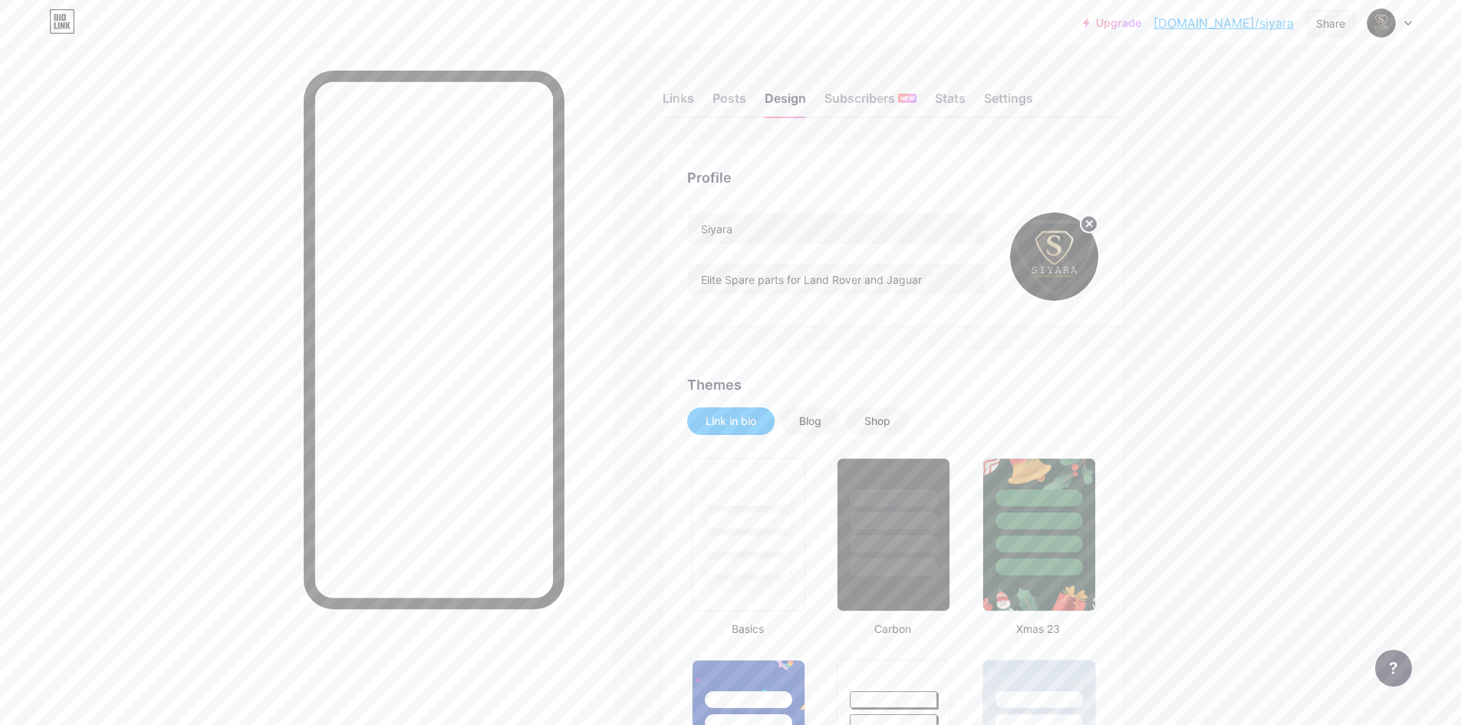
click at [1334, 26] on div "Share" at bounding box center [1330, 23] width 29 height 16
click at [1264, 124] on div "Get my QR code" at bounding box center [1240, 115] width 229 height 37
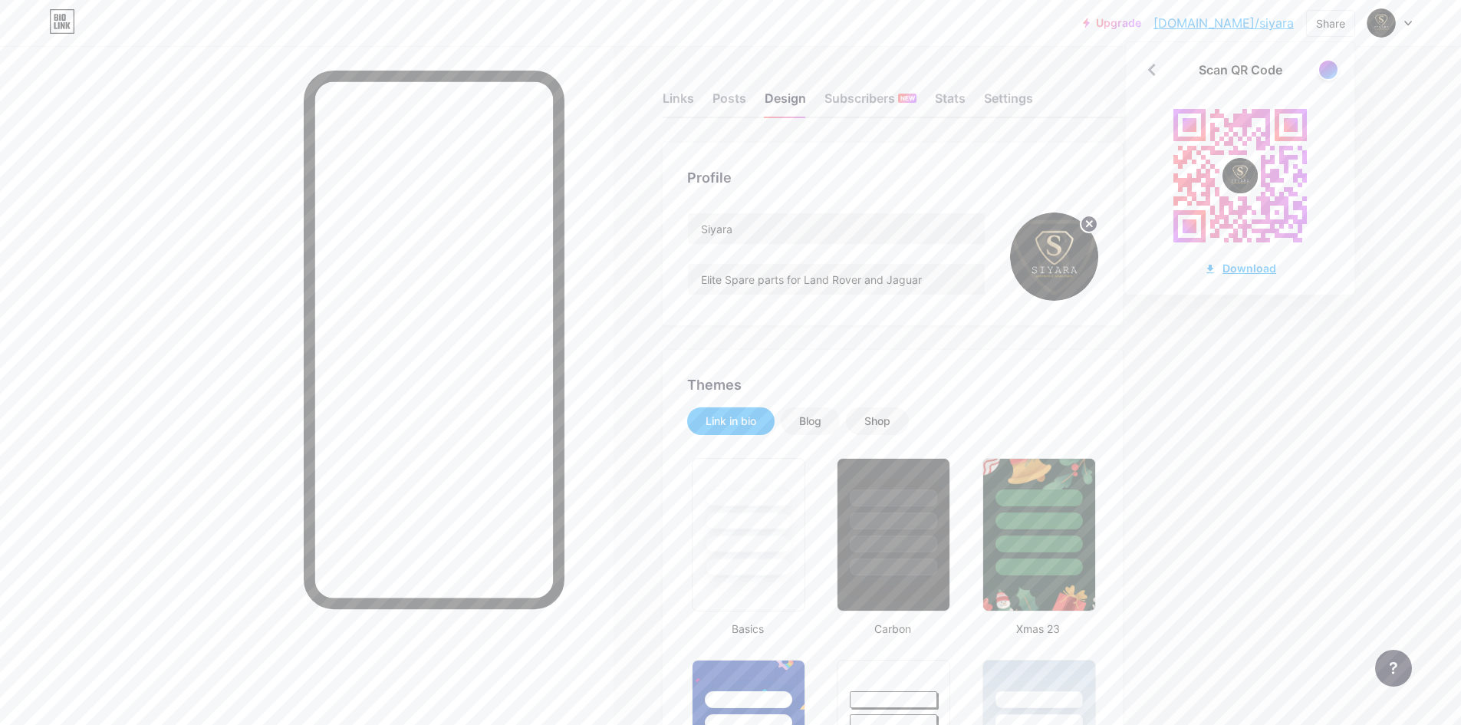
click at [1236, 263] on div "Download" at bounding box center [1240, 268] width 72 height 16
click at [1412, 23] on div "Upgrade bio.link/siyara... bio.link/siyara Share Scan QR Code Download Switch a…" at bounding box center [730, 23] width 1461 height 28
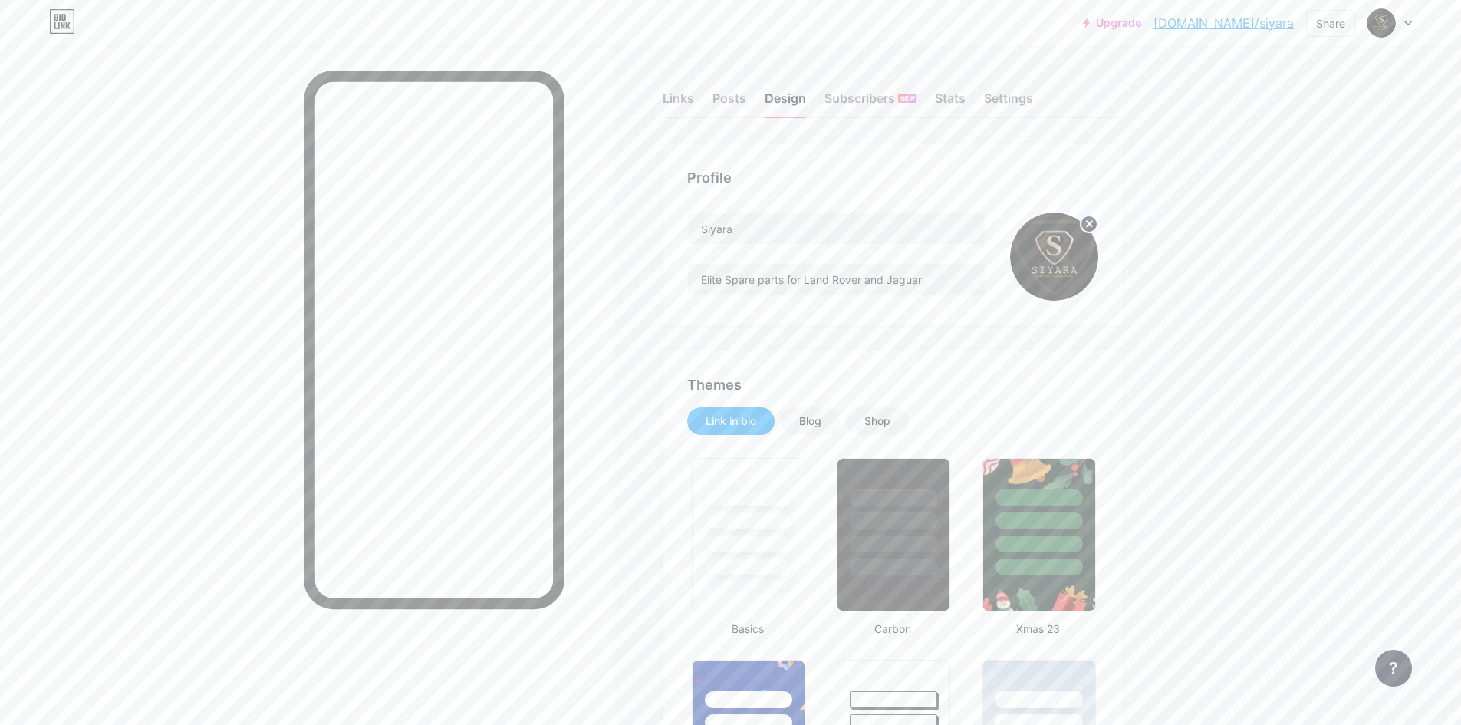
click at [1399, 25] on div at bounding box center [1389, 23] width 44 height 28
click at [1335, 100] on div "[DOMAIN_NAME]/siyara" at bounding box center [1321, 106] width 113 height 12
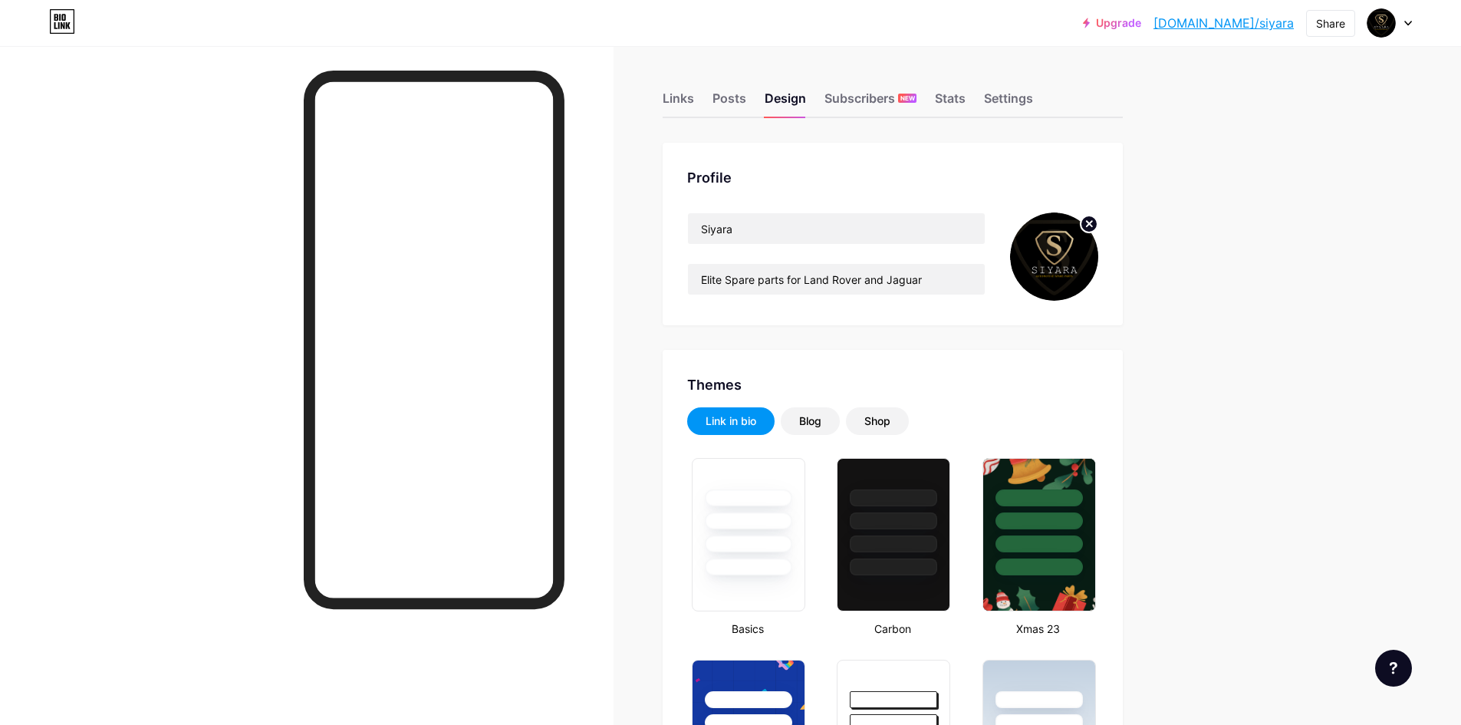
click at [1412, 25] on div "Upgrade [DOMAIN_NAME]/siyara... [DOMAIN_NAME]/siyara Share Switch accounts Siya…" at bounding box center [730, 23] width 1461 height 28
click at [1405, 22] on icon at bounding box center [1408, 23] width 8 height 5
click at [1288, 177] on link "Account settings" at bounding box center [1316, 173] width 190 height 41
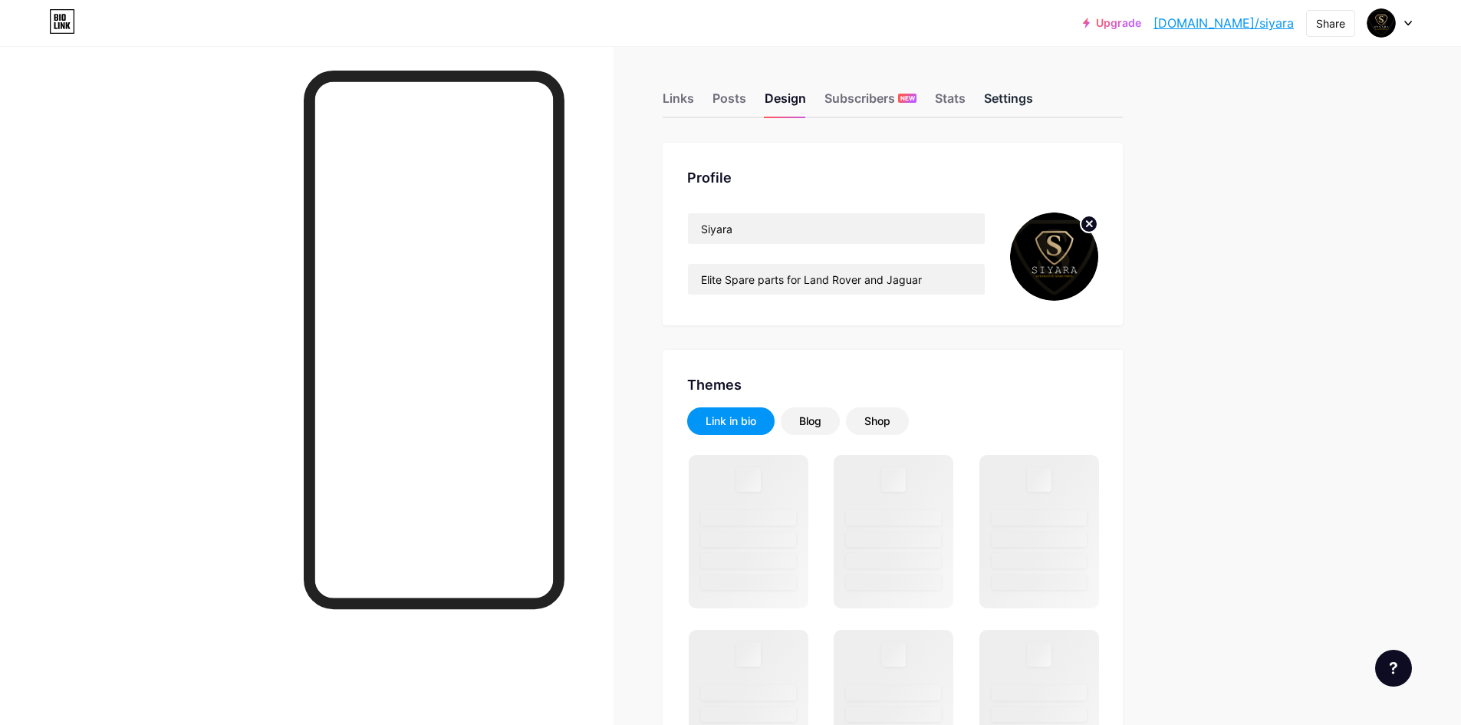
click at [1019, 97] on div "Settings" at bounding box center [1008, 103] width 49 height 28
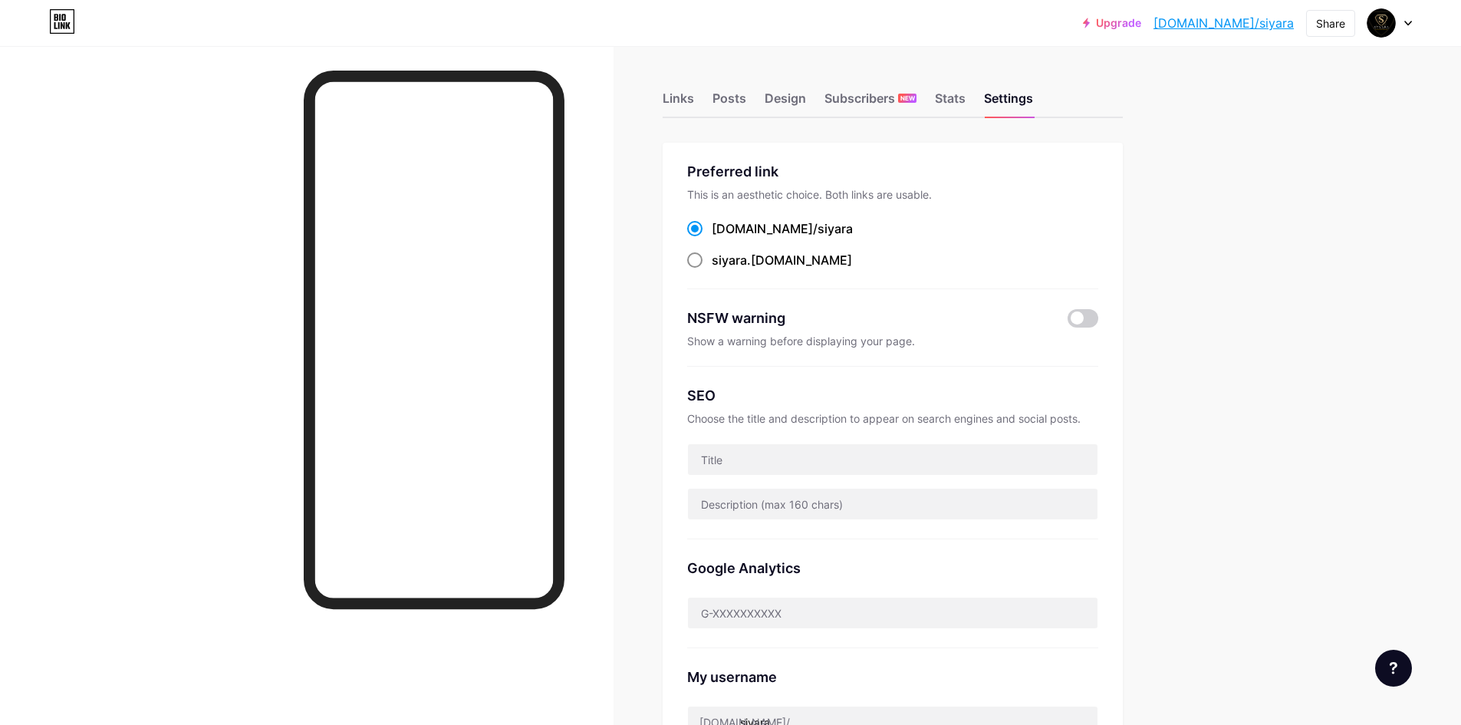
click at [709, 258] on label "siyara .[DOMAIN_NAME]" at bounding box center [769, 260] width 165 height 18
click at [712, 269] on input "siyara .[DOMAIN_NAME]" at bounding box center [717, 274] width 10 height 10
radio input "true"
click at [1080, 317] on span at bounding box center [1082, 318] width 31 height 18
click at [1067, 322] on input "checkbox" at bounding box center [1067, 322] width 0 height 0
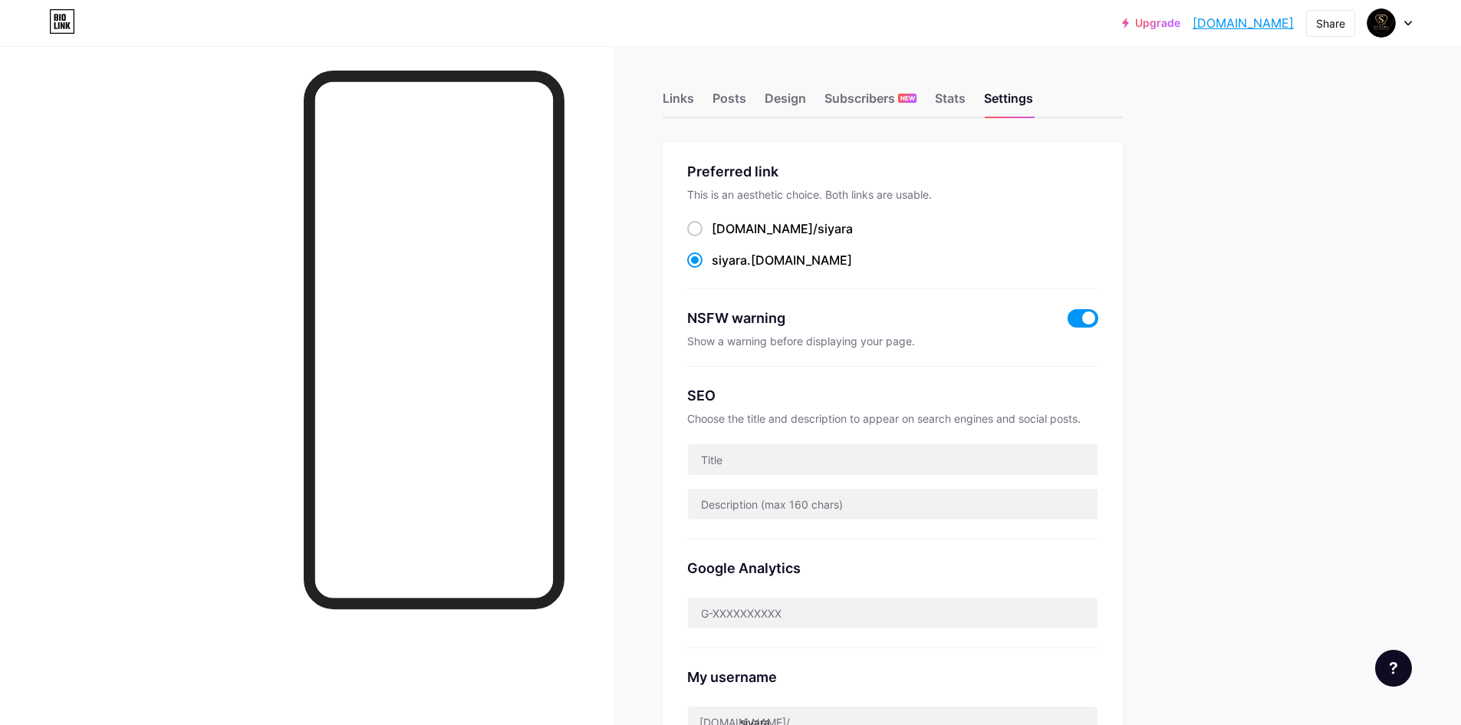
click at [1088, 323] on span at bounding box center [1082, 318] width 31 height 18
click at [1067, 322] on input "checkbox" at bounding box center [1067, 322] width 0 height 0
click at [897, 469] on input "text" at bounding box center [892, 459] width 409 height 31
type input "SIYARA"
click at [874, 506] on input "text" at bounding box center [892, 503] width 409 height 31
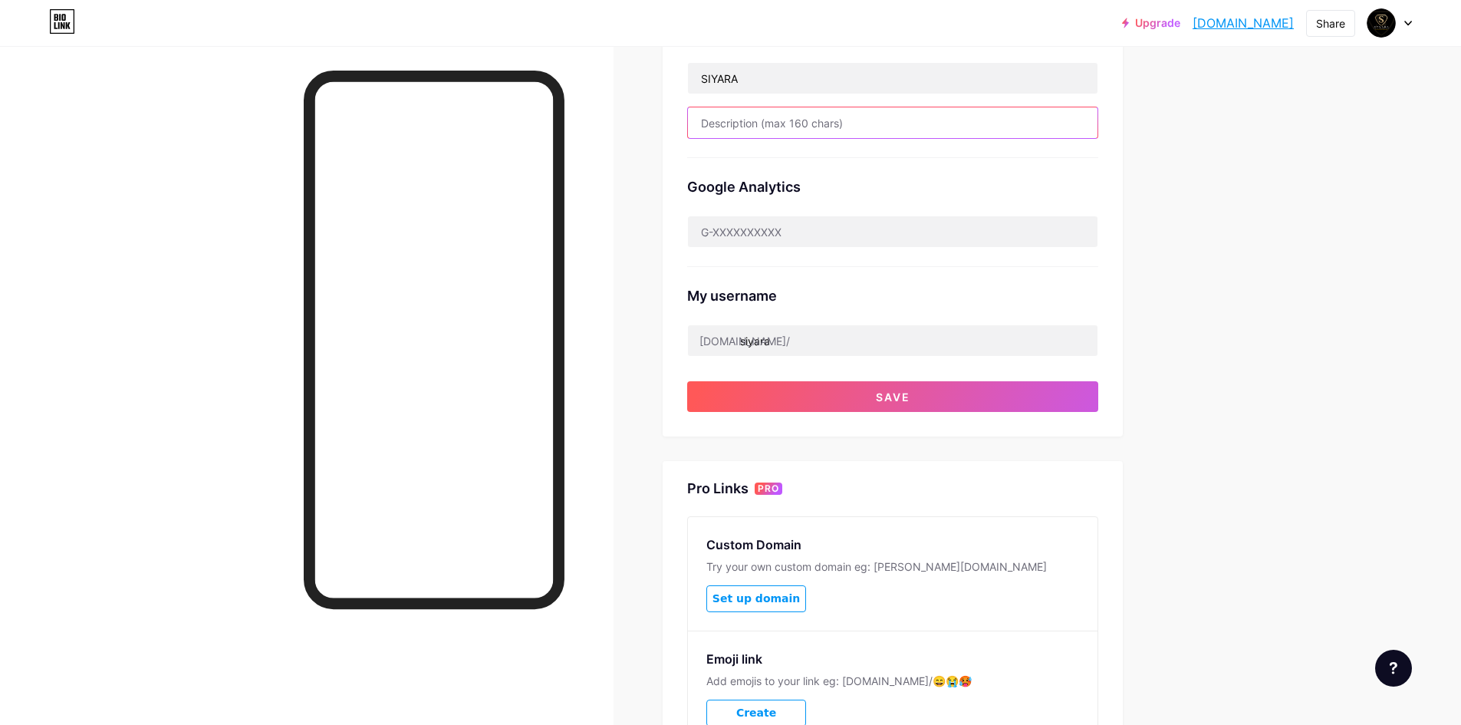
scroll to position [383, 0]
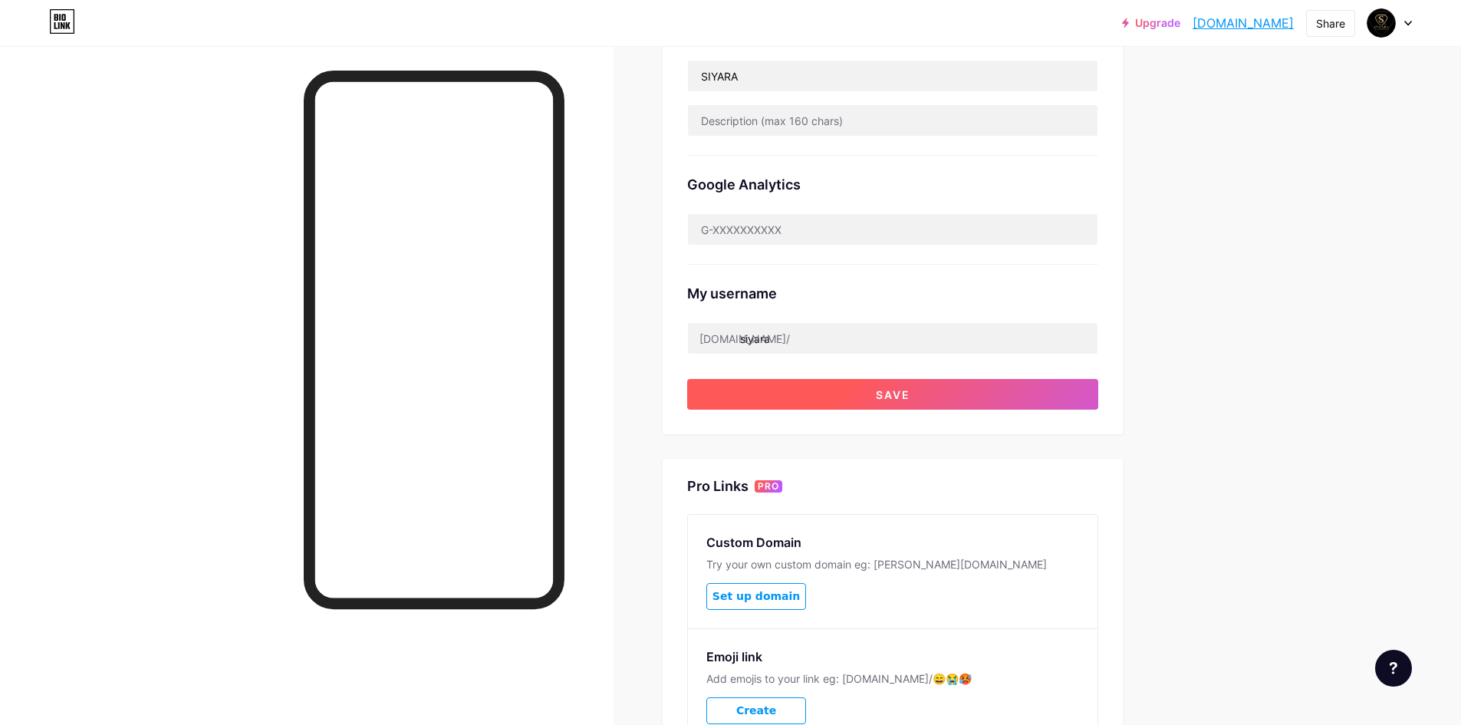
click at [919, 394] on button "Save" at bounding box center [892, 394] width 411 height 31
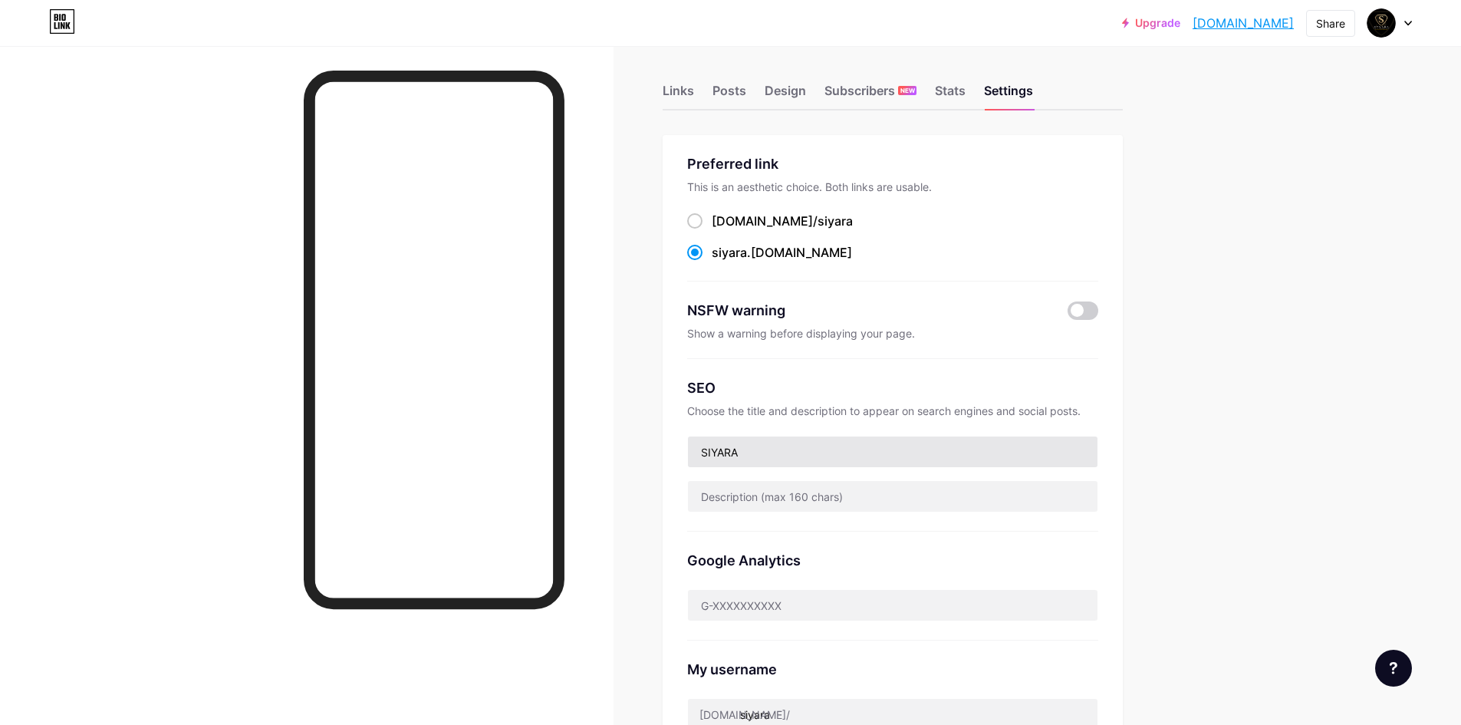
scroll to position [0, 0]
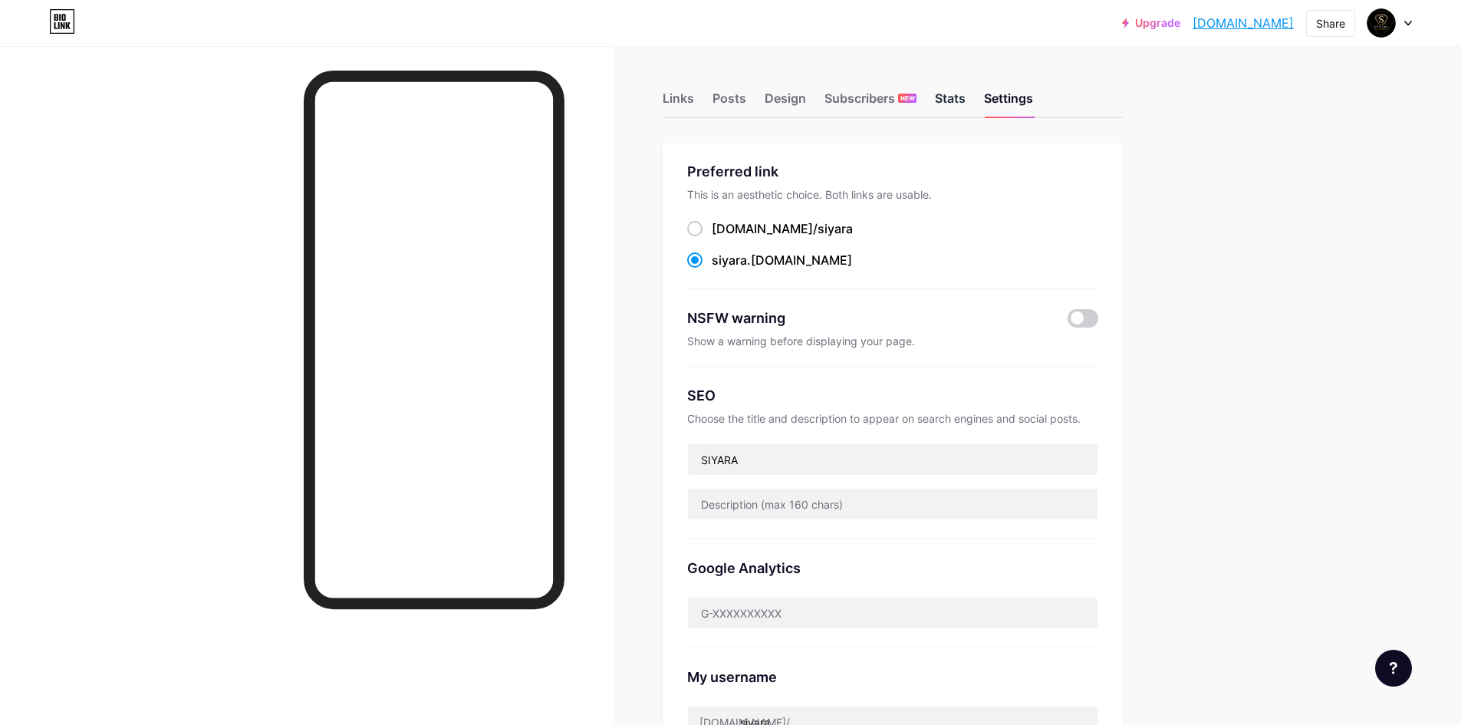
click at [959, 95] on div "Stats" at bounding box center [950, 103] width 31 height 28
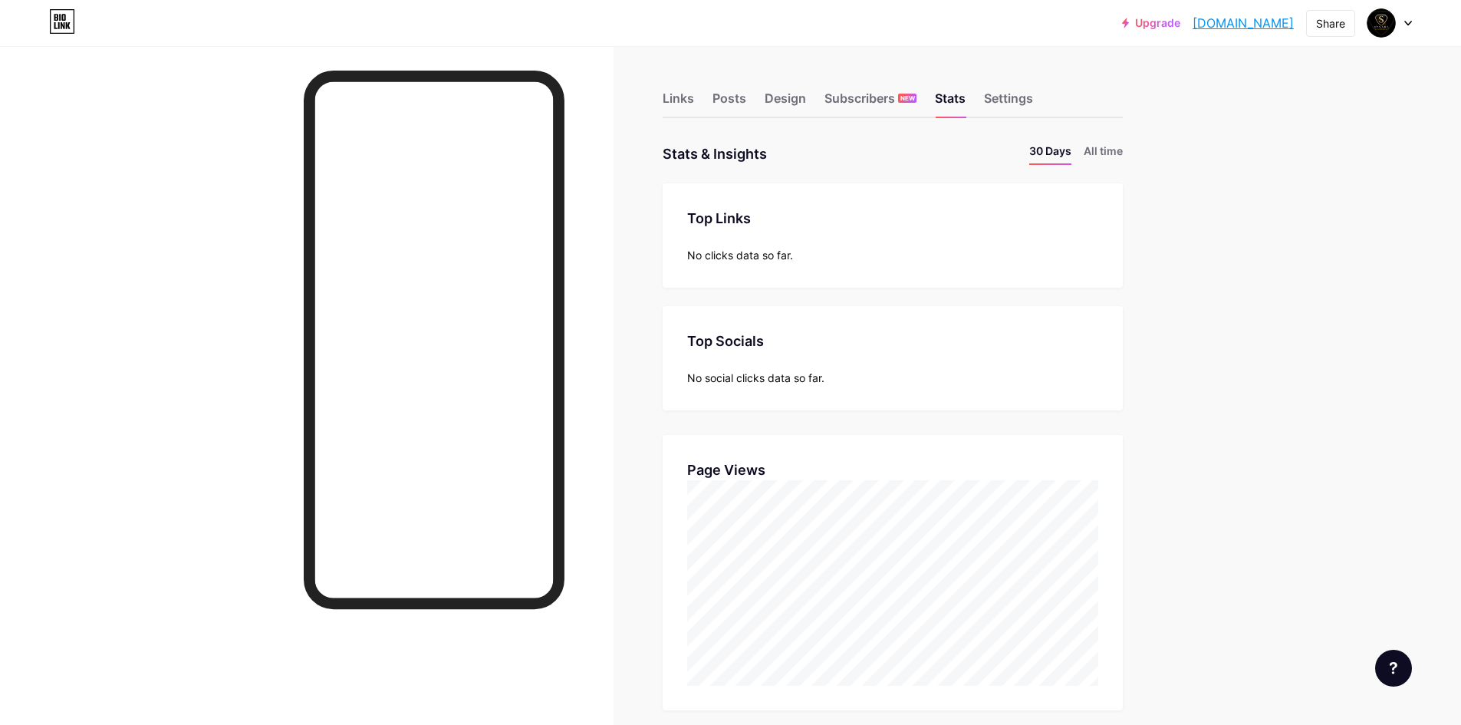
scroll to position [725, 1461]
click at [766, 376] on div "No social clicks data so far." at bounding box center [892, 378] width 411 height 16
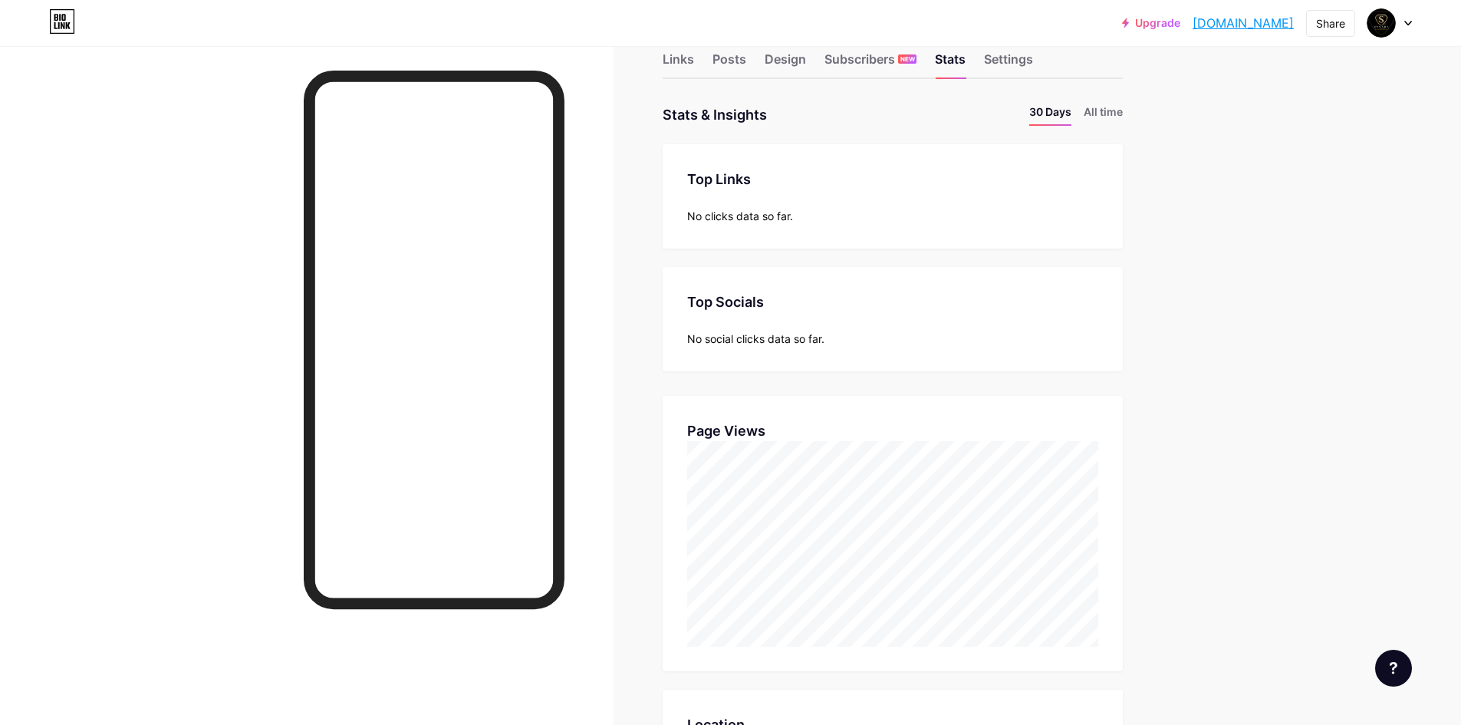
scroll to position [0, 0]
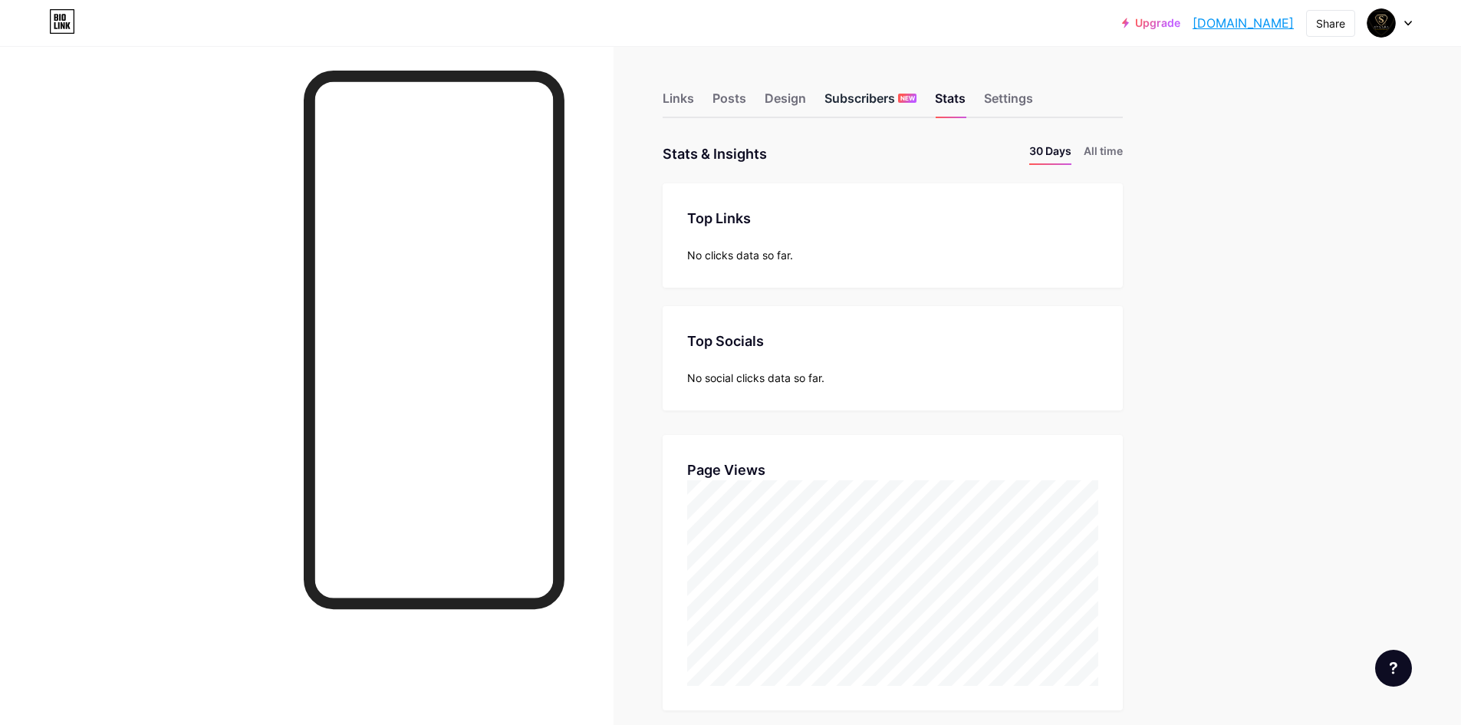
click at [880, 96] on div "Subscribers NEW" at bounding box center [870, 103] width 92 height 28
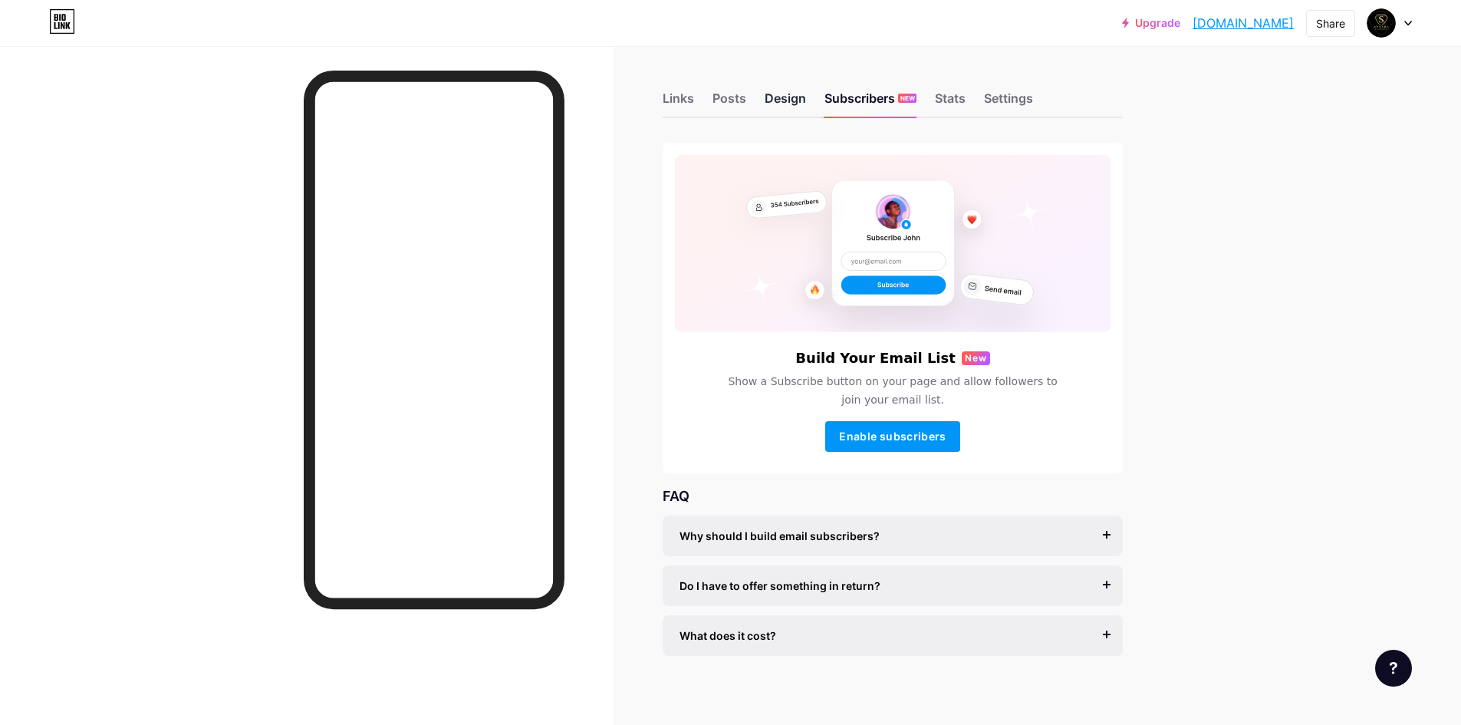
click at [794, 106] on div "Design" at bounding box center [785, 103] width 41 height 28
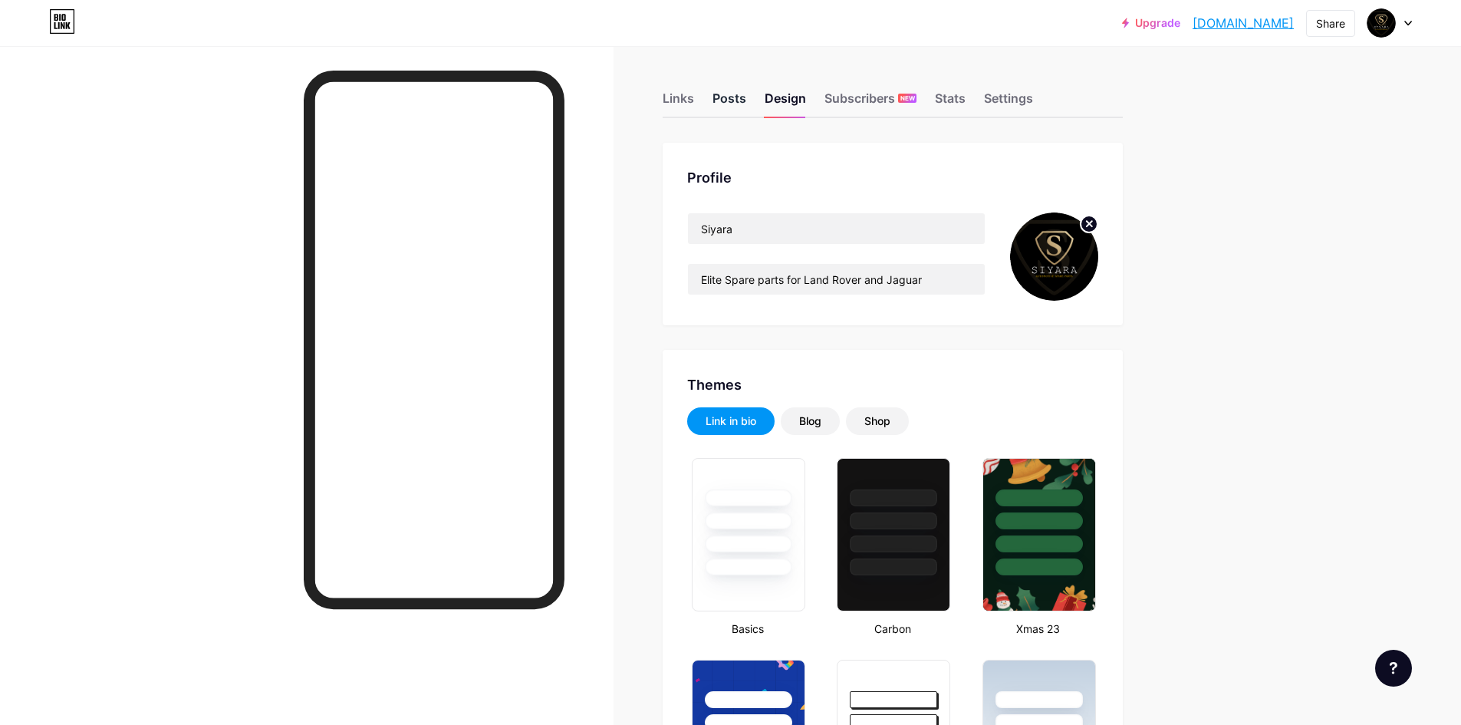
click at [735, 105] on div "Posts" at bounding box center [729, 103] width 34 height 28
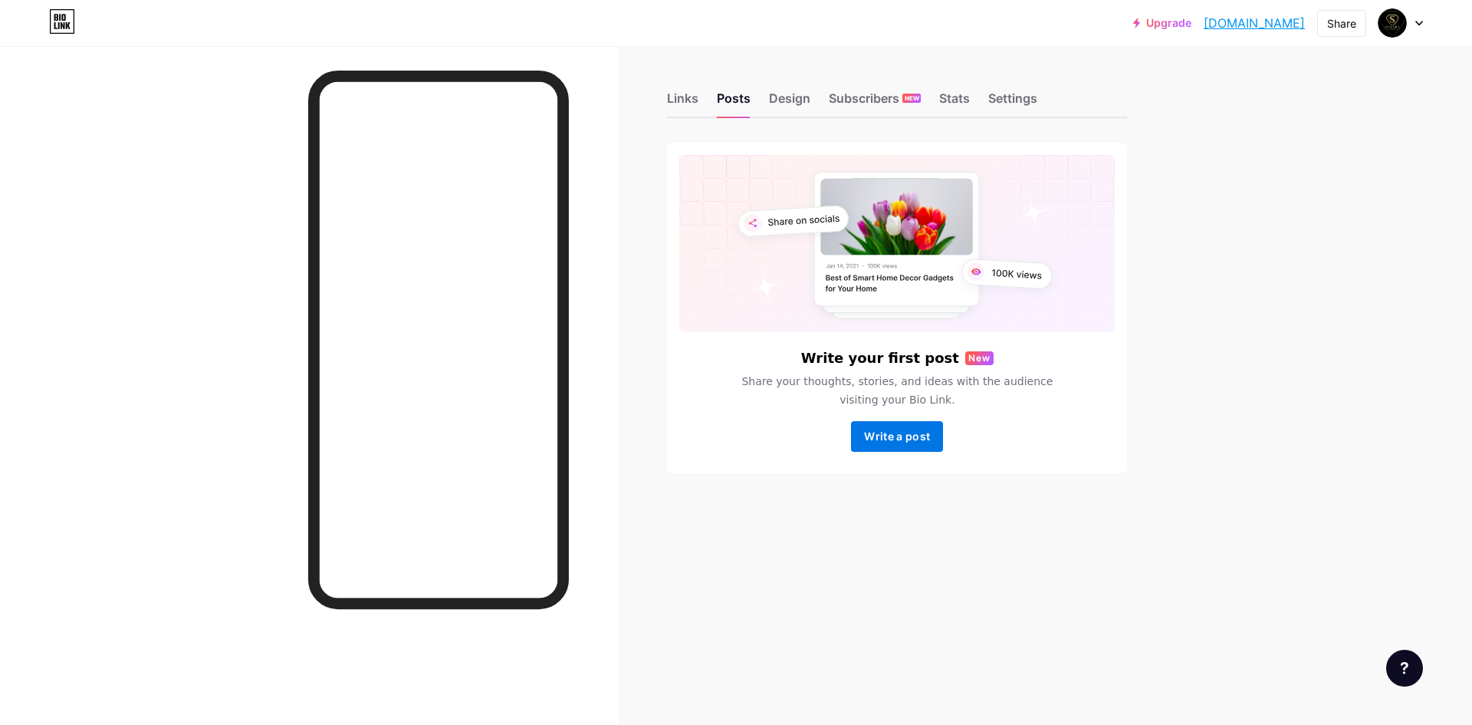
click at [926, 444] on button "Write a post" at bounding box center [897, 436] width 92 height 31
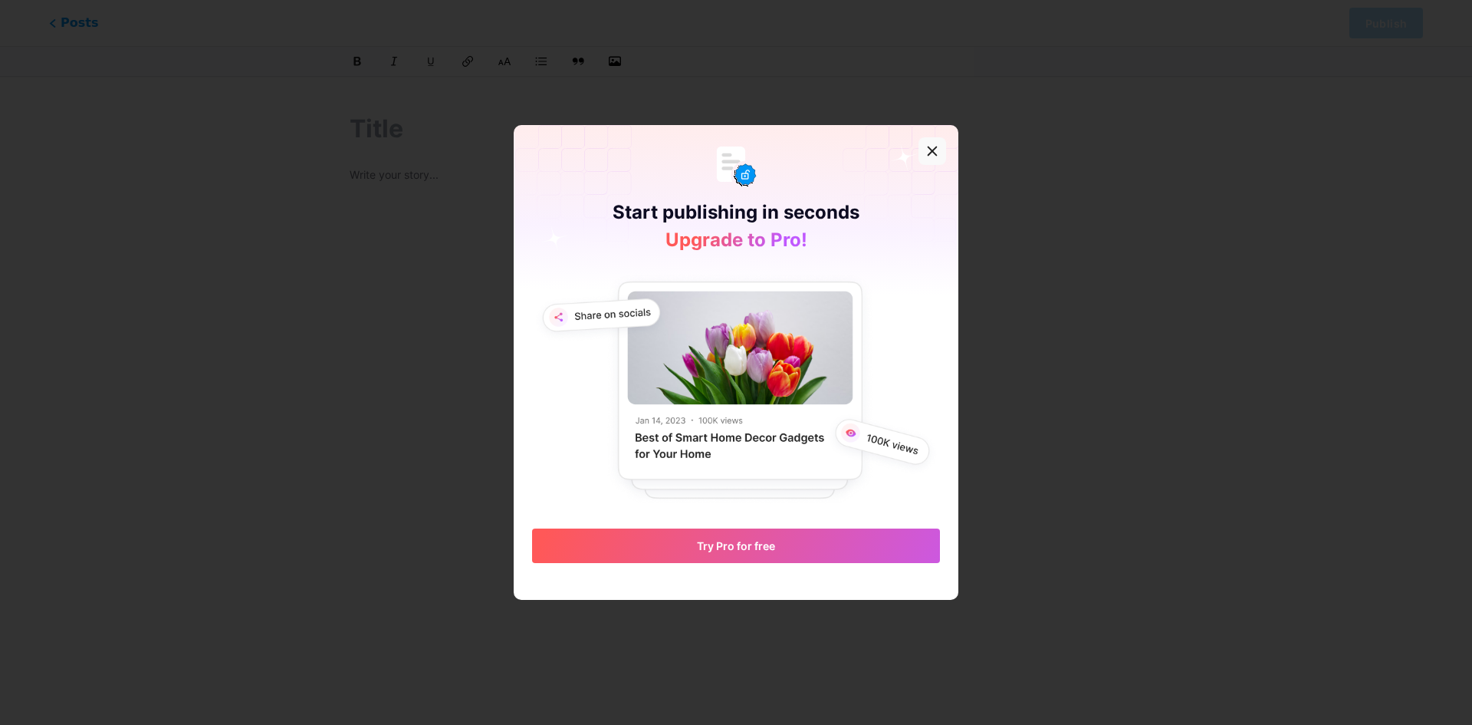
click at [926, 156] on icon at bounding box center [932, 151] width 12 height 12
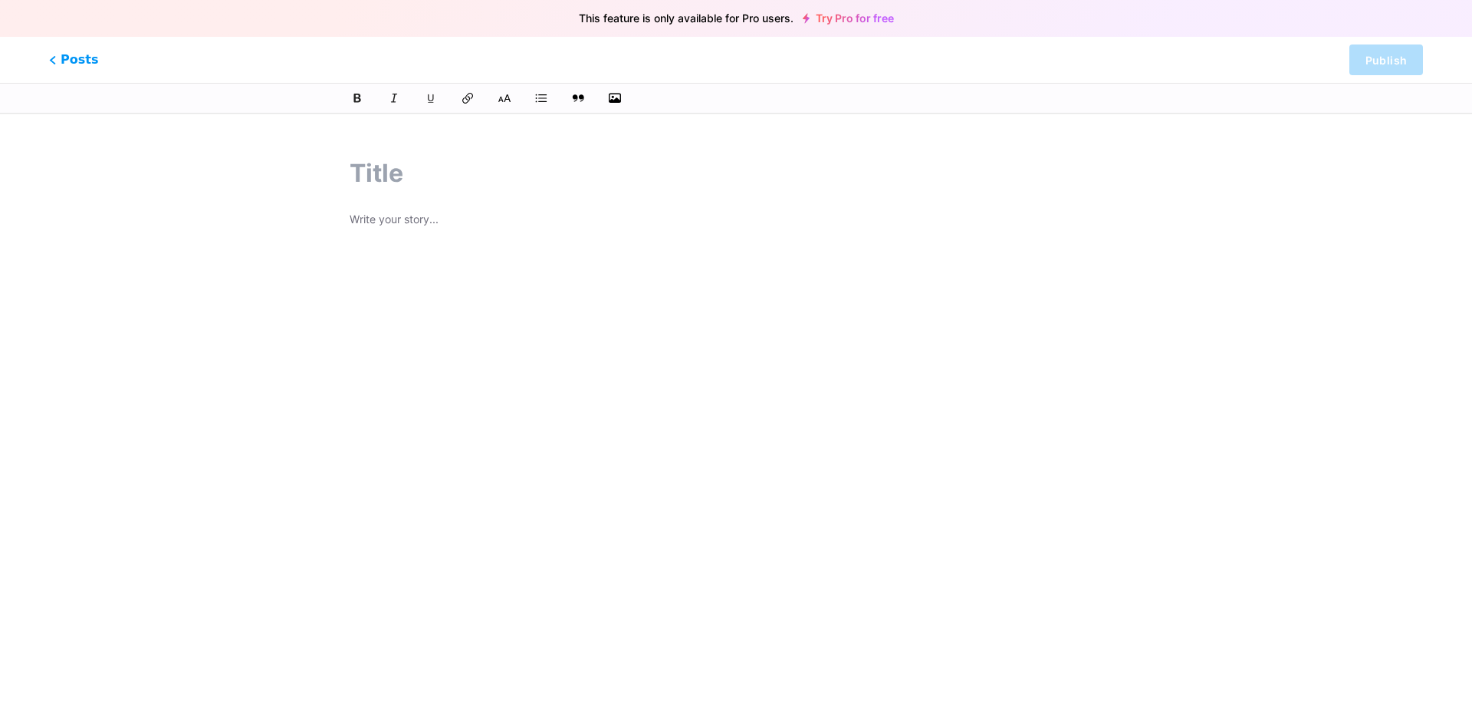
click at [45, 60] on div "Posts Publish" at bounding box center [736, 60] width 1472 height 46
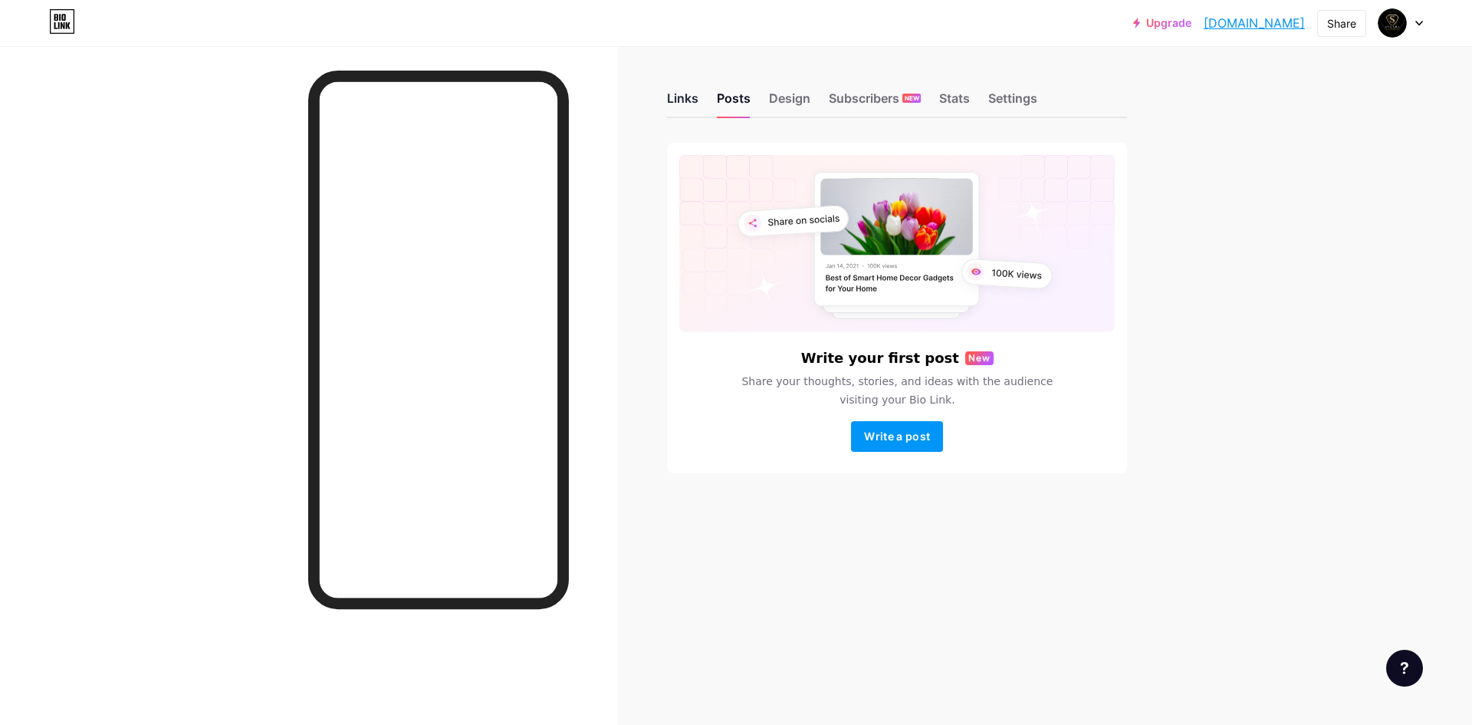
click at [676, 96] on div "Links" at bounding box center [682, 103] width 31 height 28
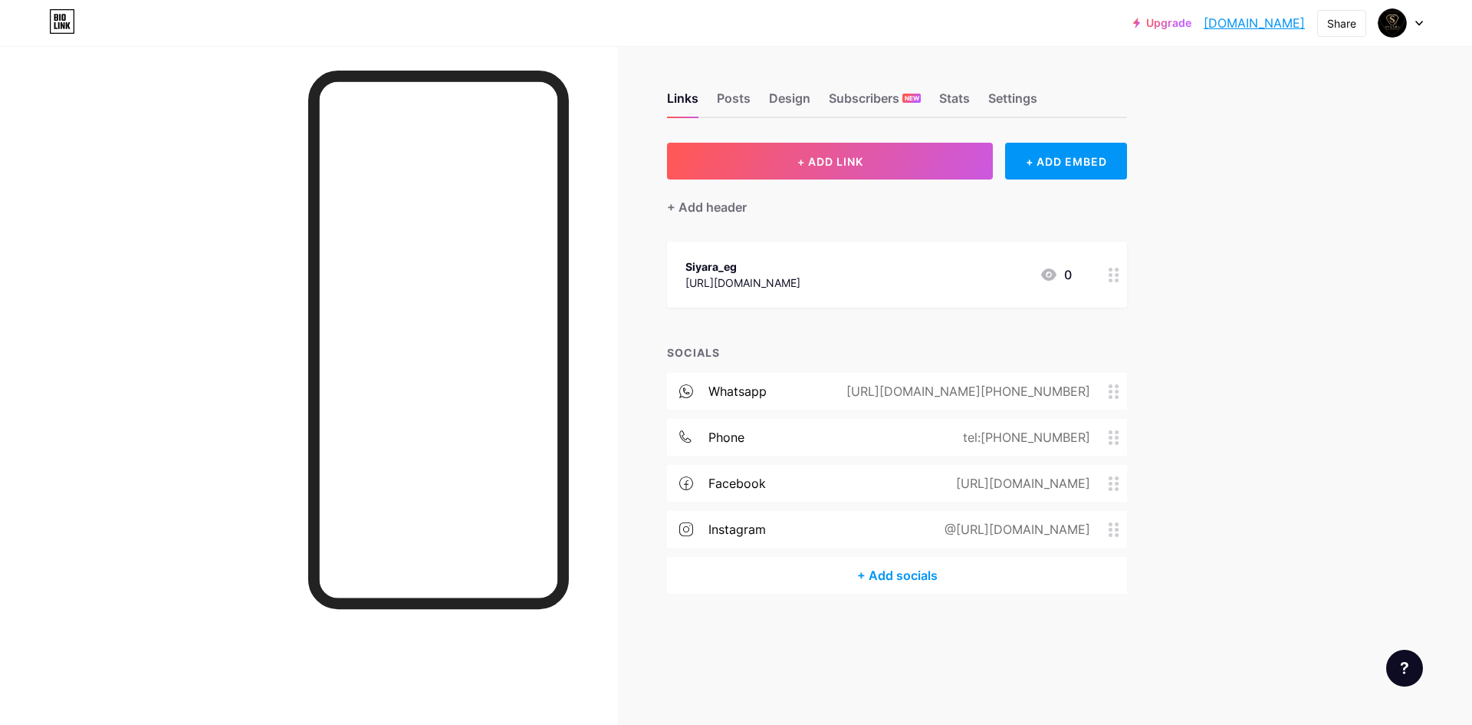
click at [1110, 283] on div at bounding box center [1114, 275] width 26 height 66
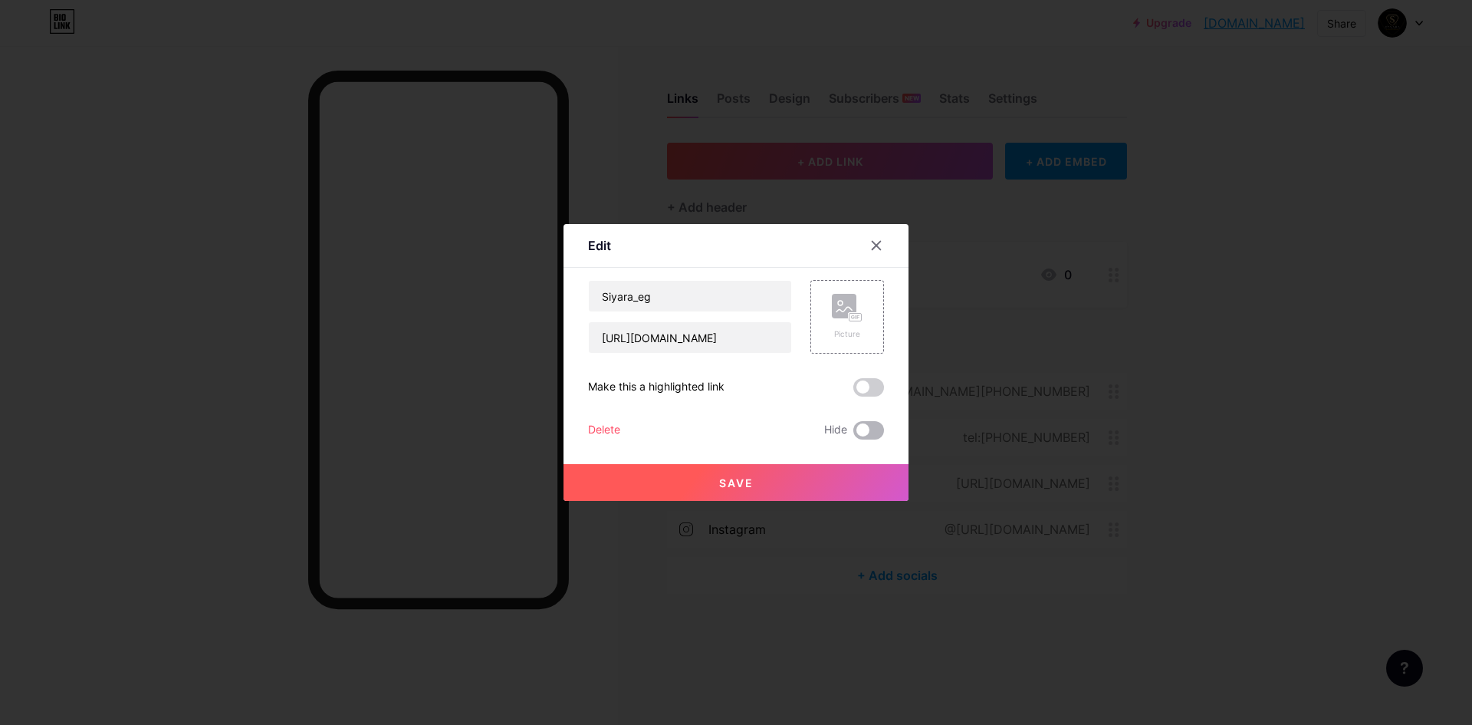
click at [868, 433] on span at bounding box center [868, 430] width 31 height 18
click at [853, 434] on input "checkbox" at bounding box center [853, 434] width 0 height 0
click at [847, 479] on button "Save" at bounding box center [736, 482] width 345 height 37
